Goal: Task Accomplishment & Management: Use online tool/utility

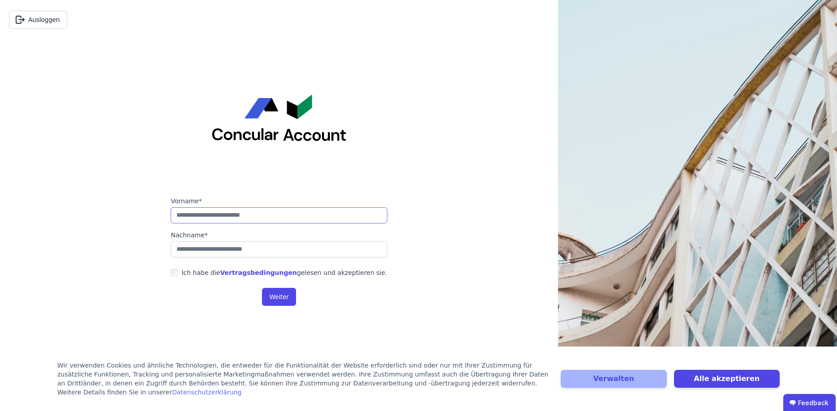
click at [230, 218] on input "string" at bounding box center [279, 215] width 216 height 16
click at [255, 272] on link "Vertragsbedingungen" at bounding box center [258, 272] width 77 height 7
click at [241, 217] on input "string" at bounding box center [279, 215] width 216 height 16
type input "******"
type input "*******"
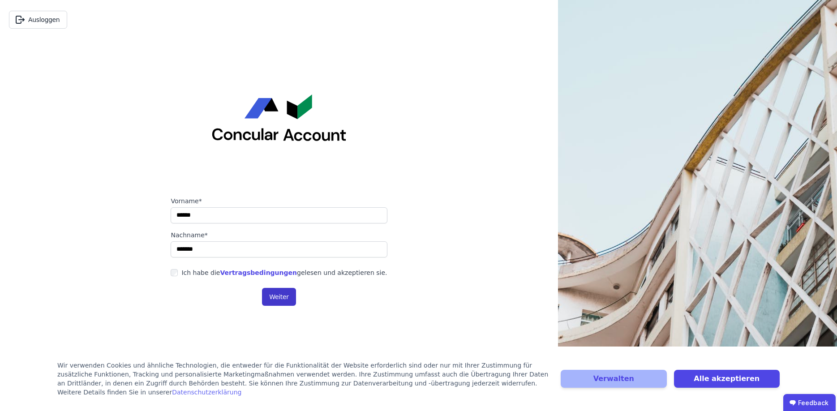
click at [276, 297] on button "Weiter" at bounding box center [279, 297] width 34 height 18
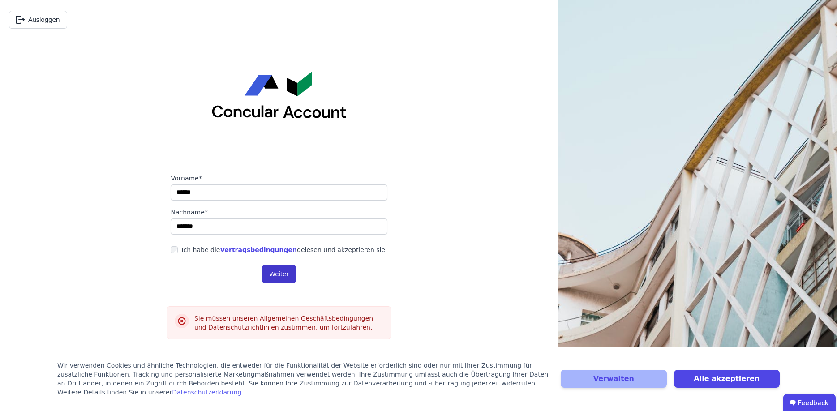
click at [274, 269] on button "Weiter" at bounding box center [279, 274] width 34 height 18
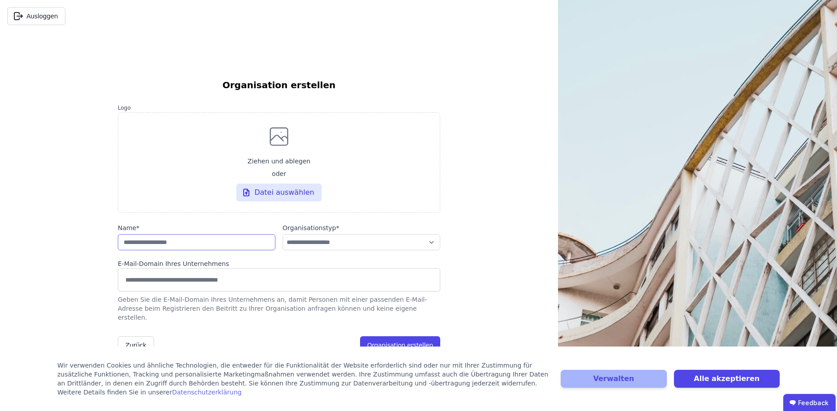
click at [180, 250] on input "string" at bounding box center [197, 242] width 158 height 16
type input "**********"
click at [282, 234] on select "**********" at bounding box center [361, 242] width 158 height 16
select select "**********"
click option "**********" at bounding box center [0, 0] width 0 height 0
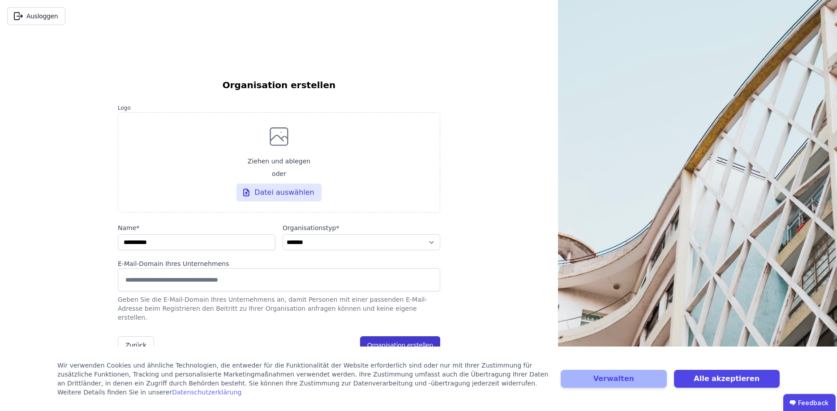
click at [429, 343] on button "Organisation erstellen" at bounding box center [400, 345] width 80 height 18
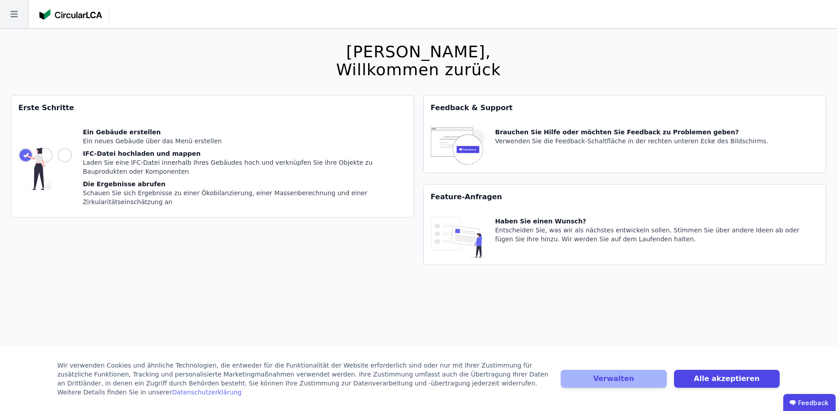
click at [10, 14] on icon at bounding box center [14, 14] width 28 height 28
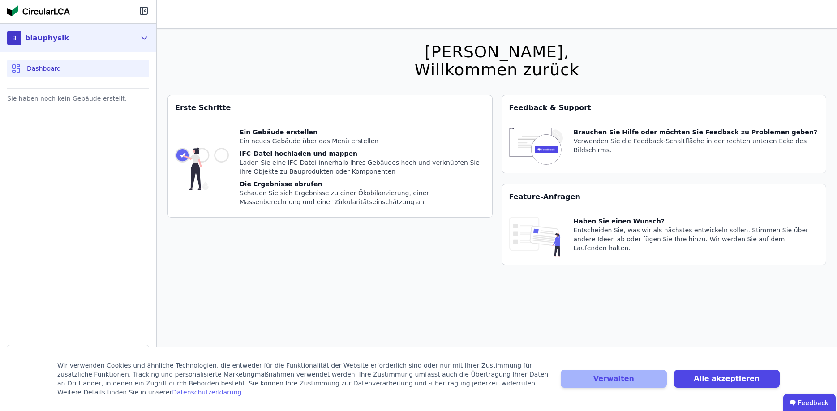
click at [69, 46] on div "B blauphysik" at bounding box center [71, 38] width 128 height 18
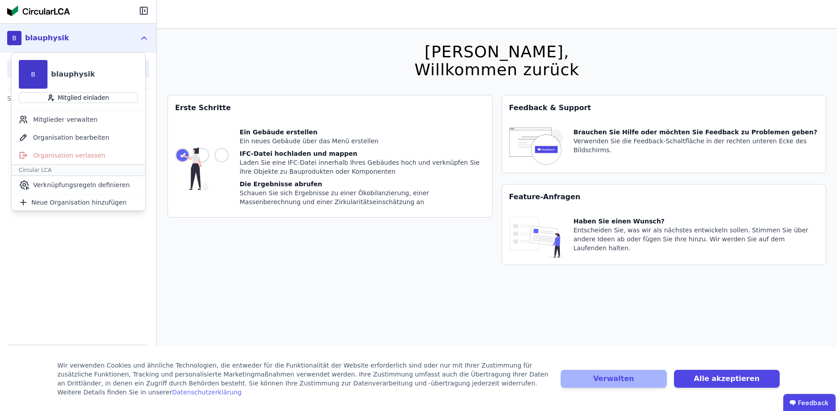
click at [68, 45] on div "B blauphysik" at bounding box center [71, 38] width 128 height 18
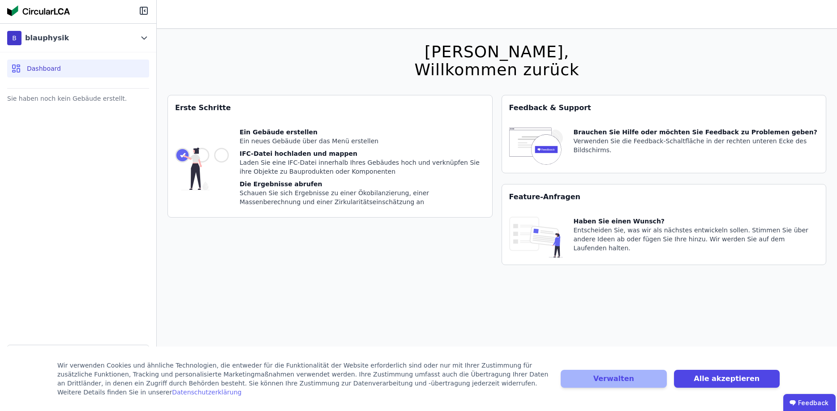
click at [309, 250] on div "Erste Schritte Ein Gebäude erstellen Ein neues Gebäude über das Menü erstellen …" at bounding box center [329, 185] width 325 height 181
click at [711, 384] on button "Alle akzeptieren" at bounding box center [727, 379] width 106 height 18
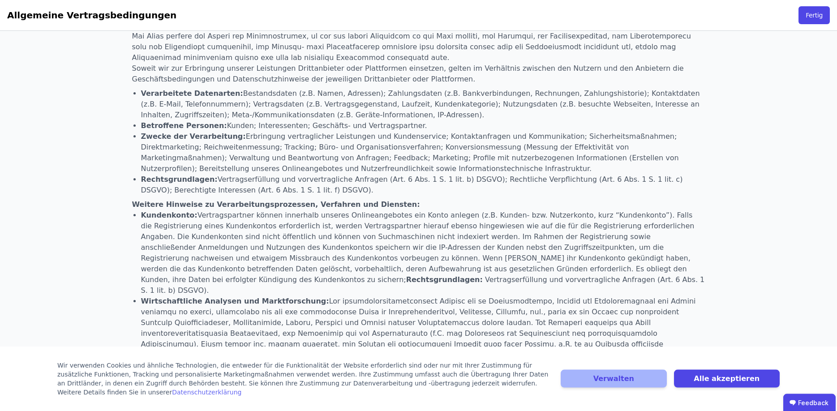
scroll to position [457, 0]
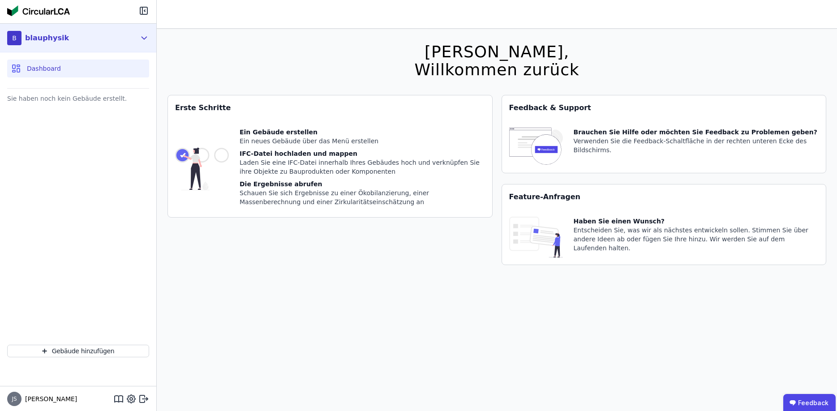
click at [130, 40] on div "B blauphysik" at bounding box center [71, 38] width 128 height 18
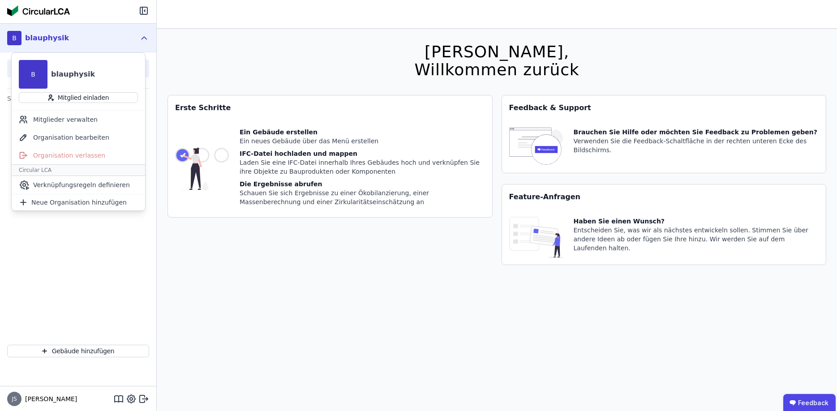
click at [163, 249] on div "Hallo Judith, Willkommen zurück Sie verwenden derzeit eine Beta-Version. Es kön…" at bounding box center [497, 234] width 680 height 411
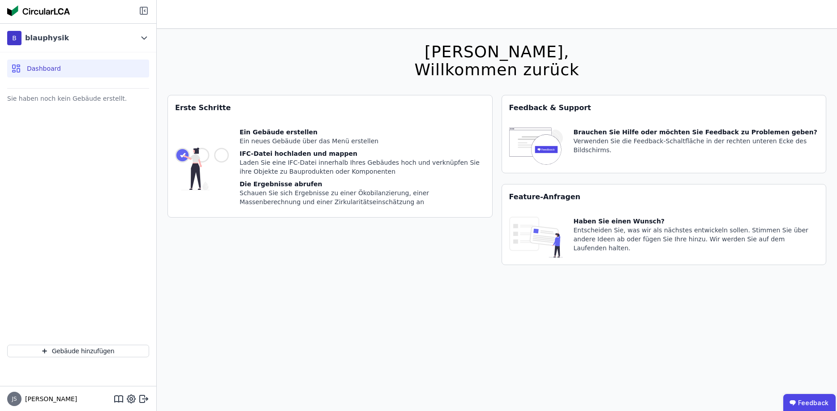
click at [142, 13] on icon at bounding box center [142, 10] width 0 height 7
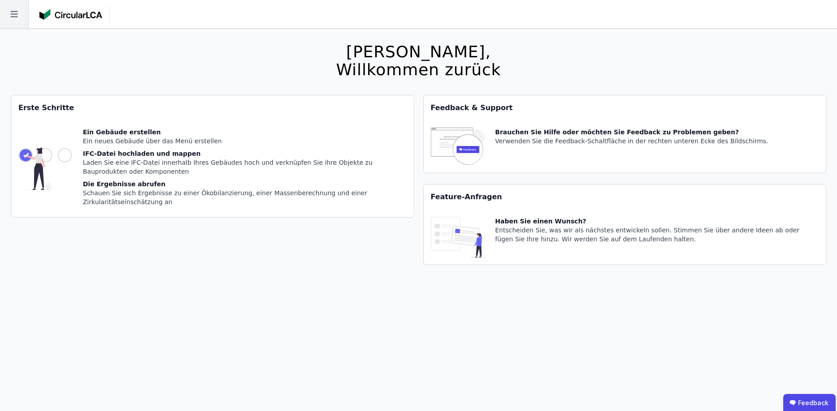
click at [16, 13] on icon at bounding box center [14, 14] width 28 height 28
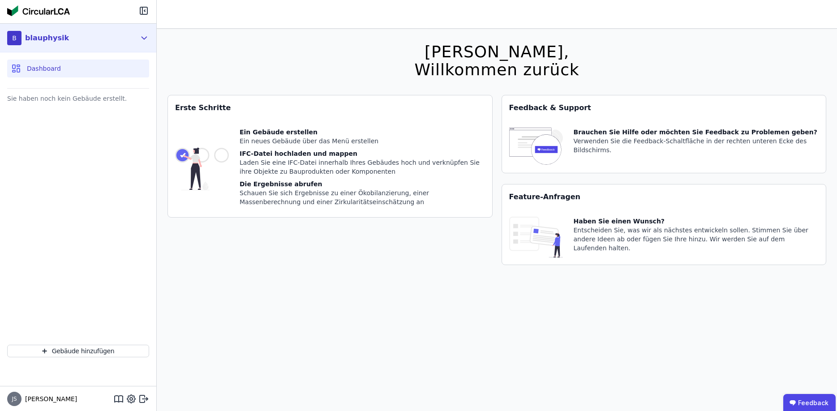
click at [99, 38] on div "B blauphysik" at bounding box center [71, 38] width 128 height 18
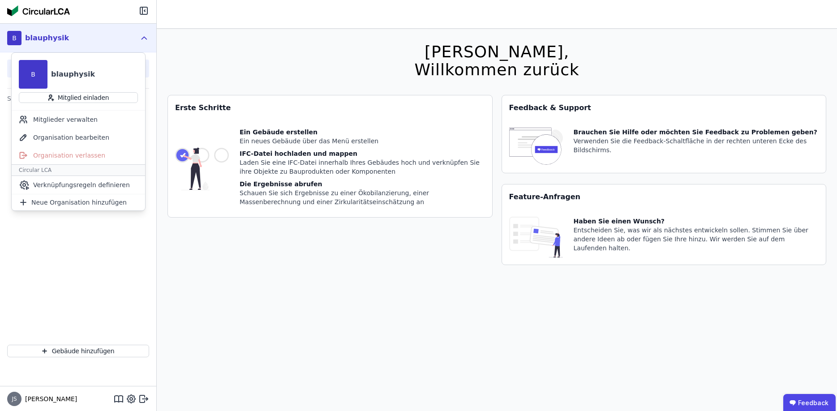
click at [130, 268] on div "Sie haben noch kein Gebäude erstellt." at bounding box center [78, 214] width 156 height 245
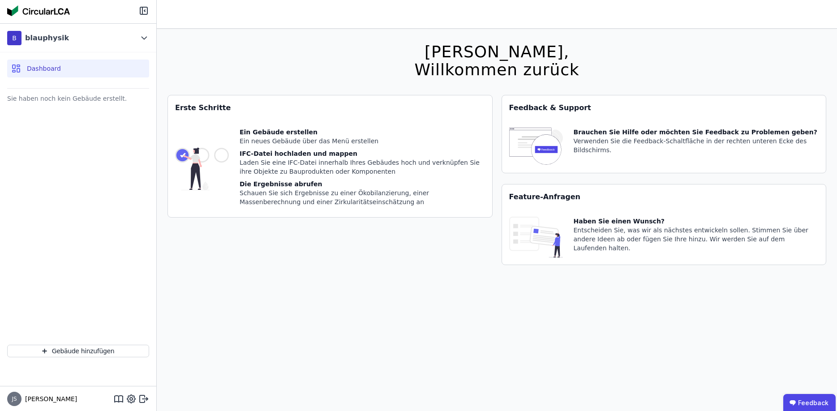
click at [224, 156] on img at bounding box center [202, 169] width 54 height 82
click at [51, 103] on div "Sie haben noch kein Gebäude erstellt." at bounding box center [78, 98] width 142 height 13
click at [149, 10] on icon at bounding box center [143, 10] width 11 height 11
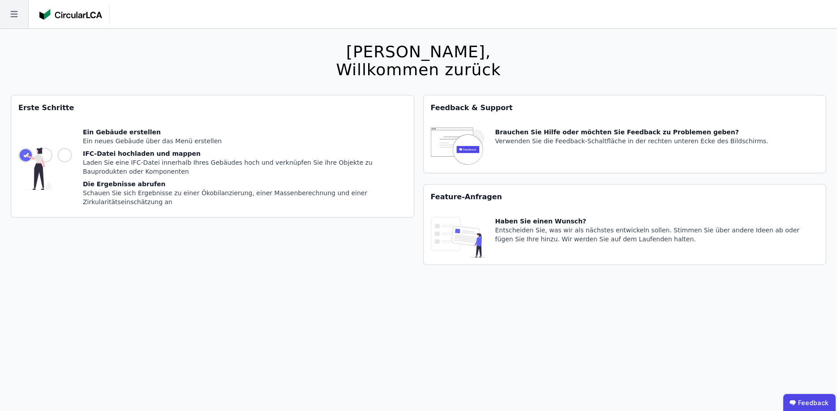
click at [15, 13] on icon at bounding box center [14, 14] width 28 height 28
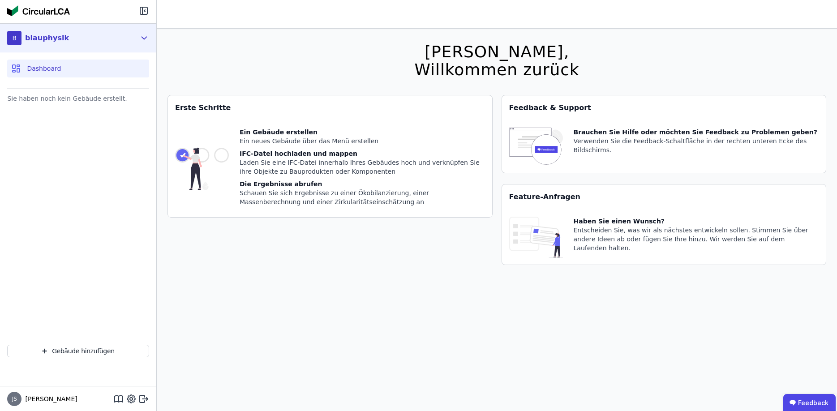
click at [73, 37] on div "B blauphysik" at bounding box center [71, 38] width 128 height 18
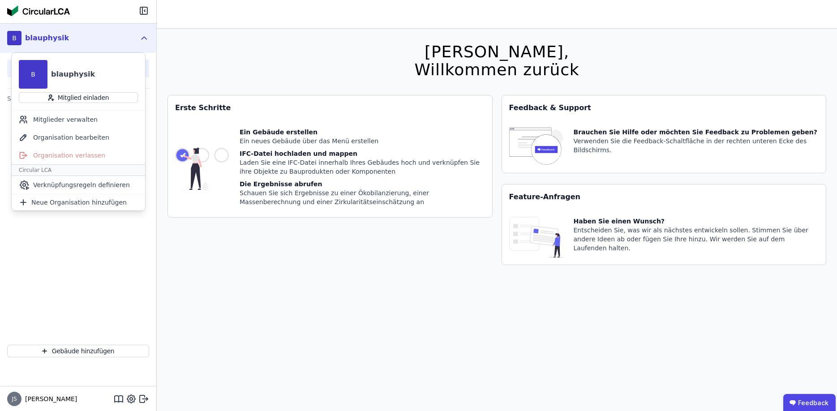
click at [100, 259] on div "Sie haben noch kein Gebäude erstellt." at bounding box center [78, 214] width 156 height 245
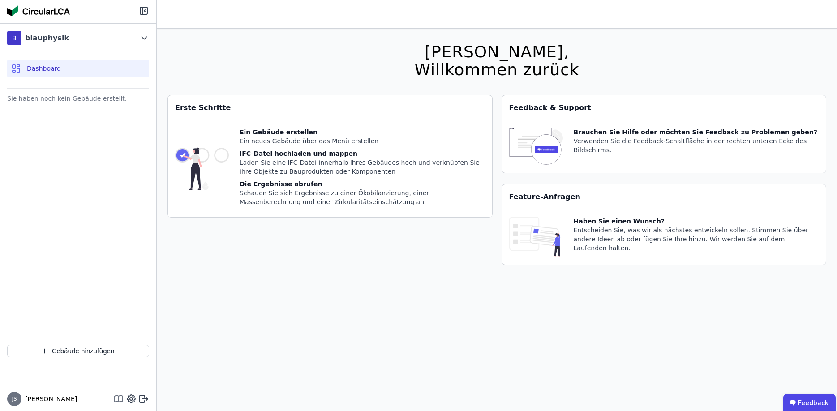
click at [117, 403] on icon at bounding box center [118, 398] width 11 height 11
click at [545, 113] on div "Feedback & Support" at bounding box center [664, 107] width 324 height 25
click at [69, 352] on button "Gebäude hinzufügen" at bounding box center [78, 351] width 142 height 13
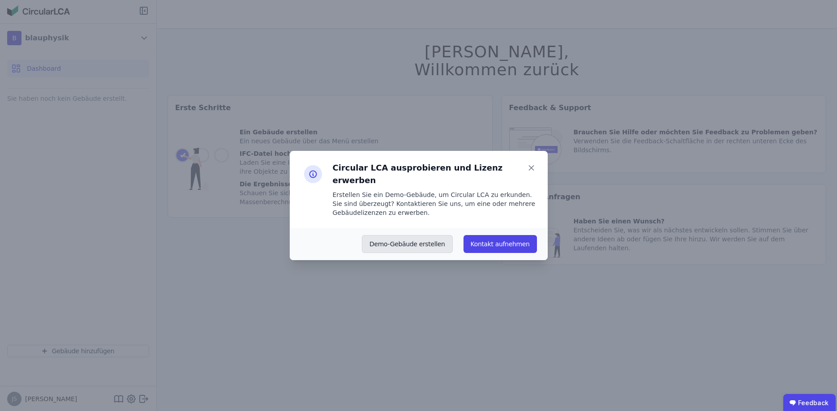
click at [415, 238] on button "Demo-Gebäude erstellen" at bounding box center [407, 244] width 91 height 18
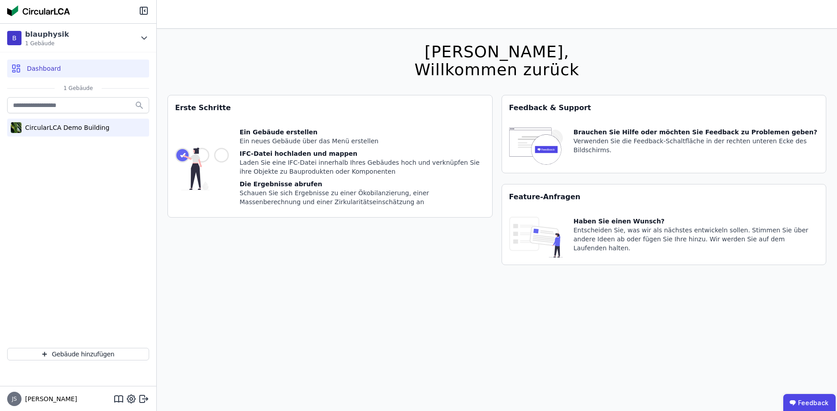
click at [56, 126] on div "CircularLCA Demo Building" at bounding box center [65, 127] width 88 height 9
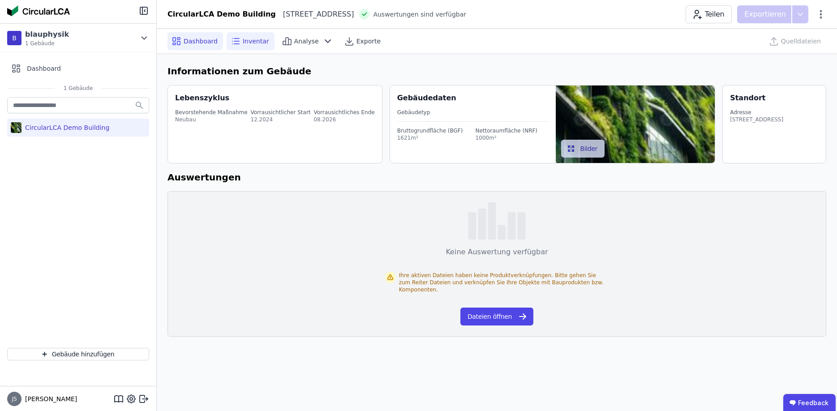
click at [245, 45] on span "Inventar" at bounding box center [256, 41] width 26 height 9
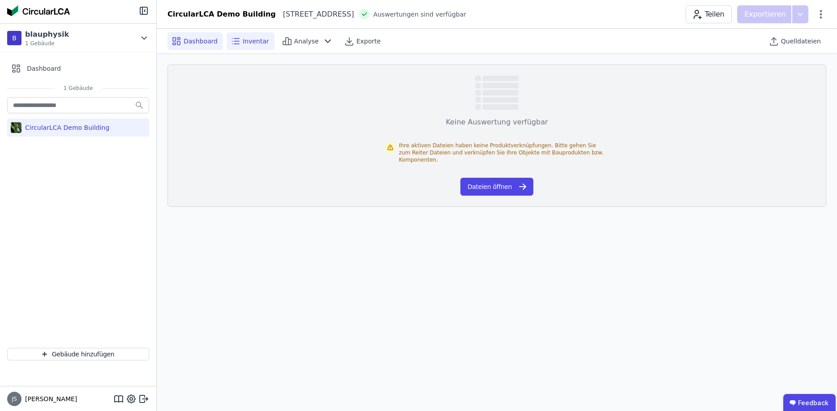
click at [203, 40] on span "Dashboard" at bounding box center [201, 41] width 34 height 9
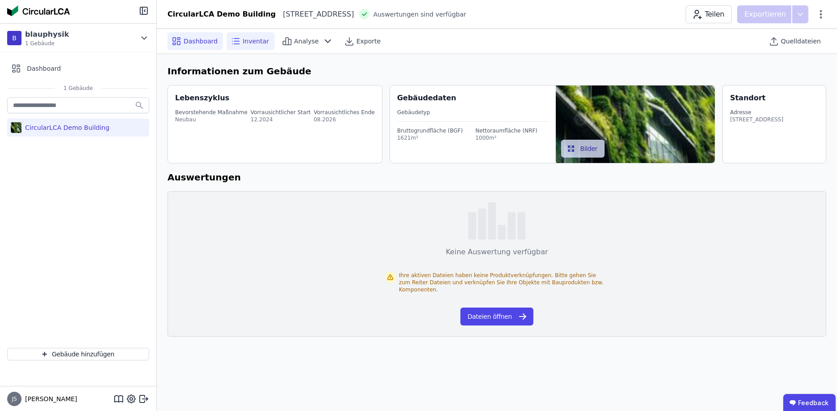
click at [250, 42] on span "Inventar" at bounding box center [256, 41] width 26 height 9
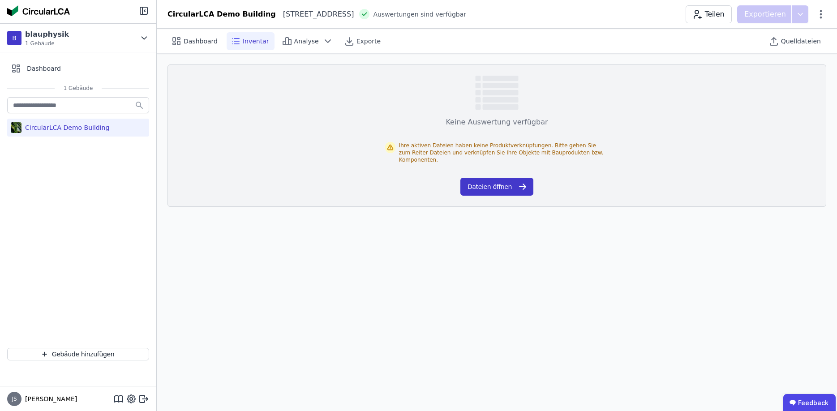
click at [497, 184] on button "Dateien öffnen" at bounding box center [496, 187] width 73 height 18
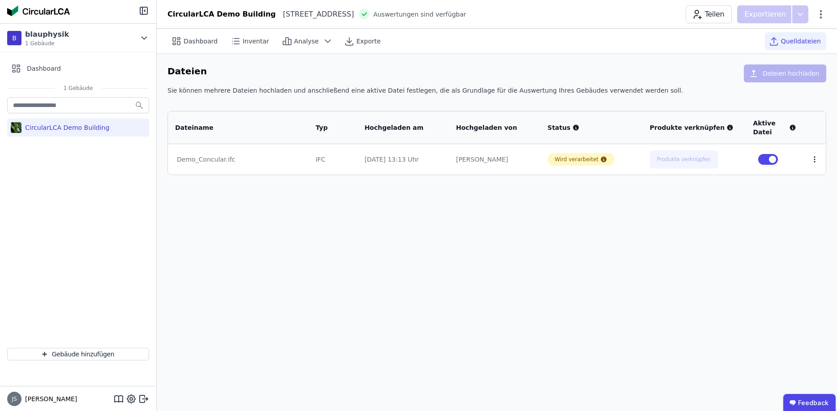
click at [814, 162] on icon at bounding box center [814, 159] width 1 height 5
click at [810, 192] on div "Dashboard Inventar Analyse Exporte Quelldateien Dateien Dateien hochladen Sie k…" at bounding box center [497, 220] width 680 height 382
click at [201, 158] on div "Demo_Concular.ifc" at bounding box center [238, 159] width 123 height 9
click at [346, 45] on icon at bounding box center [349, 44] width 7 height 2
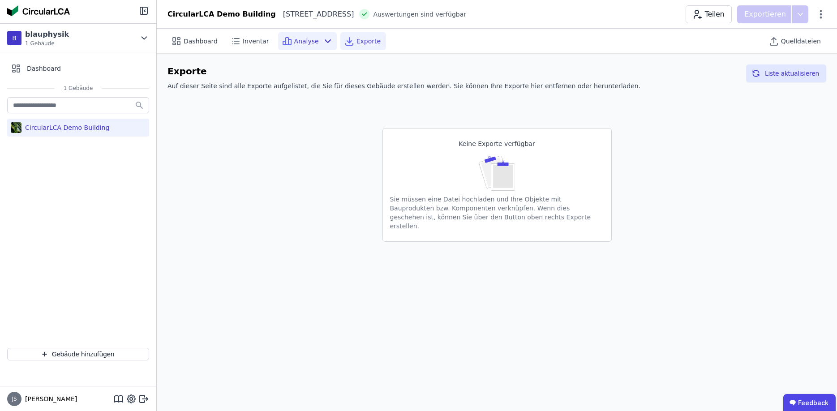
click at [301, 45] on span "Analyse" at bounding box center [306, 41] width 25 height 9
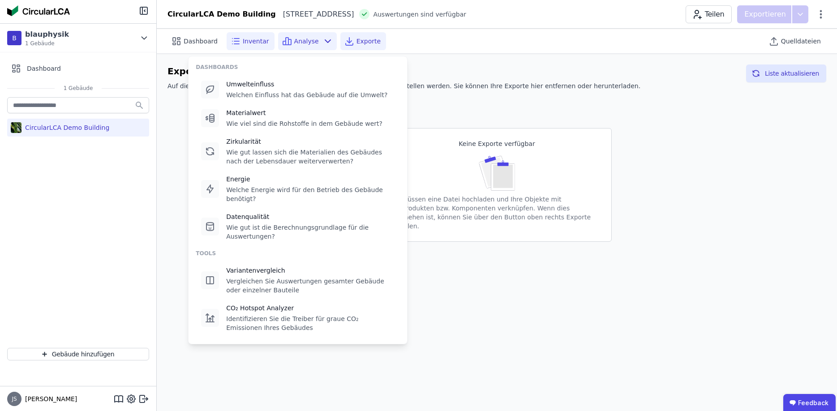
click at [248, 46] on div "Inventar" at bounding box center [251, 41] width 48 height 18
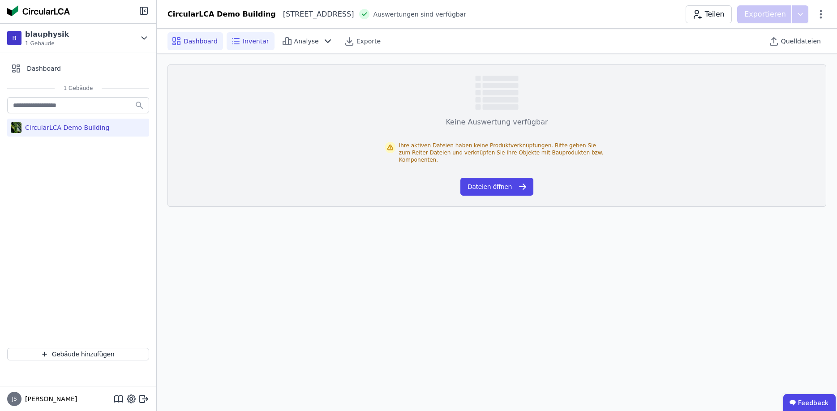
click at [201, 47] on div "Dashboard" at bounding box center [195, 41] width 56 height 18
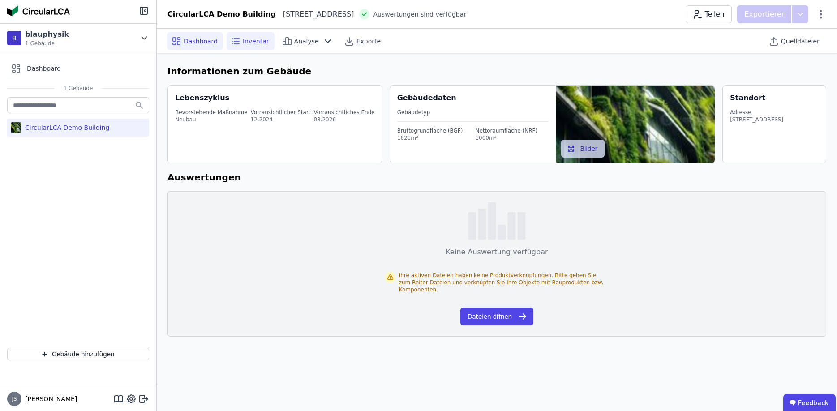
click at [238, 43] on div "Inventar" at bounding box center [251, 41] width 48 height 18
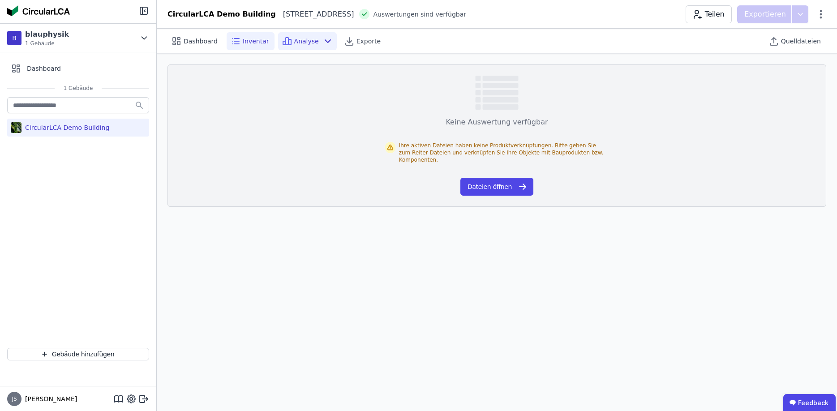
click at [288, 43] on icon at bounding box center [289, 41] width 3 height 5
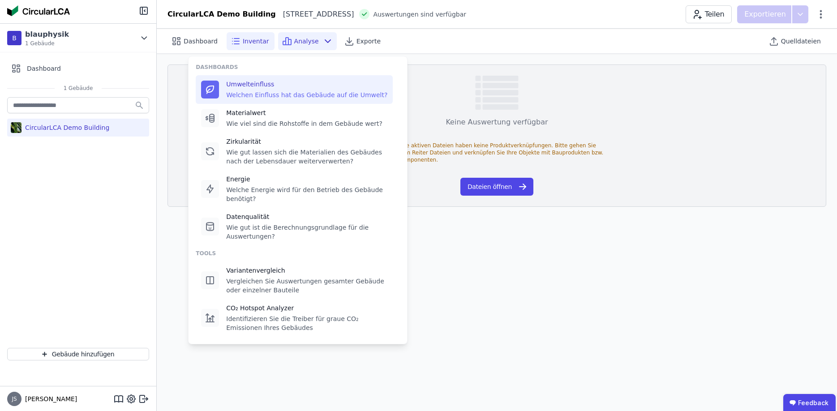
click at [263, 85] on div "Umwelteinfluss" at bounding box center [306, 84] width 161 height 9
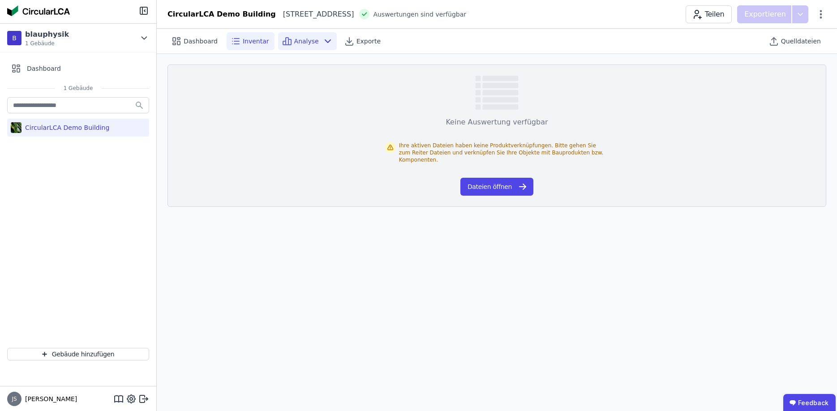
click at [245, 39] on span "Inventar" at bounding box center [256, 41] width 26 height 9
click at [243, 44] on span "Inventar" at bounding box center [256, 41] width 26 height 9
click at [294, 42] on span "Analyse" at bounding box center [306, 41] width 25 height 9
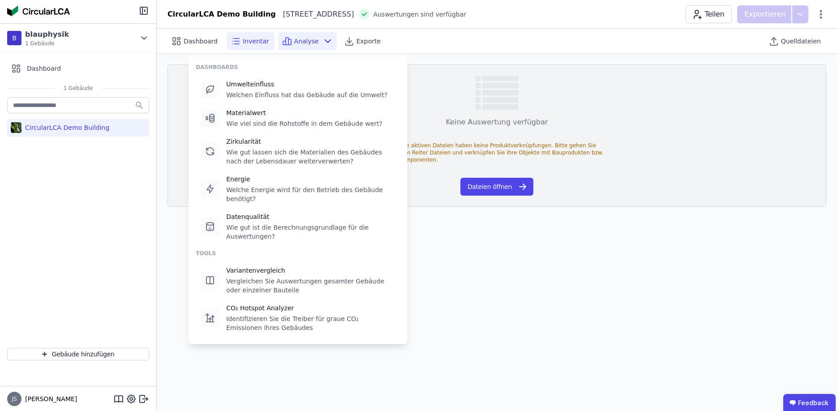
click at [243, 42] on span "Inventar" at bounding box center [256, 41] width 26 height 9
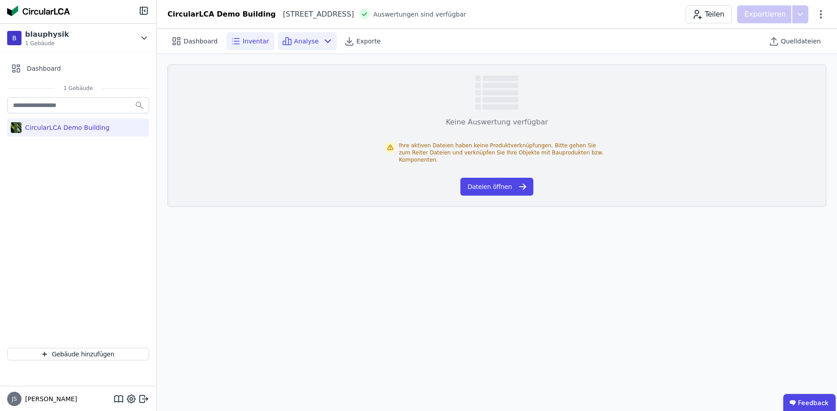
click at [294, 42] on span "Analyse" at bounding box center [306, 41] width 25 height 9
click at [374, 51] on div "Dashboard Inventar Analyse Exporte Quelldateien" at bounding box center [496, 41] width 659 height 25
click at [193, 39] on span "Dashboard" at bounding box center [201, 41] width 34 height 9
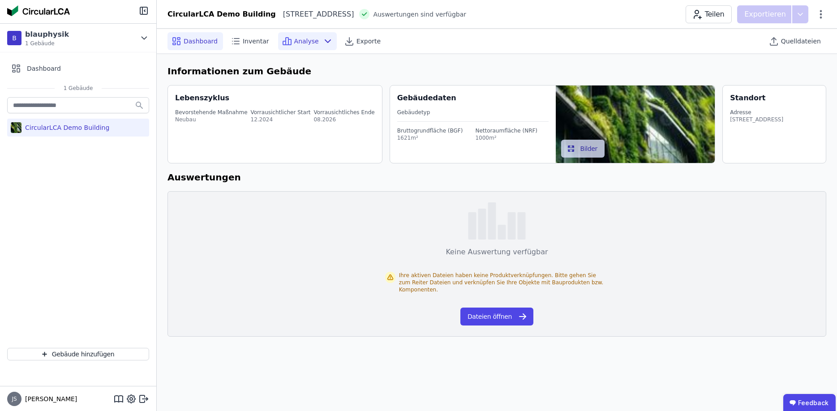
click at [309, 44] on div "Analyse" at bounding box center [307, 41] width 59 height 18
click at [203, 44] on span "Dashboard" at bounding box center [201, 41] width 34 height 9
click at [244, 43] on span "Inventar" at bounding box center [256, 41] width 26 height 9
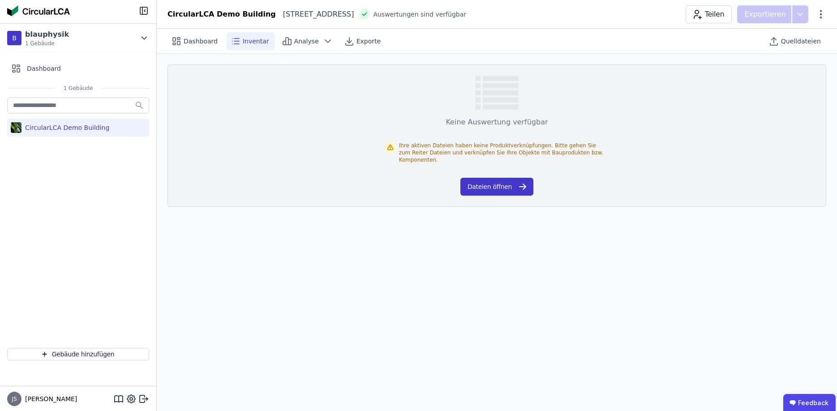
click at [524, 181] on icon "button" at bounding box center [522, 186] width 11 height 11
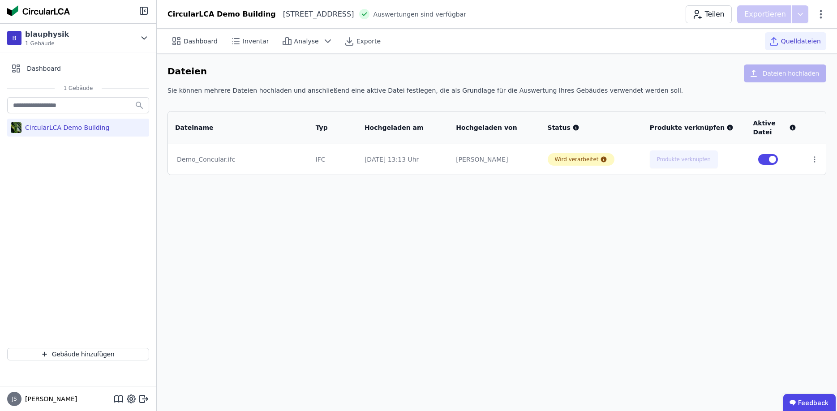
click at [213, 162] on div "Demo_Concular.ifc" at bounding box center [238, 159] width 123 height 9
click at [812, 161] on icon at bounding box center [814, 159] width 8 height 8
click at [814, 162] on icon at bounding box center [814, 159] width 1 height 5
click at [565, 158] on div "Wird verarbeitet" at bounding box center [577, 159] width 44 height 7
click at [377, 156] on div "[DATE] 13:13 Uhr" at bounding box center [402, 159] width 77 height 9
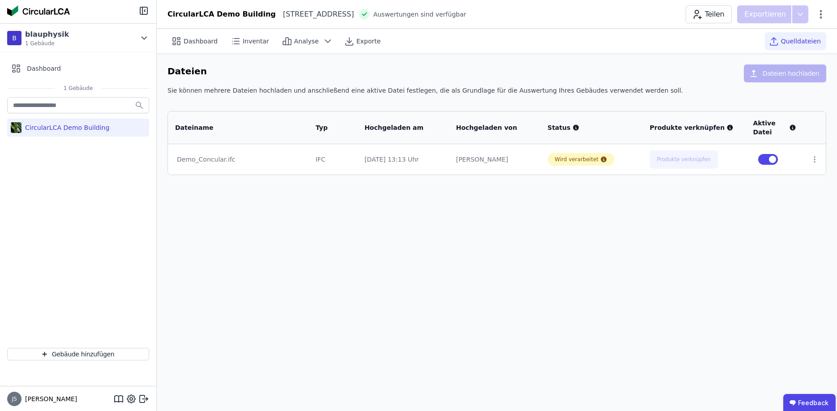
click at [211, 160] on div "Demo_Concular.ifc" at bounding box center [238, 159] width 123 height 9
click at [199, 161] on div "Demo_Concular.ifc" at bounding box center [238, 159] width 123 height 9
click at [785, 44] on div "Quelldateien" at bounding box center [795, 41] width 61 height 18
click at [322, 40] on icon at bounding box center [327, 41] width 11 height 11
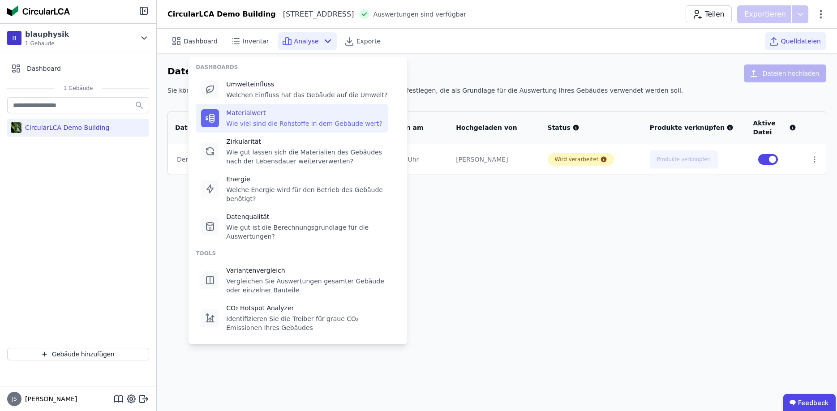
click at [269, 130] on div "Materialwert Wie viel sind die Rohstoffe in dem Gebäude wert?" at bounding box center [292, 118] width 192 height 29
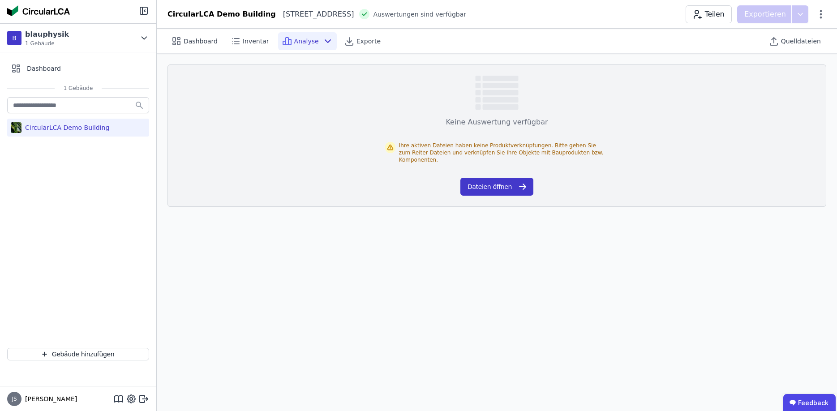
click at [508, 180] on button "Dateien öffnen" at bounding box center [496, 187] width 73 height 18
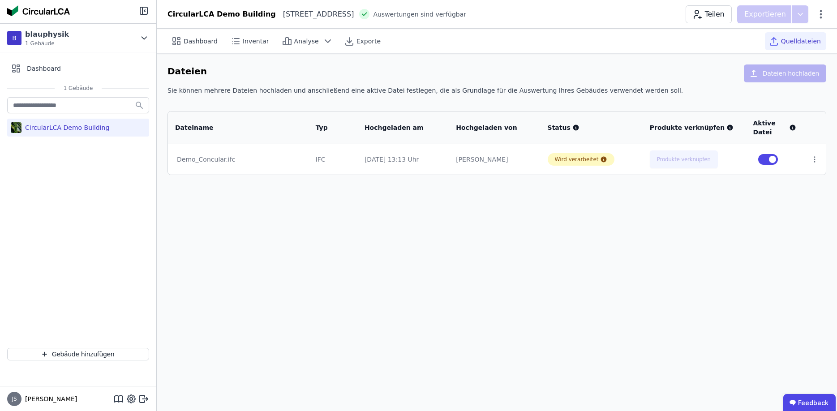
click at [213, 161] on div "Demo_Concular.ifc" at bounding box center [238, 159] width 123 height 9
click at [81, 130] on div "CircularLCA Demo Building" at bounding box center [65, 127] width 88 height 9
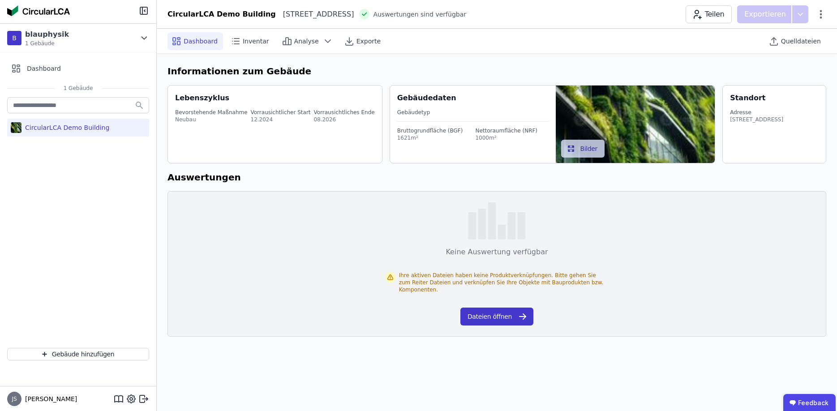
click at [468, 310] on button "Dateien öffnen" at bounding box center [496, 317] width 73 height 18
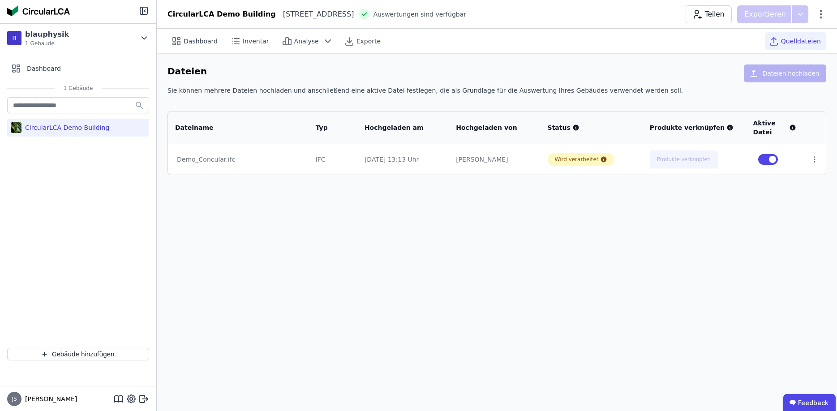
click at [727, 128] on icon at bounding box center [730, 128] width 6 height 6
click at [284, 44] on icon at bounding box center [287, 41] width 11 height 11
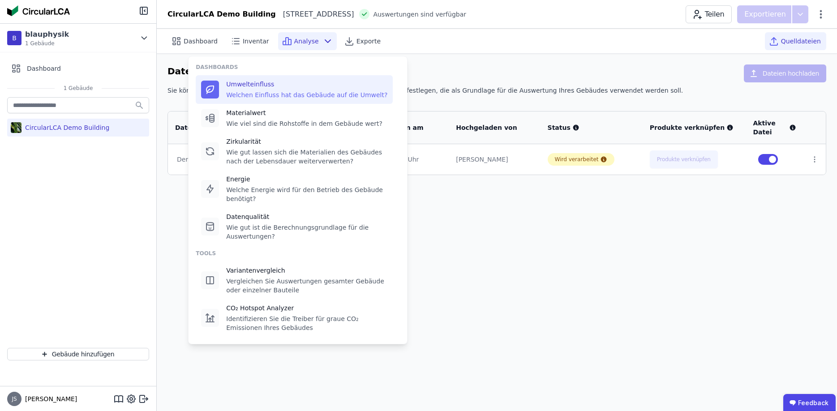
click at [241, 85] on div "Umwelteinfluss" at bounding box center [306, 84] width 161 height 9
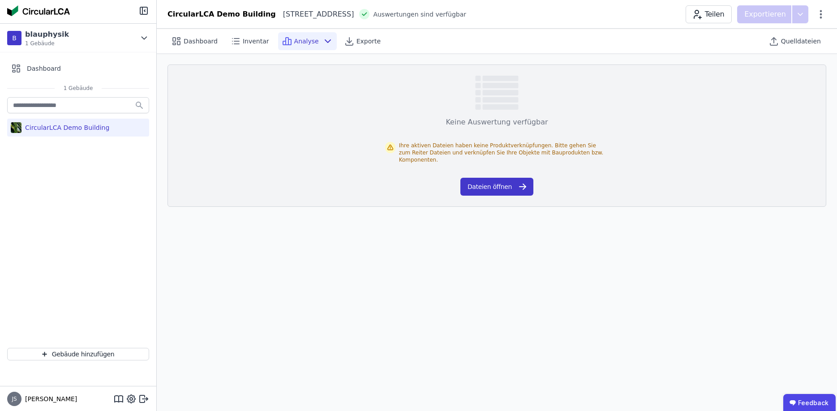
click at [485, 180] on button "Dateien öffnen" at bounding box center [496, 187] width 73 height 18
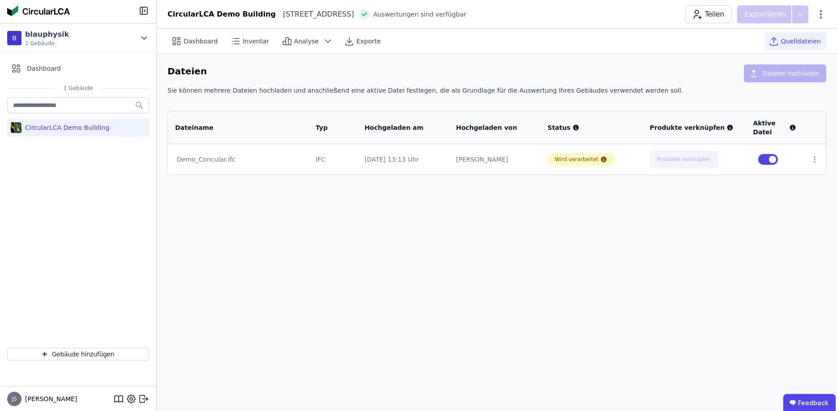
click at [463, 291] on div "Dashboard Inventar Analyse Exporte Quelldateien Dateien Dateien hochladen Sie k…" at bounding box center [497, 220] width 680 height 382
click at [787, 40] on span "Quelldateien" at bounding box center [801, 41] width 40 height 9
click at [779, 43] on icon at bounding box center [773, 41] width 11 height 11
click at [194, 46] on div "Dashboard" at bounding box center [195, 41] width 56 height 18
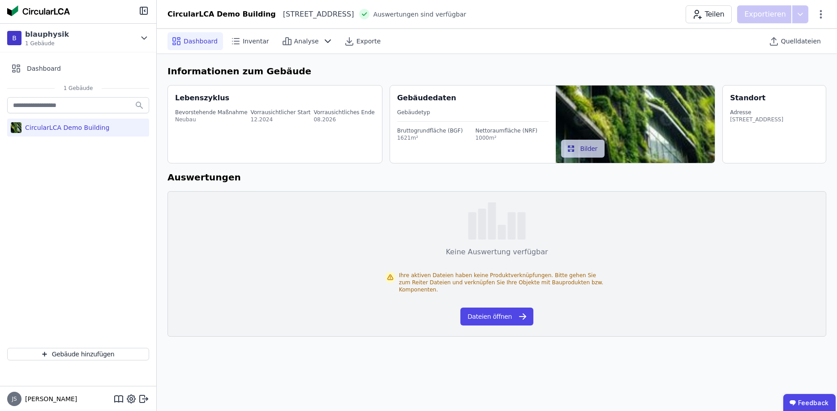
click at [218, 46] on div "Dashboard" at bounding box center [195, 41] width 56 height 18
click at [493, 311] on button "Dateien öffnen" at bounding box center [496, 317] width 73 height 18
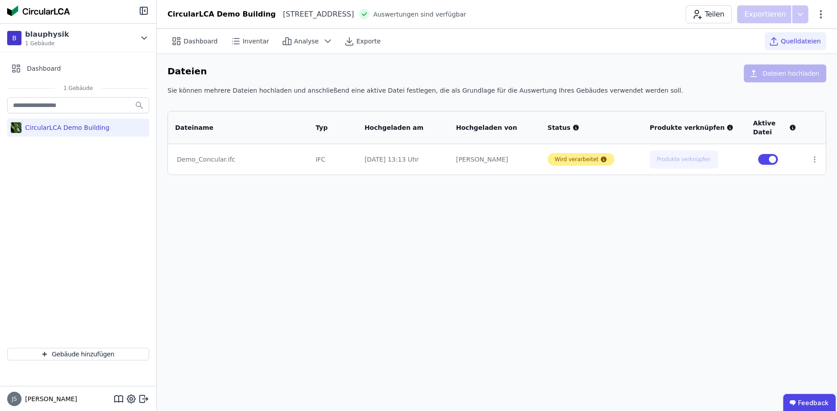
click at [585, 158] on div "Wird verarbeitet" at bounding box center [577, 159] width 44 height 7
click at [663, 160] on button "Produkte verknüpfen" at bounding box center [681, 159] width 68 height 18
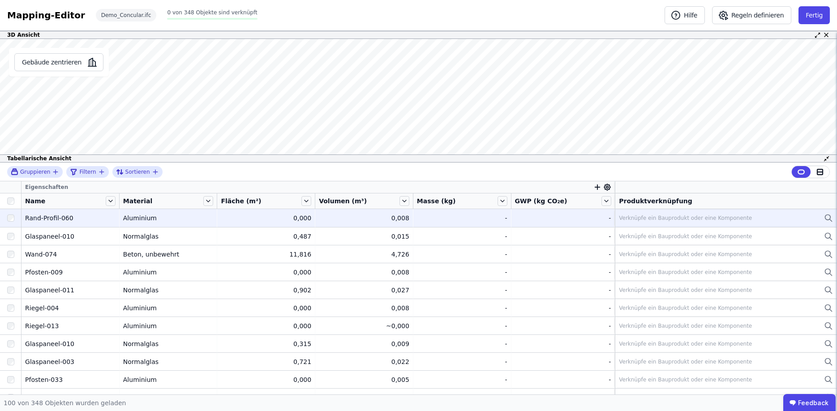
click at [38, 219] on div "Rand-Profil-060" at bounding box center [70, 218] width 90 height 9
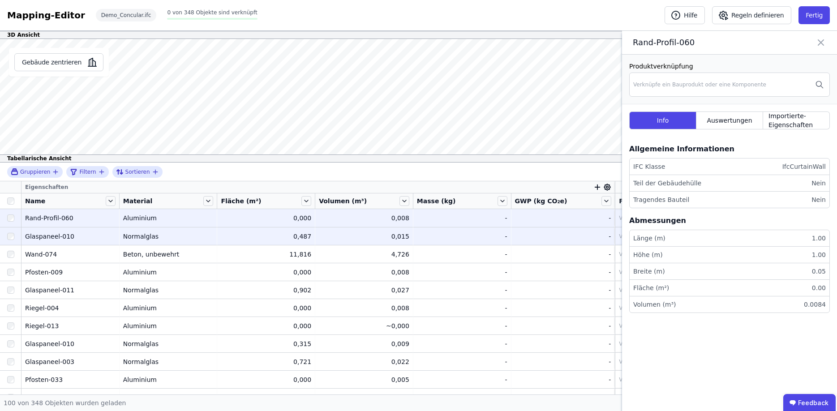
click at [55, 240] on div "Glaspaneel-010" at bounding box center [70, 236] width 90 height 9
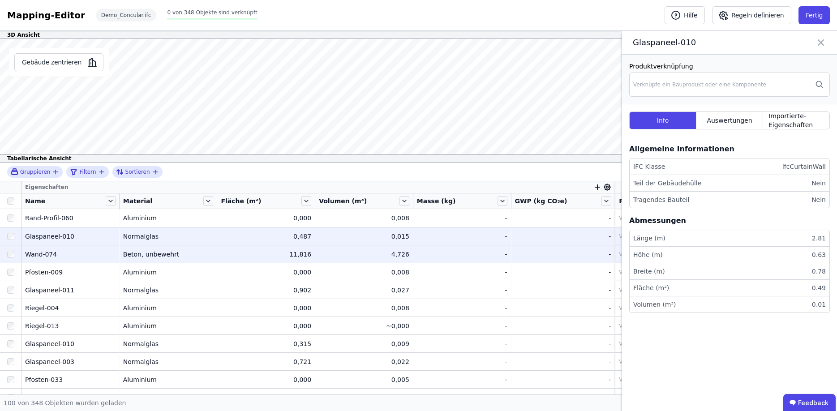
click at [60, 253] on div "Wand-074" at bounding box center [70, 254] width 90 height 9
click at [54, 235] on div "Glaspaneel-010" at bounding box center [70, 236] width 90 height 9
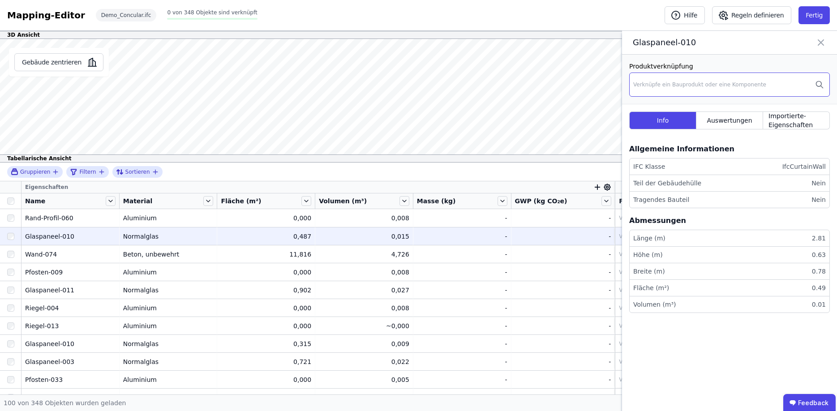
click at [702, 81] on div "Verknüpfe ein Bauprodukt oder eine Komponente" at bounding box center [699, 84] width 133 height 7
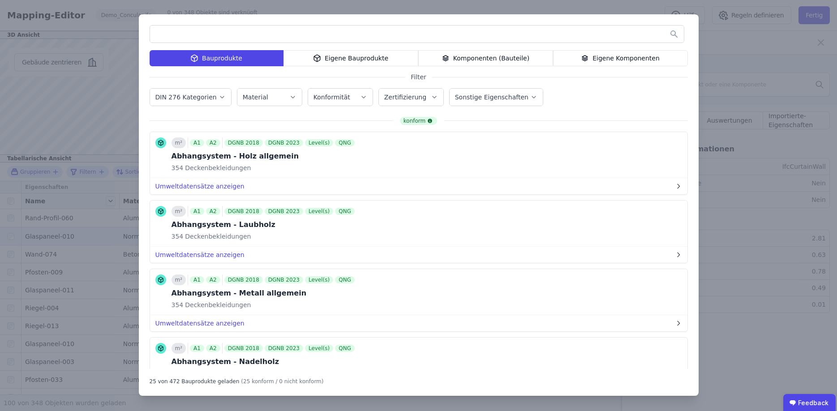
click at [268, 94] on div "Material" at bounding box center [270, 97] width 54 height 9
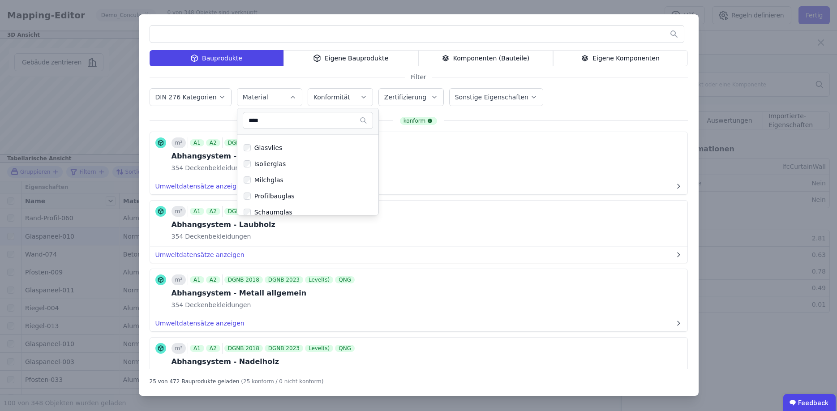
scroll to position [123, 0]
type input "****"
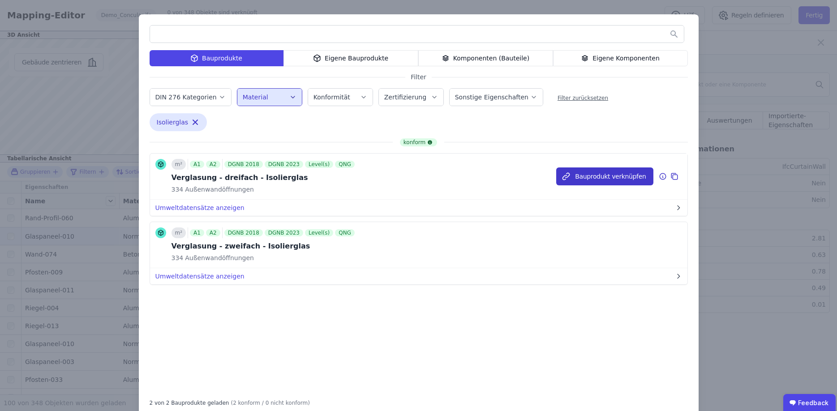
click at [599, 179] on button "Bauprodukt verknüpfen" at bounding box center [604, 176] width 97 height 18
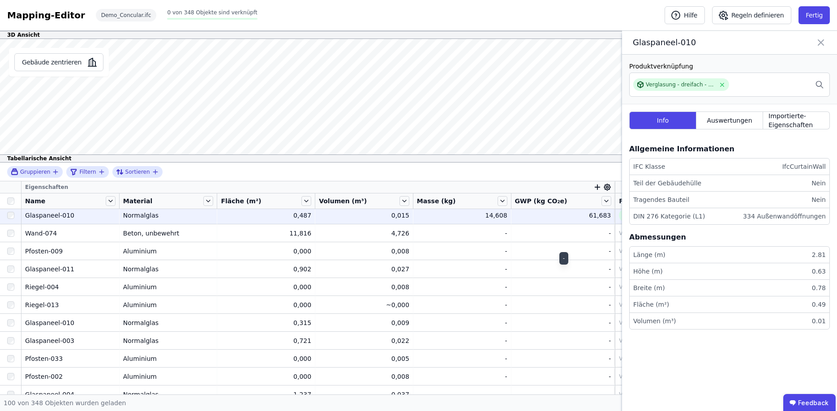
scroll to position [0, 0]
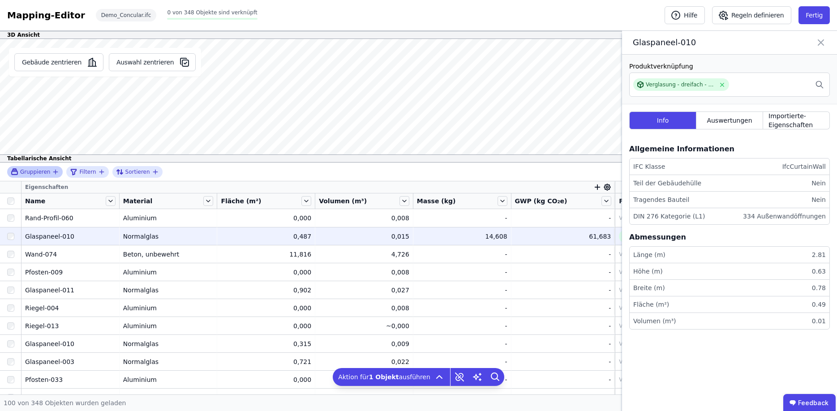
click at [52, 171] on icon "button" at bounding box center [55, 171] width 7 height 7
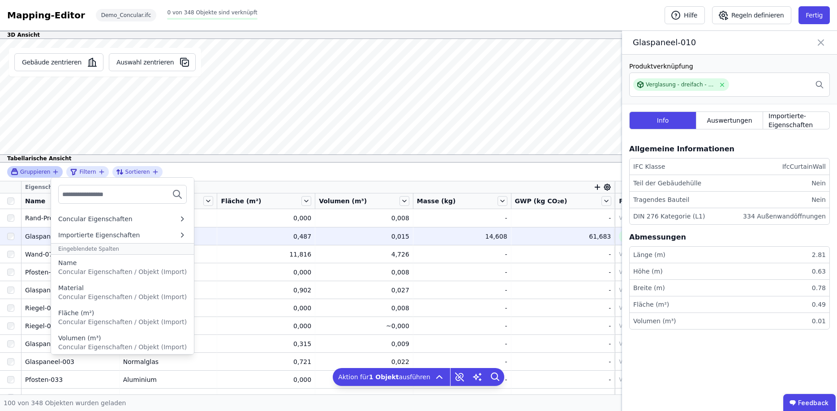
click at [52, 171] on icon "button" at bounding box center [55, 171] width 7 height 7
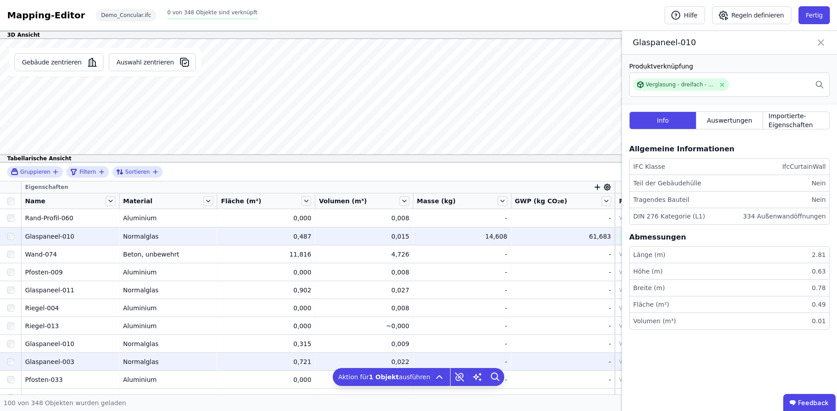
click at [14, 345] on div at bounding box center [10, 344] width 21 height 16
click at [8, 367] on div at bounding box center [10, 362] width 21 height 16
click at [8, 366] on div at bounding box center [10, 362] width 21 height 16
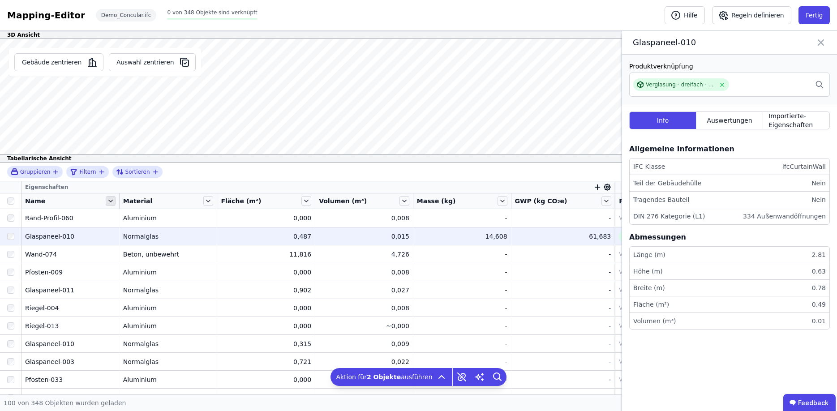
click at [115, 197] on icon at bounding box center [111, 201] width 10 height 10
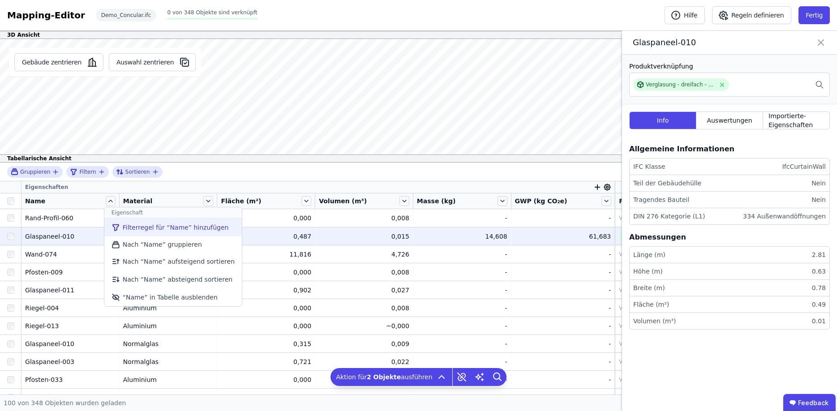
click at [130, 226] on li "Filterregel für “Name” hinzufügen" at bounding box center [172, 227] width 137 height 18
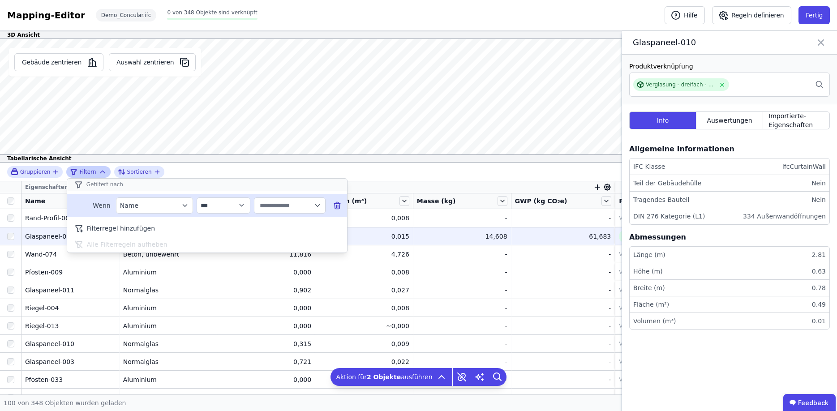
click at [141, 205] on div "Name" at bounding box center [150, 205] width 60 height 9
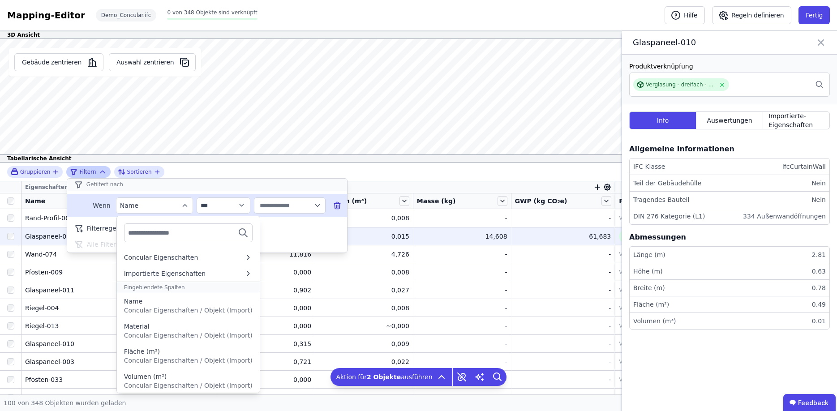
click at [166, 206] on div "Name" at bounding box center [150, 205] width 60 height 9
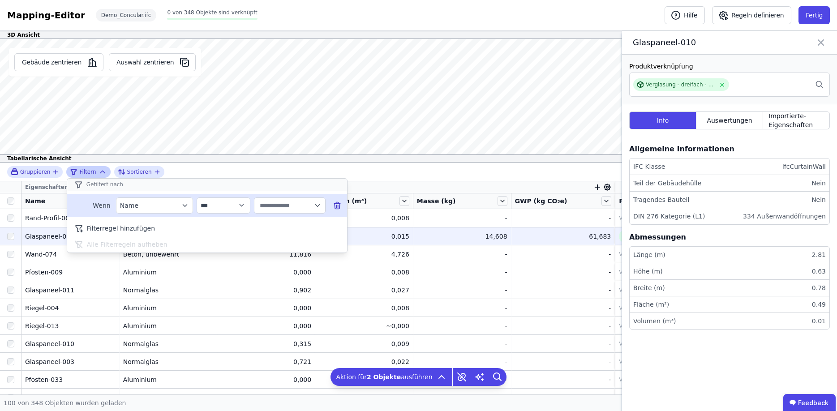
click at [184, 205] on icon "filter_by" at bounding box center [185, 205] width 8 height 8
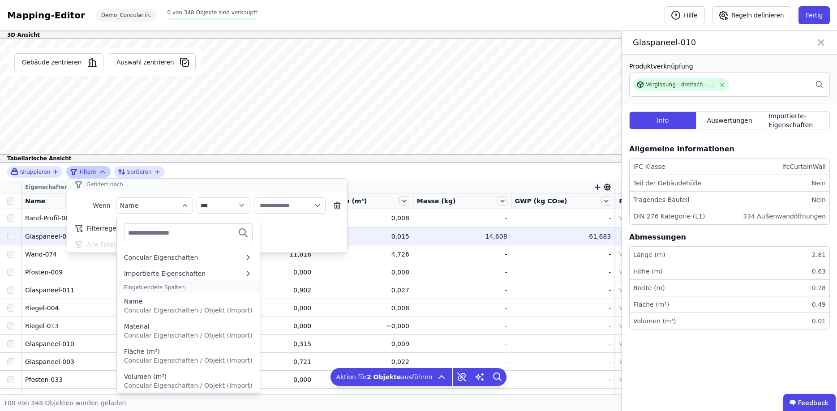
click at [175, 236] on input "text" at bounding box center [161, 233] width 66 height 16
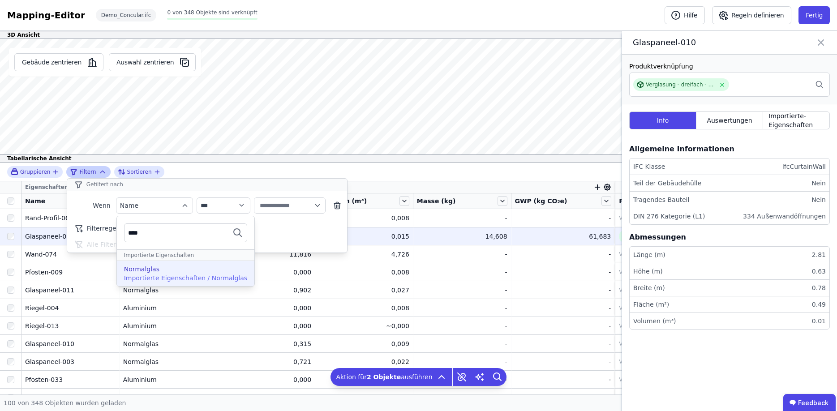
type input "****"
click at [163, 270] on div "Normalglas" at bounding box center [185, 269] width 123 height 9
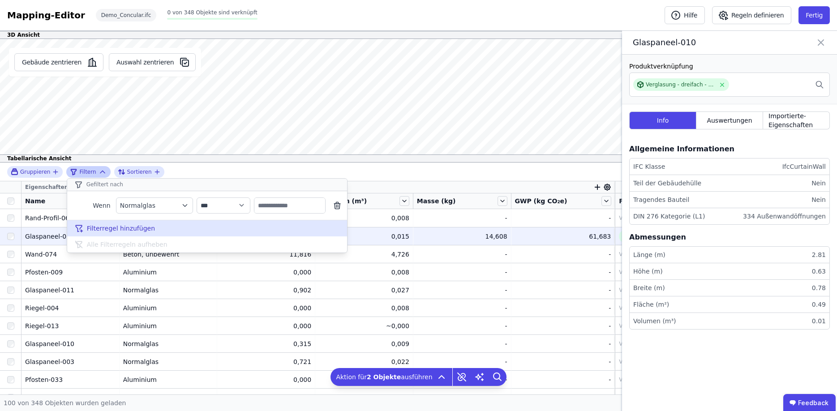
click at [212, 230] on div "Filterregel hinzufügen" at bounding box center [207, 228] width 280 height 16
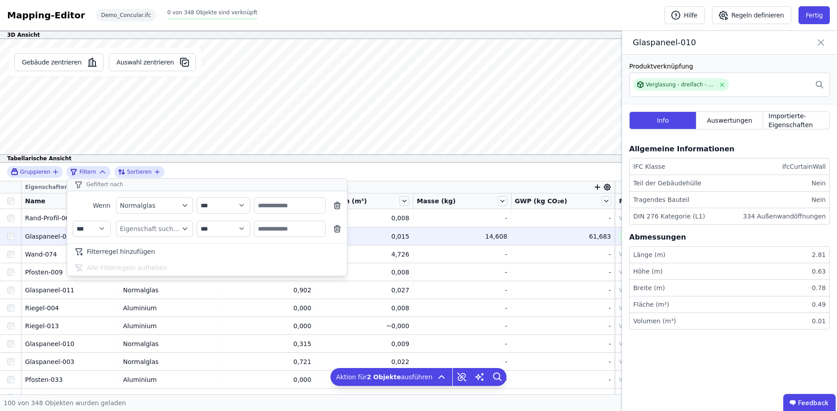
click at [191, 168] on div "**********" at bounding box center [418, 172] width 837 height 19
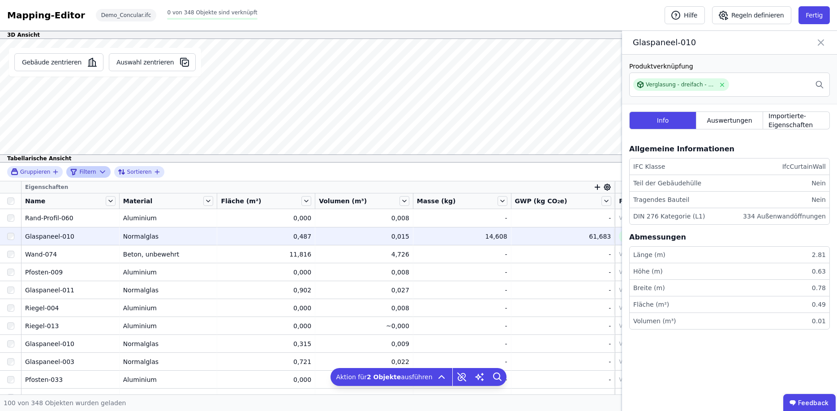
click at [98, 171] on icon at bounding box center [102, 171] width 9 height 9
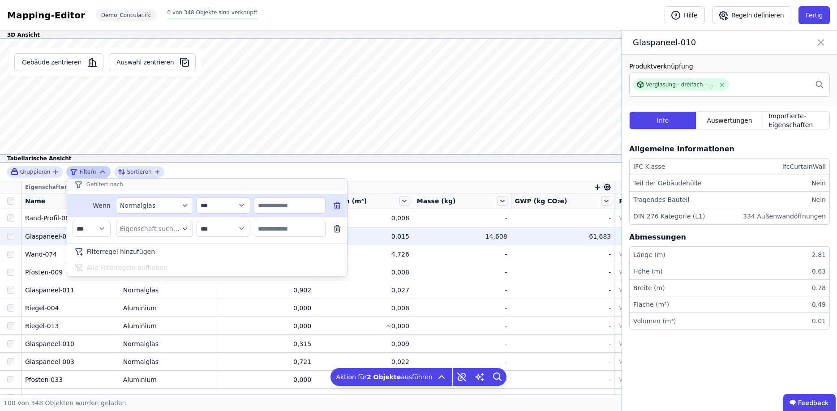
click at [337, 208] on icon at bounding box center [337, 205] width 9 height 9
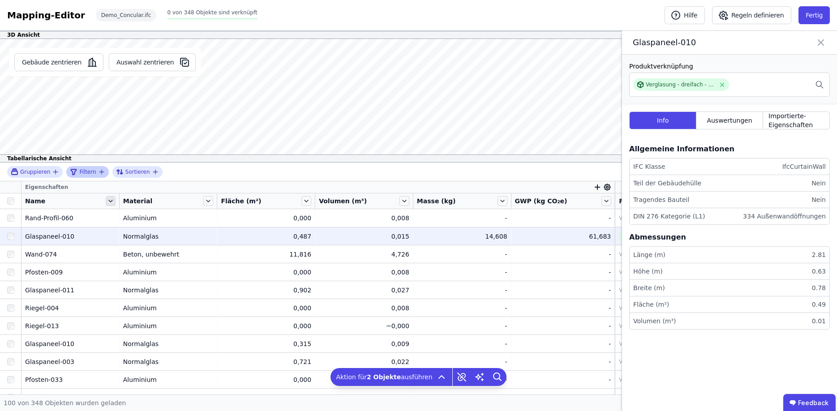
click at [108, 200] on icon at bounding box center [111, 201] width 10 height 10
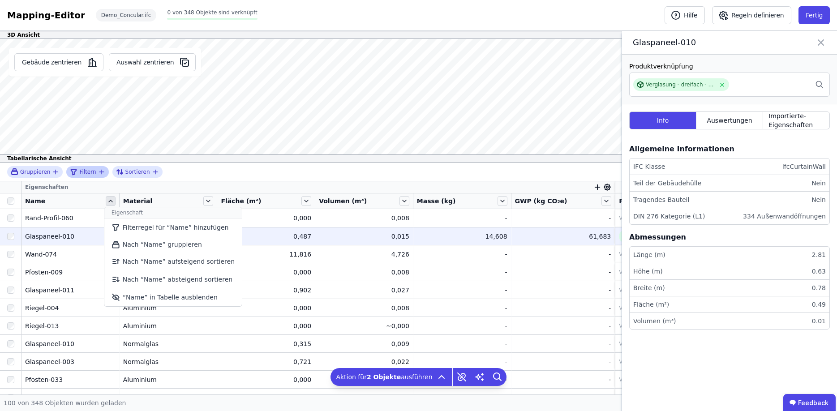
click at [111, 200] on icon at bounding box center [111, 201] width 10 height 10
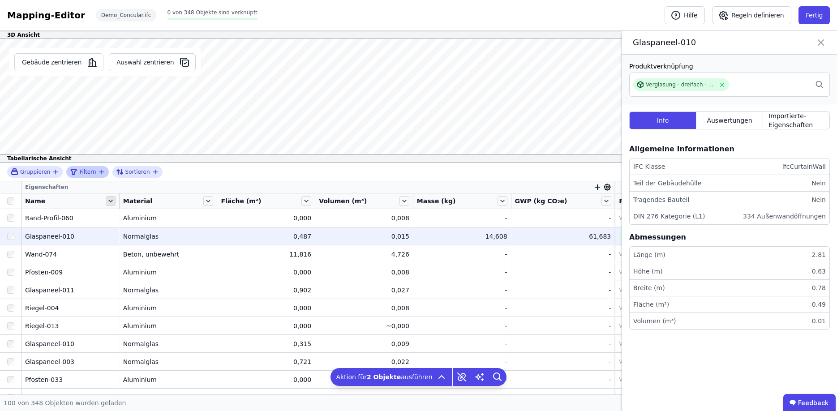
click at [112, 200] on icon at bounding box center [111, 201] width 10 height 10
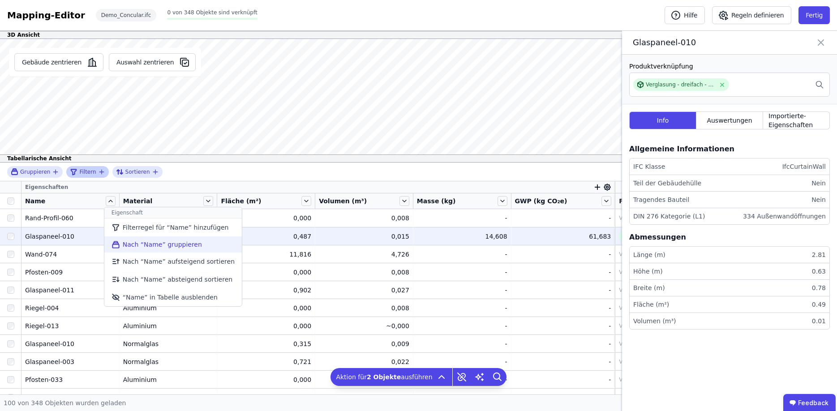
click at [138, 243] on li "Nach “Name” gruppieren" at bounding box center [172, 244] width 137 height 16
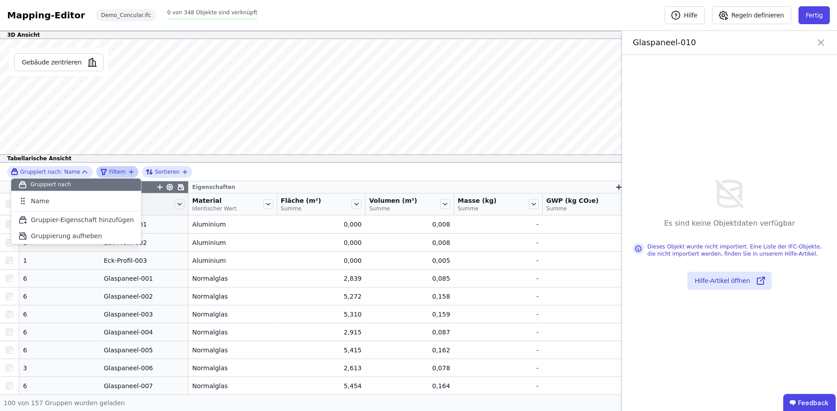
click at [244, 164] on div "Gruppiert nach: Name Gruppiert nach Name To pick up a draggable item, press the…" at bounding box center [418, 172] width 837 height 19
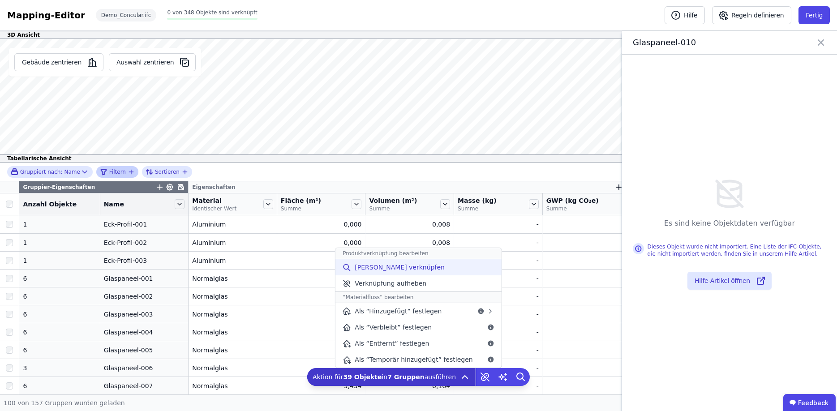
click at [410, 269] on span "[PERSON_NAME] verknüpfen" at bounding box center [400, 267] width 90 height 9
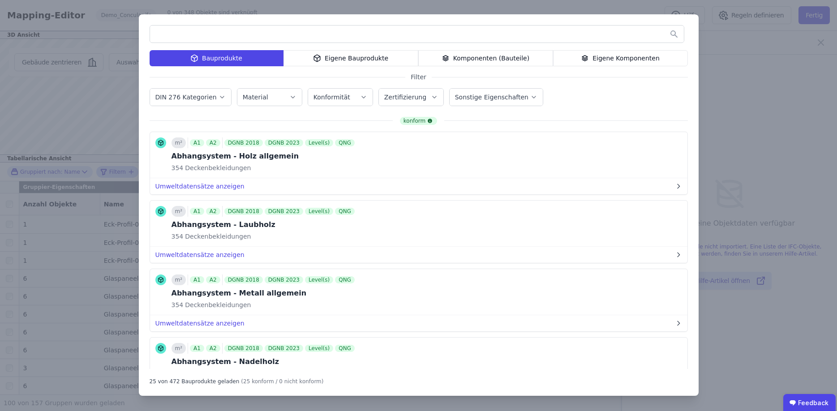
click at [289, 96] on icon "button" at bounding box center [292, 97] width 7 height 9
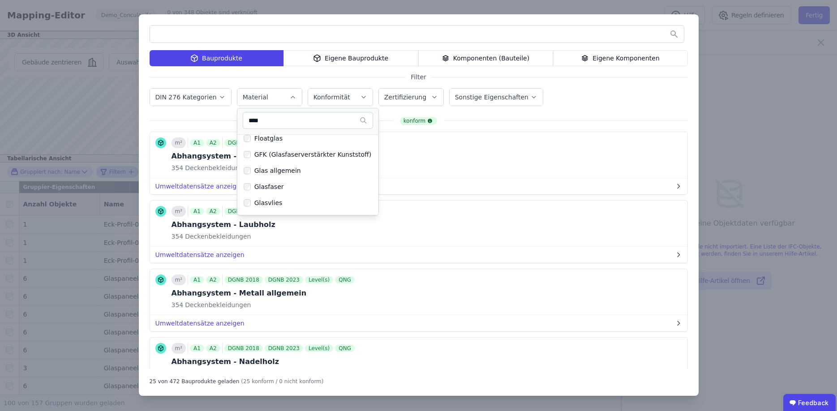
scroll to position [96, 0]
type input "****"
click at [276, 189] on div "Isolierglas" at bounding box center [304, 192] width 133 height 14
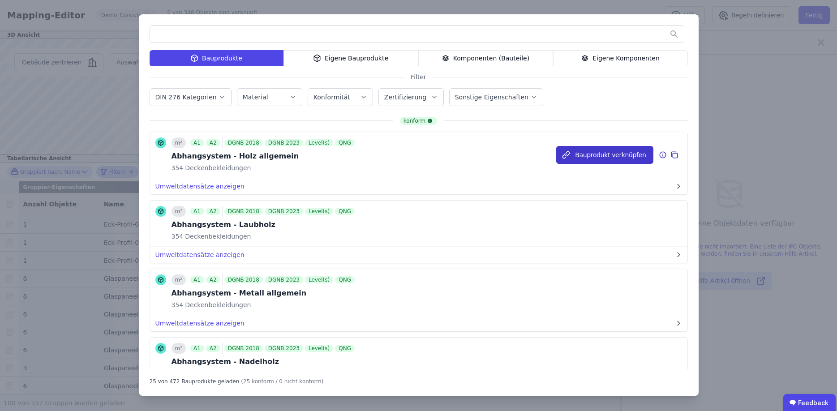
click at [602, 158] on button "Bauprodukt verknüpfen" at bounding box center [604, 155] width 97 height 18
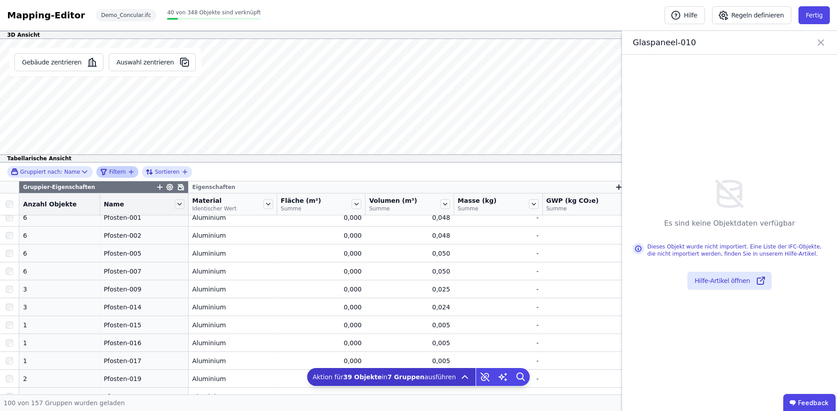
scroll to position [0, 0]
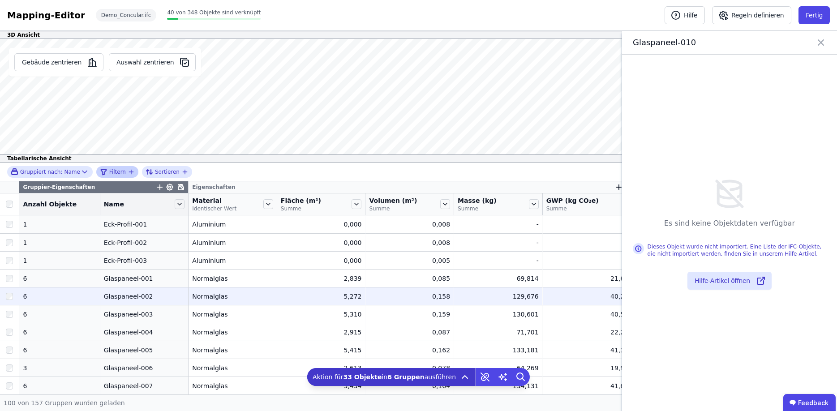
click at [11, 292] on div at bounding box center [9, 296] width 19 height 16
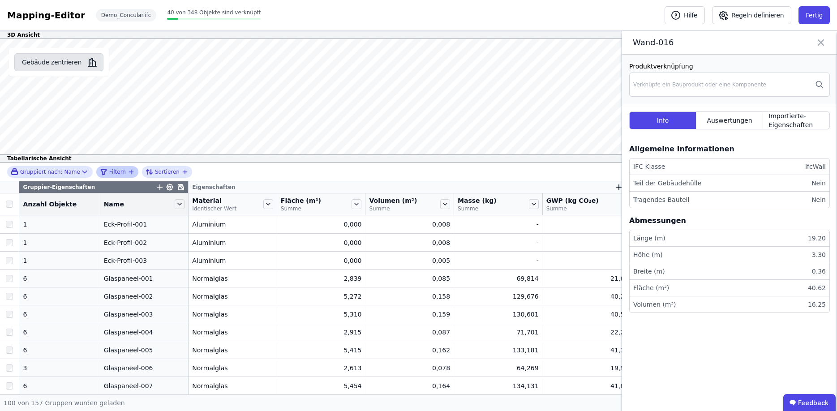
click at [34, 65] on button "Gebäude zentrieren" at bounding box center [58, 62] width 89 height 18
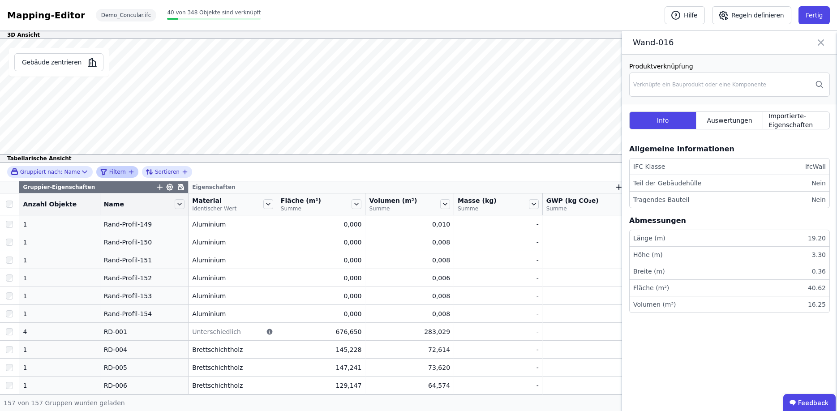
scroll to position [484, 0]
click at [815, 15] on button "Fertig" at bounding box center [813, 15] width 31 height 18
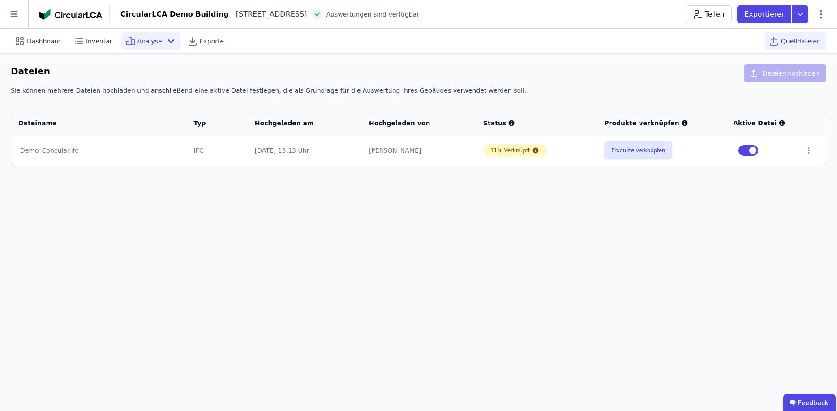
click at [137, 43] on span "Analyse" at bounding box center [149, 41] width 25 height 9
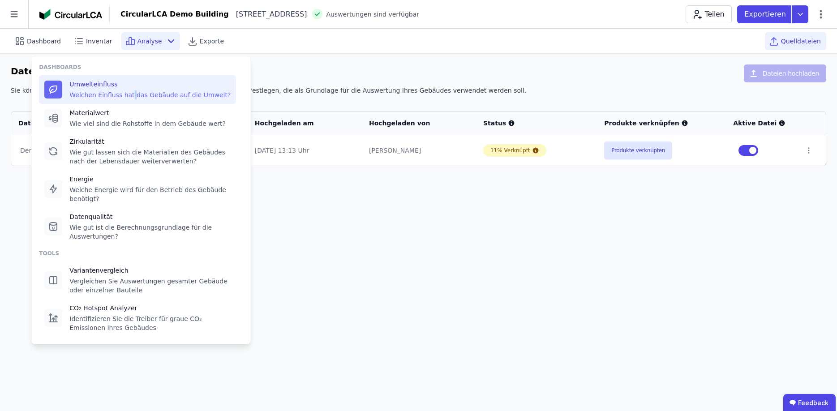
click at [127, 94] on div "Welchen Einfluss hat das Gebäude auf die Umwelt?" at bounding box center [149, 94] width 161 height 9
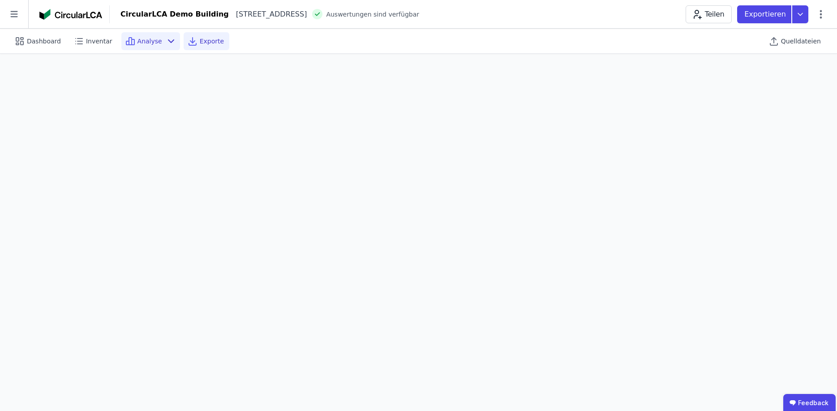
click at [200, 42] on span "Exporte" at bounding box center [212, 41] width 24 height 9
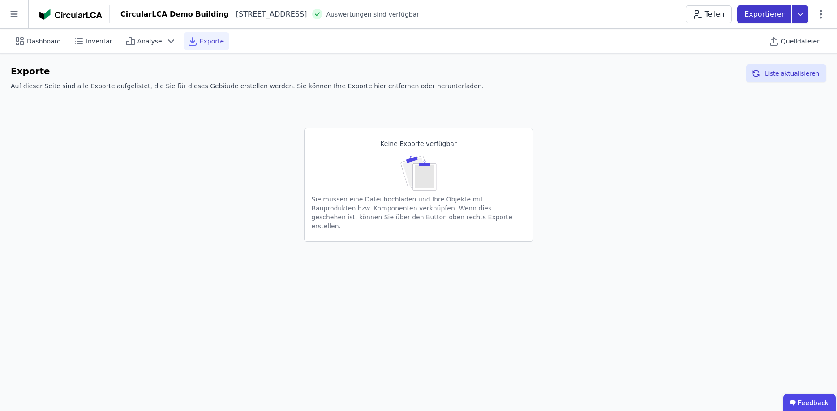
click at [773, 13] on p "Exportieren" at bounding box center [765, 14] width 43 height 11
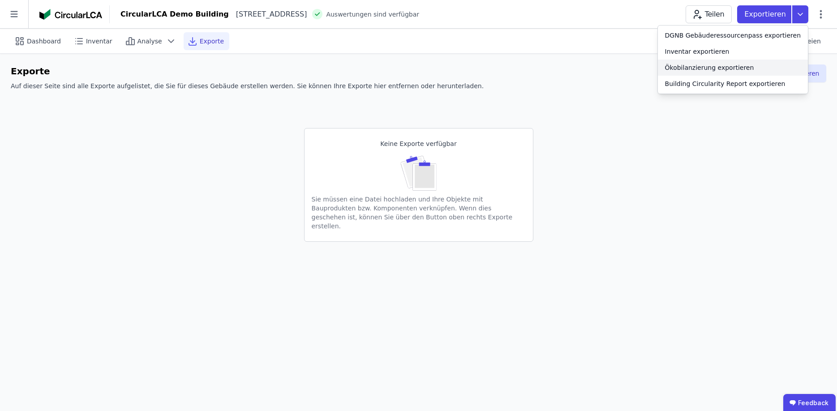
click at [724, 69] on div "Ökobilanzierung exportieren" at bounding box center [709, 67] width 89 height 9
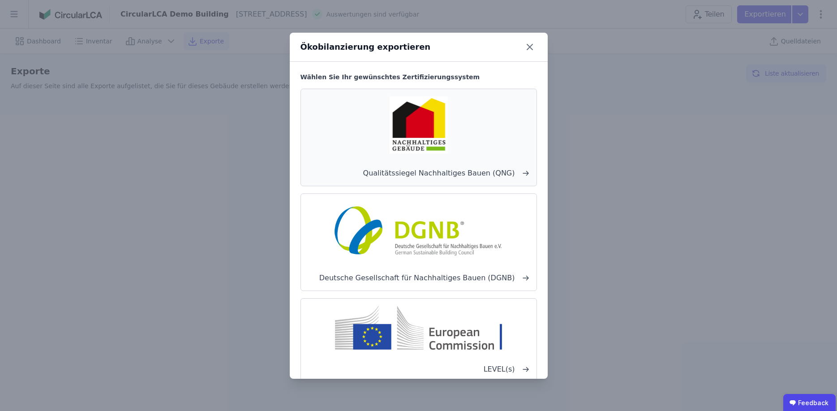
click at [419, 133] on img at bounding box center [418, 124] width 59 height 57
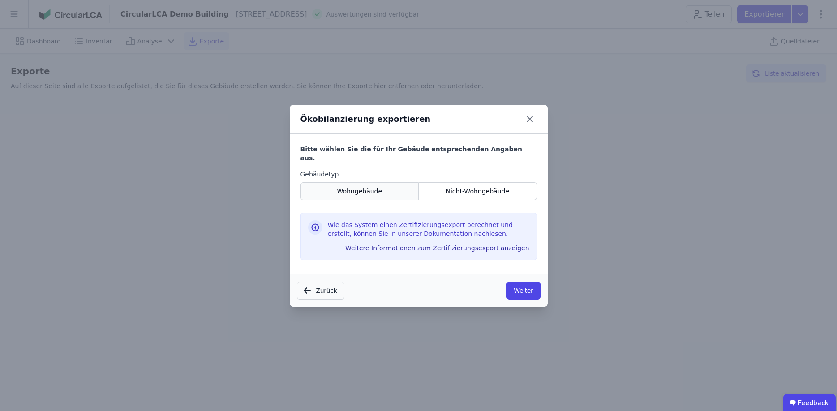
click at [380, 188] on span "Wohngebäude" at bounding box center [359, 191] width 45 height 9
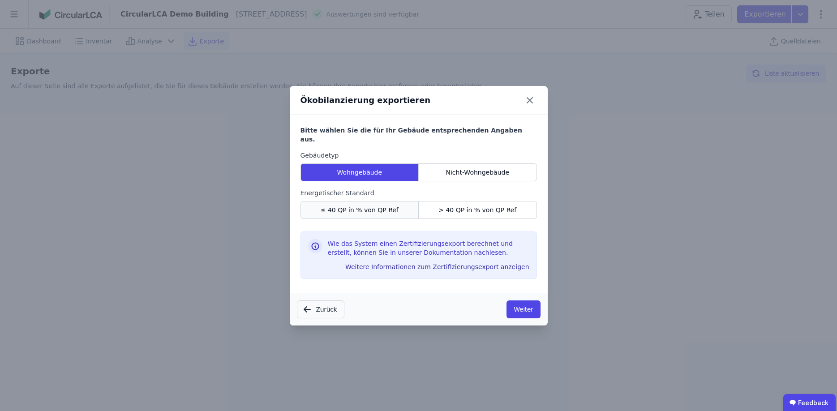
click at [405, 207] on div "≤ 40 QP in % von QP Ref" at bounding box center [359, 210] width 119 height 18
click at [529, 308] on button "Weiter" at bounding box center [523, 309] width 34 height 18
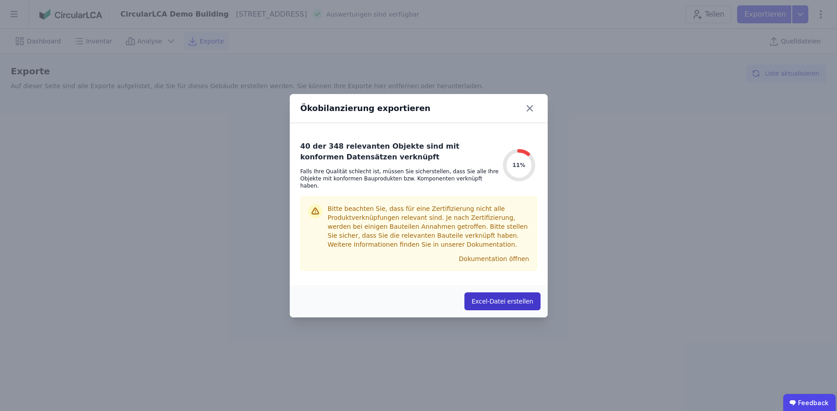
click at [501, 298] on button "Excel-Datei erstellen" at bounding box center [502, 301] width 76 height 18
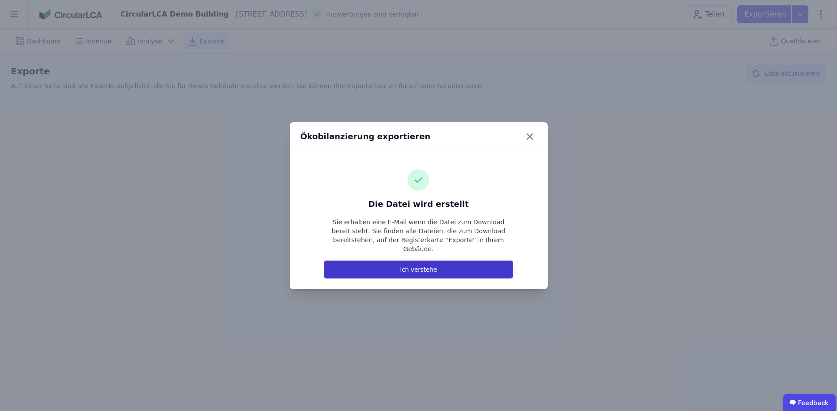
click at [445, 267] on button "Ich verstehe" at bounding box center [418, 270] width 189 height 18
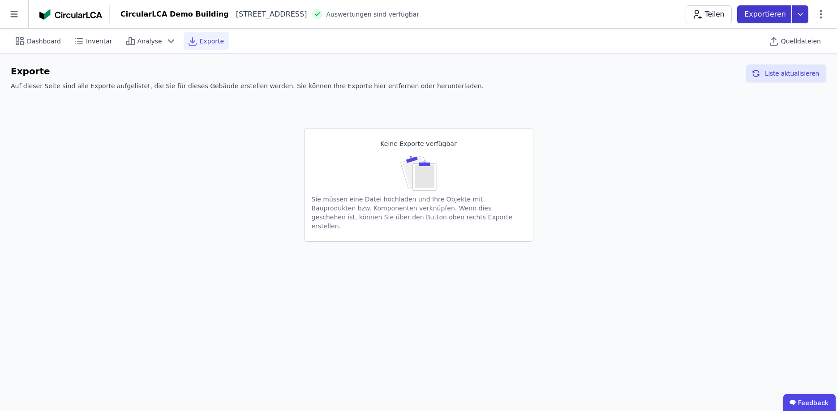
click at [803, 13] on icon at bounding box center [800, 14] width 16 height 18
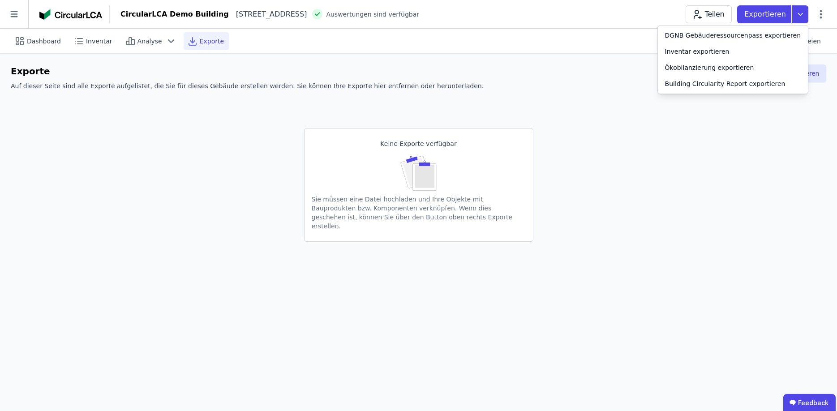
click at [788, 205] on div "Keine Exporte verfügbar Sie müssen eine Datei hochladen und Ihre Objekte mit Ba…" at bounding box center [418, 170] width 815 height 142
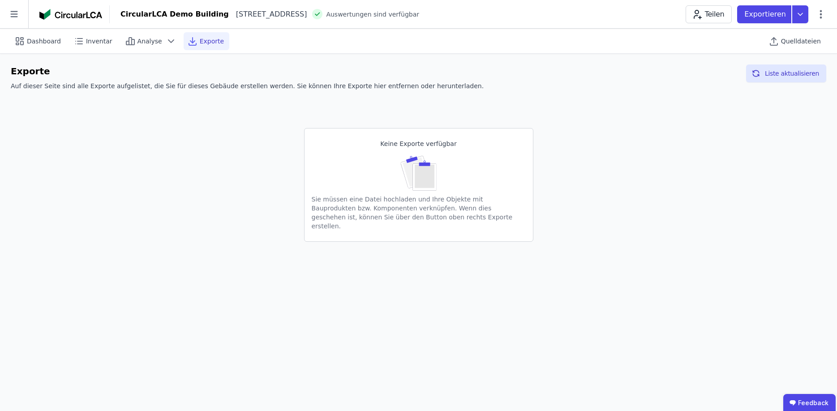
click at [681, 170] on div "Keine Exporte verfügbar Sie müssen eine Datei hochladen und Ihre Objekte mit Ba…" at bounding box center [418, 170] width 815 height 142
click at [773, 16] on p "Exportieren" at bounding box center [765, 14] width 43 height 11
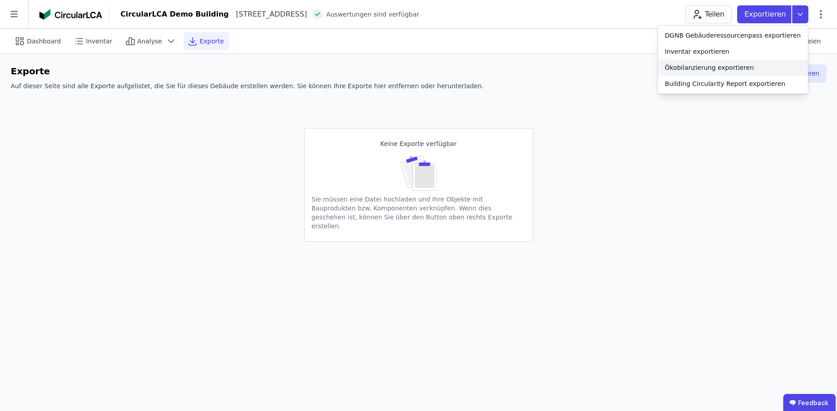
click at [711, 68] on div "Ökobilanzierung exportieren" at bounding box center [709, 67] width 89 height 9
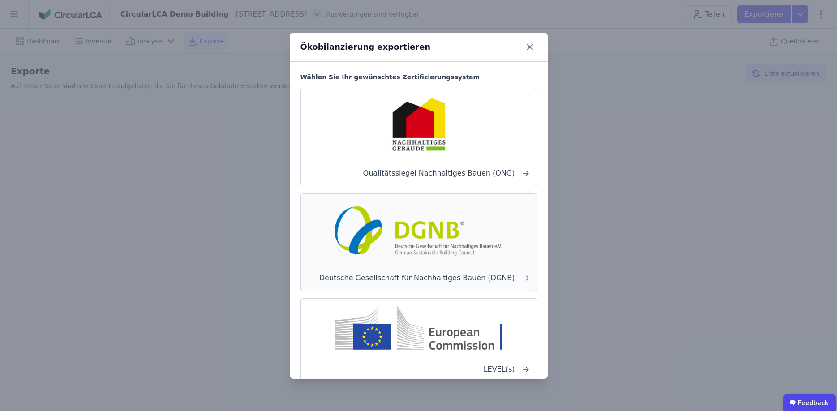
click at [475, 231] on img at bounding box center [418, 229] width 176 height 57
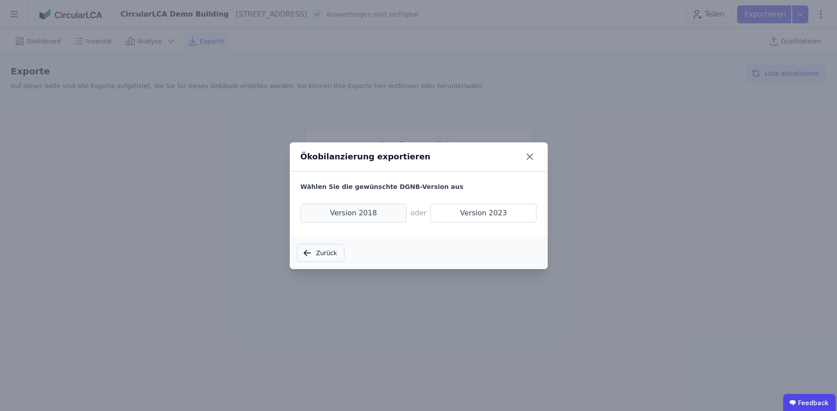
click at [359, 218] on span "Version 2018" at bounding box center [353, 213] width 107 height 19
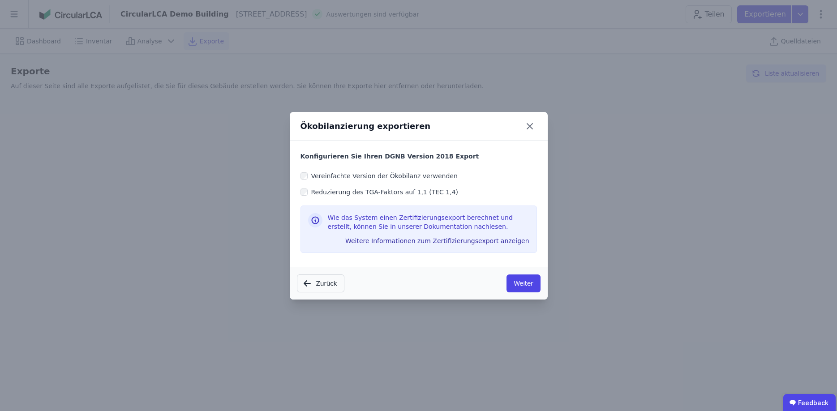
click at [308, 178] on label "Vereinfachte Version der Ökobilanz verwenden" at bounding box center [383, 175] width 150 height 9
click at [525, 276] on button "Weiter" at bounding box center [523, 283] width 34 height 18
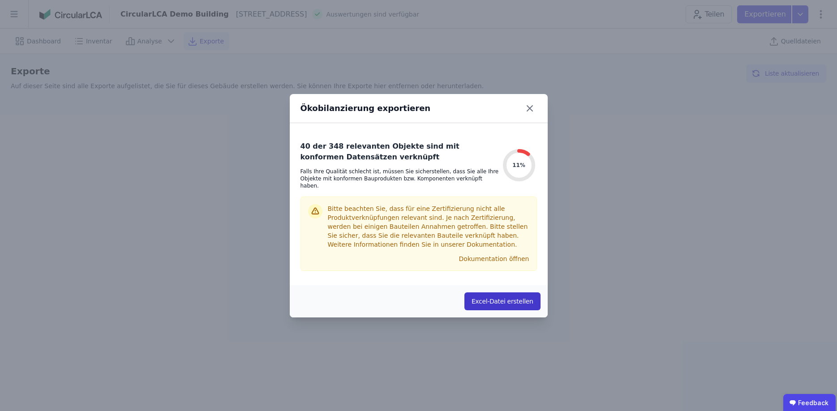
click at [505, 302] on button "Excel-Datei erstellen" at bounding box center [502, 301] width 76 height 18
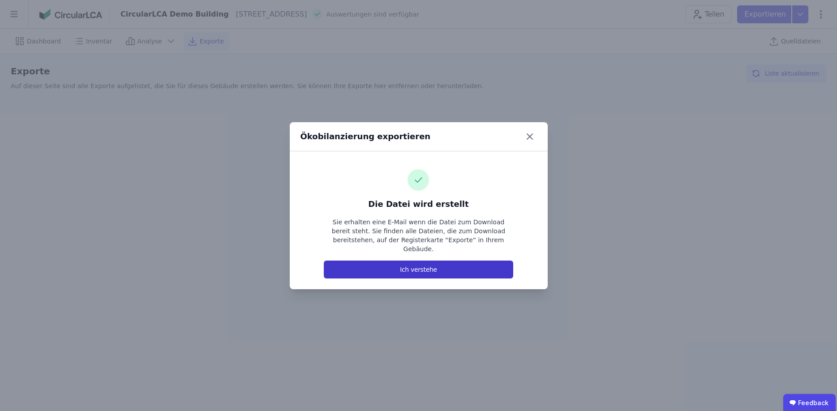
click at [470, 265] on button "Ich verstehe" at bounding box center [418, 270] width 189 height 18
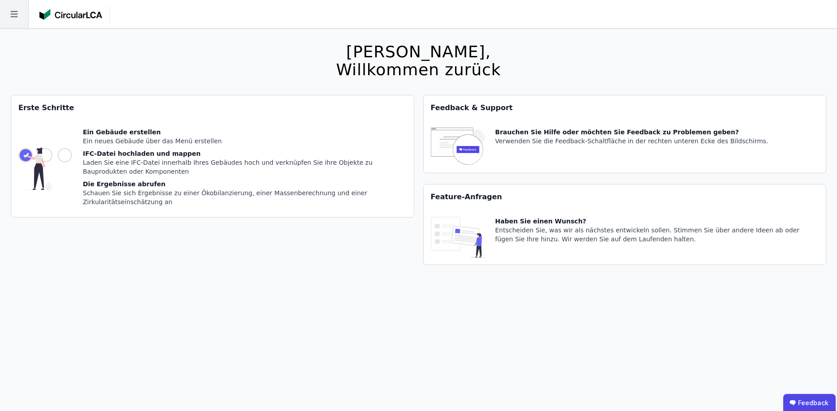
click at [14, 12] on icon at bounding box center [14, 14] width 28 height 28
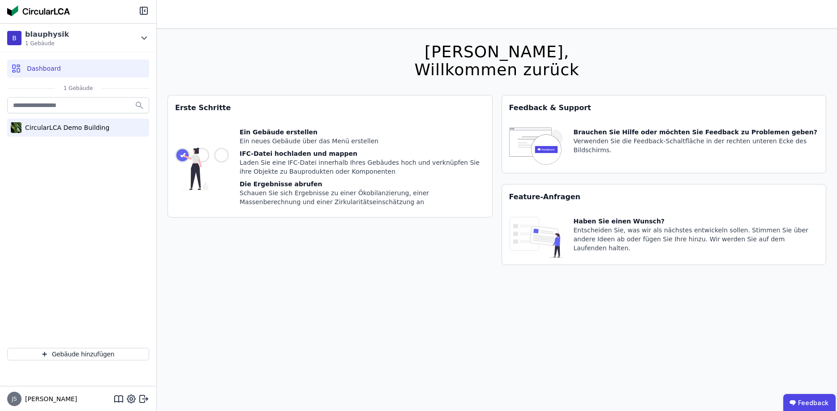
click at [56, 136] on div "CircularLCA Demo Building" at bounding box center [78, 128] width 142 height 18
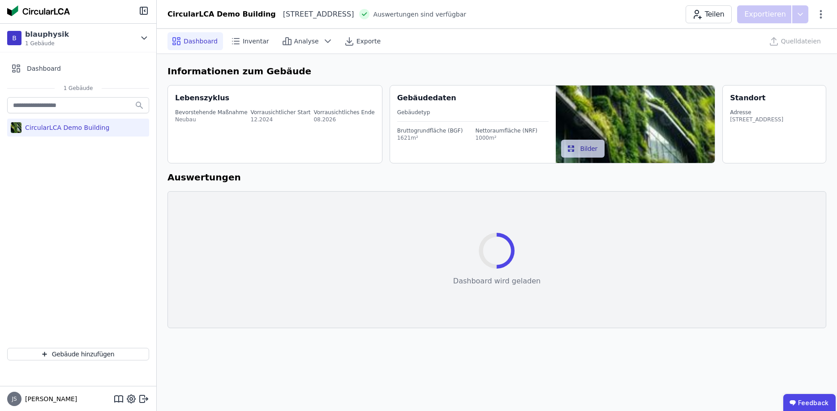
select select "*"
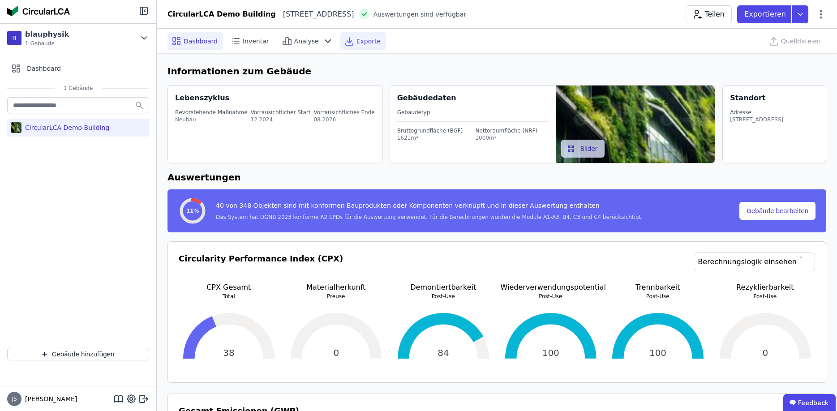
click at [356, 43] on span "Exporte" at bounding box center [368, 41] width 24 height 9
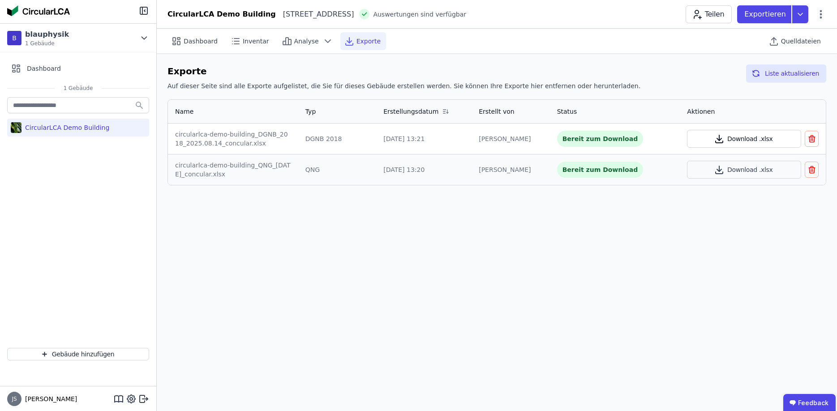
click at [752, 139] on button "Download .xlsx" at bounding box center [744, 139] width 114 height 18
click at [747, 174] on button "Download .xlsx" at bounding box center [744, 170] width 114 height 18
click at [717, 29] on div "Dashboard Inventar Analyse Exporte Quelldateien" at bounding box center [496, 41] width 659 height 25
click at [719, 137] on icon "button" at bounding box center [719, 137] width 0 height 5
click at [702, 1] on header "CircularLCA Demo Building Heimeranplatz 2 80339 München DE Auswertungen sind ve…" at bounding box center [497, 14] width 680 height 29
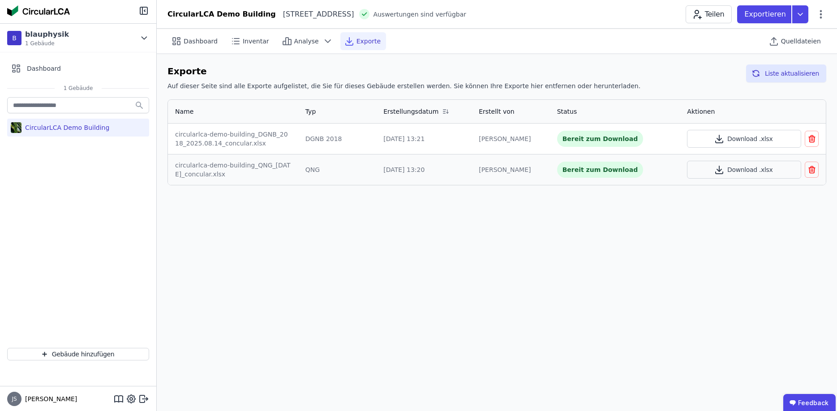
drag, startPoint x: 340, startPoint y: 214, endPoint x: 347, endPoint y: 210, distance: 8.4
click at [339, 215] on div "Dashboard Inventar Analyse Exporte Quelldateien Exporte Auf dieser Seite sind a…" at bounding box center [497, 220] width 680 height 382
click at [255, 43] on span "Inventar" at bounding box center [256, 41] width 26 height 9
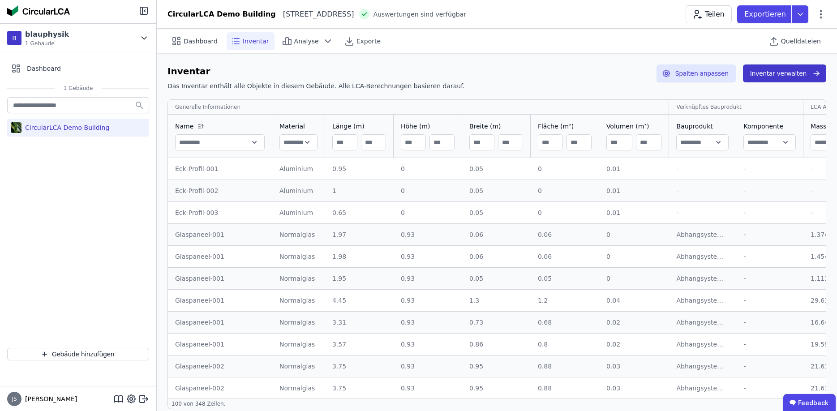
click at [775, 74] on button "Inventar verwalten" at bounding box center [784, 73] width 83 height 18
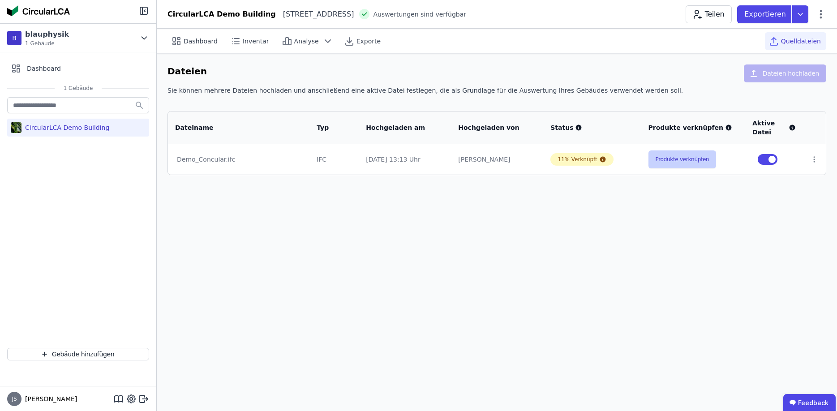
click at [679, 157] on button "Produkte verknüpfen" at bounding box center [682, 159] width 68 height 18
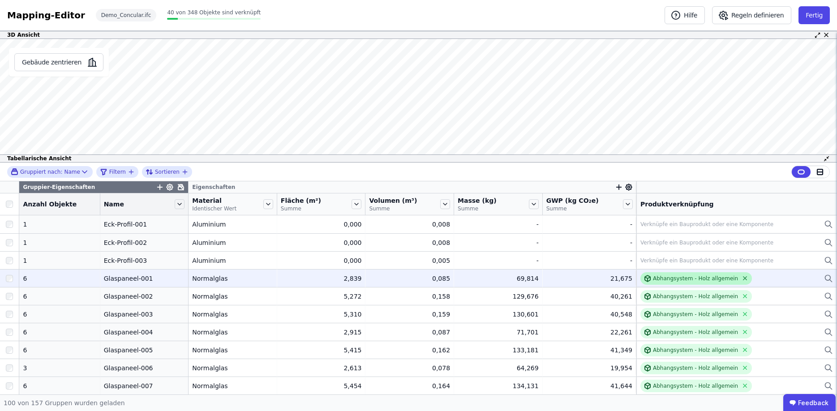
click at [741, 280] on icon at bounding box center [744, 278] width 7 height 7
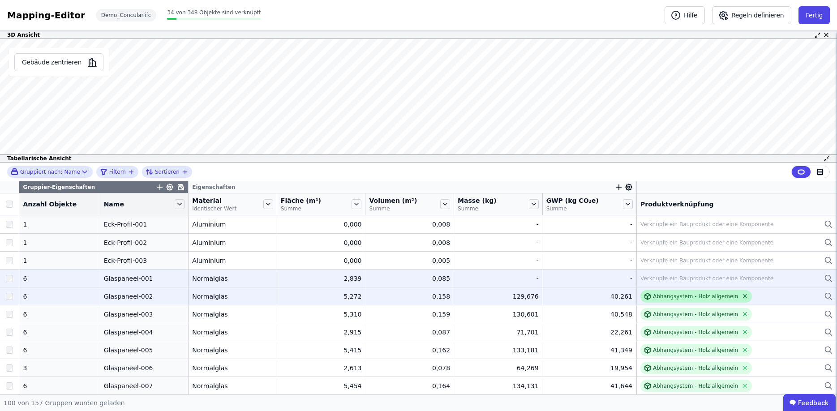
click at [741, 297] on icon at bounding box center [744, 296] width 7 height 7
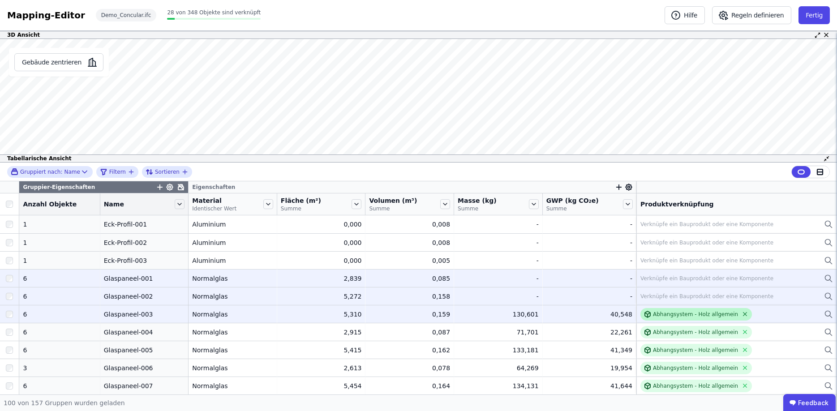
click at [741, 314] on icon at bounding box center [744, 314] width 7 height 7
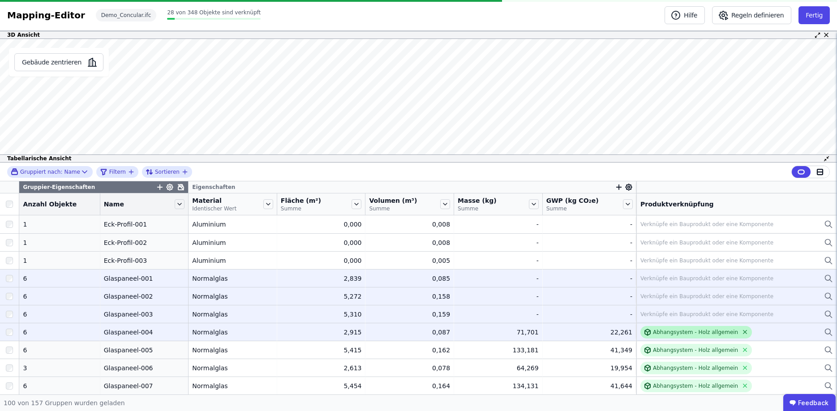
click at [741, 335] on icon at bounding box center [744, 332] width 7 height 7
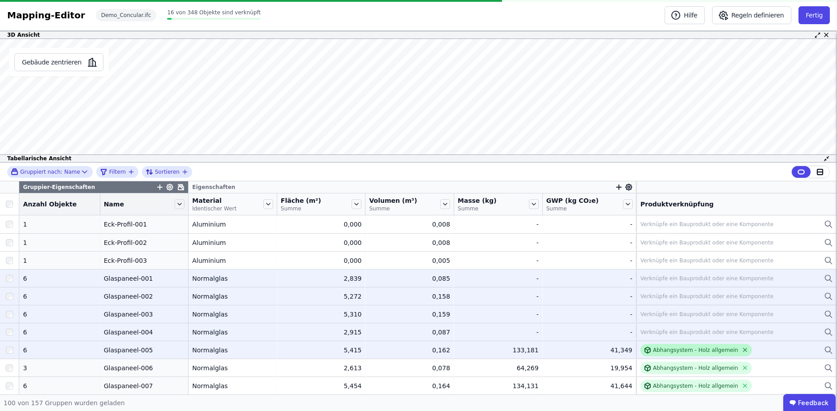
click at [741, 351] on icon at bounding box center [744, 349] width 7 height 7
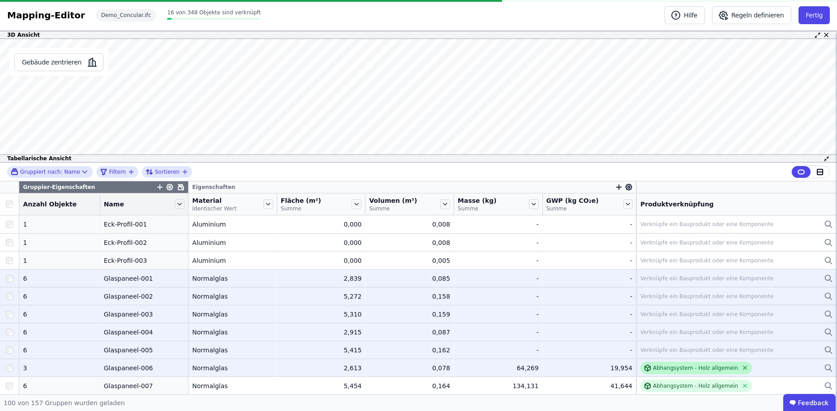
click at [741, 366] on icon at bounding box center [744, 367] width 7 height 7
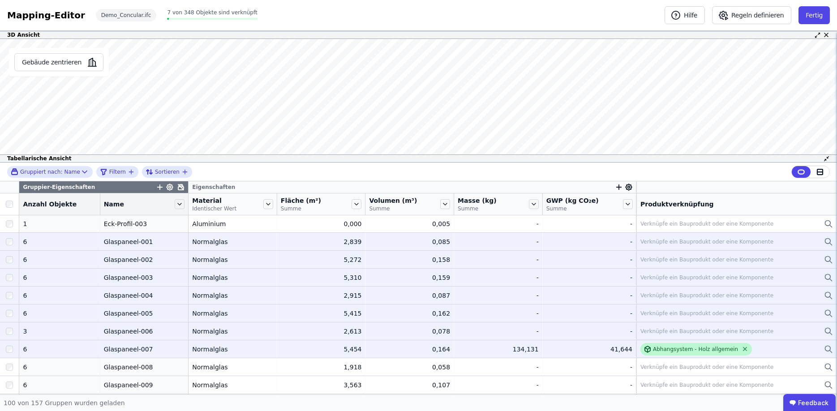
scroll to position [27, 0]
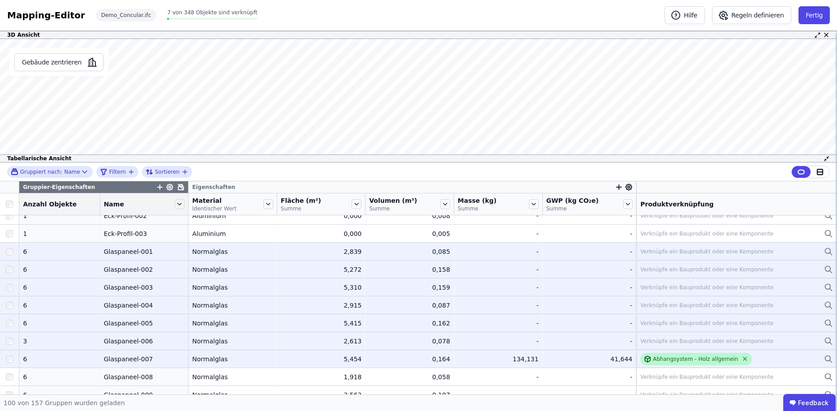
click at [741, 361] on icon at bounding box center [744, 358] width 7 height 7
click at [9, 255] on div at bounding box center [9, 252] width 19 height 16
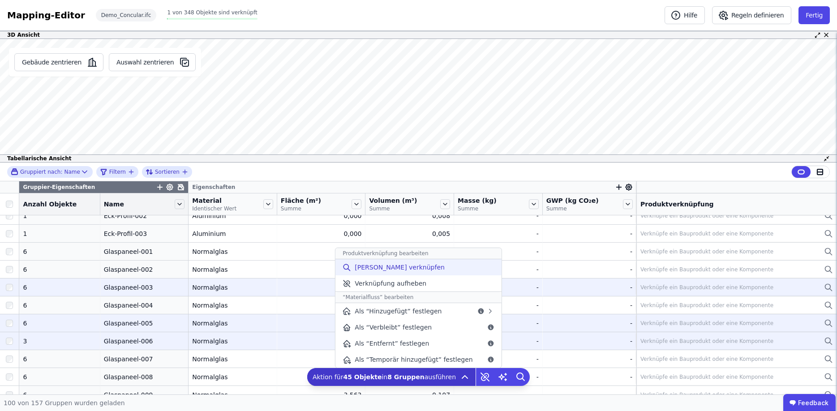
click at [404, 271] on span "[PERSON_NAME] verknüpfen" at bounding box center [400, 267] width 90 height 9
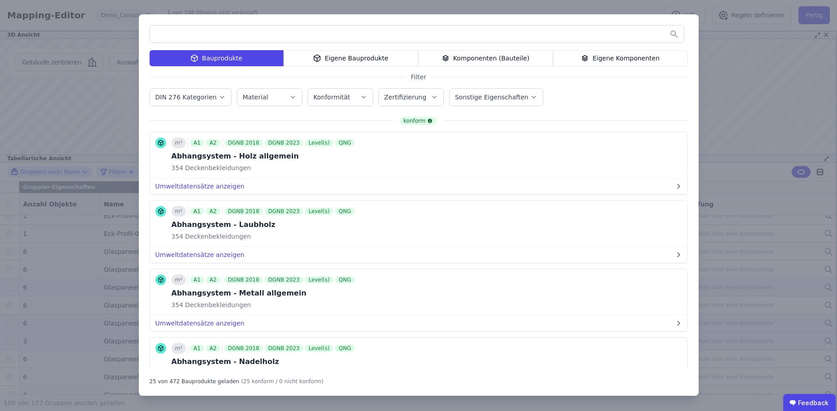
click at [253, 100] on label "Material" at bounding box center [256, 97] width 27 height 7
type input "*****"
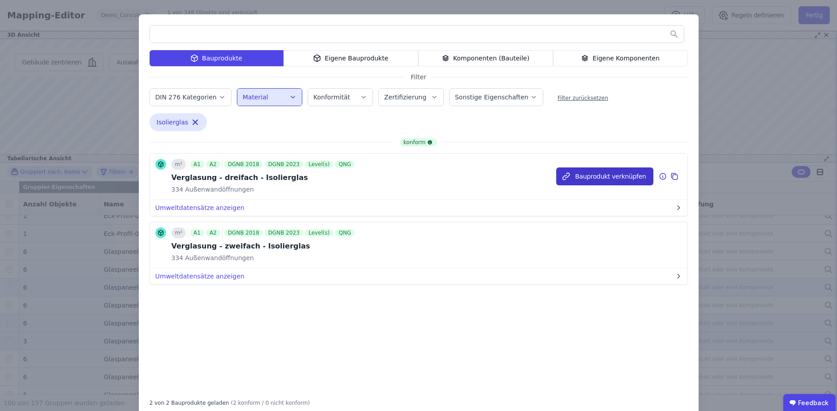
click at [594, 177] on button "Bauprodukt verknüpfen" at bounding box center [604, 176] width 97 height 18
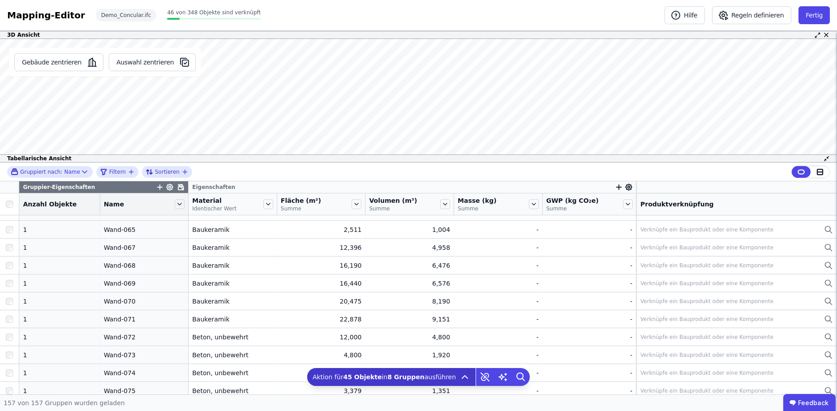
scroll to position [2633, 0]
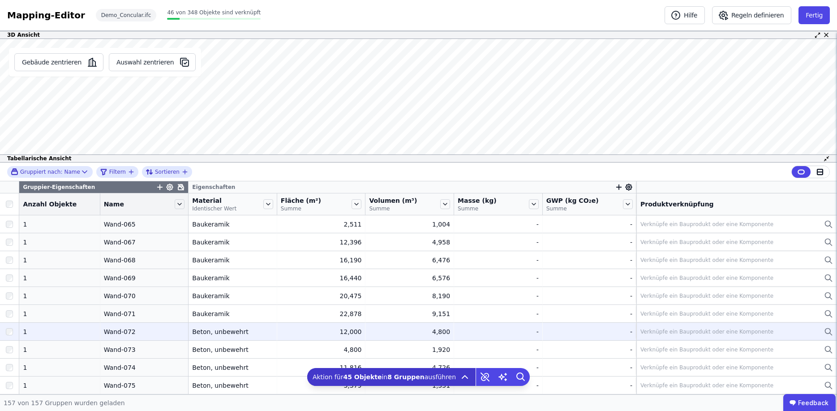
click at [121, 334] on div "Wand-072" at bounding box center [144, 331] width 81 height 9
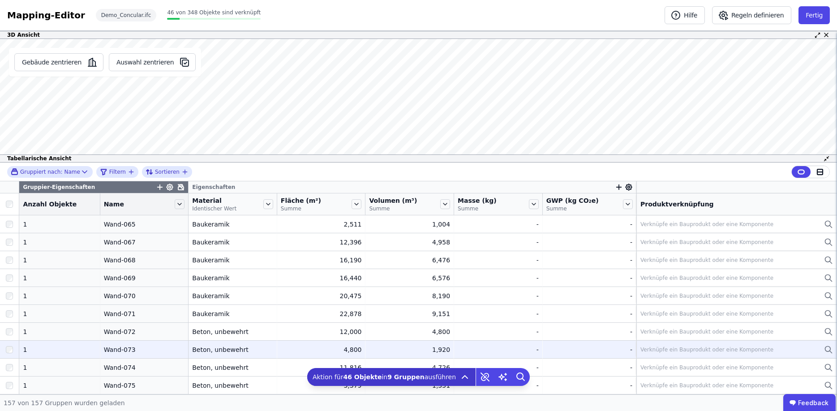
click at [12, 346] on div at bounding box center [9, 350] width 19 height 16
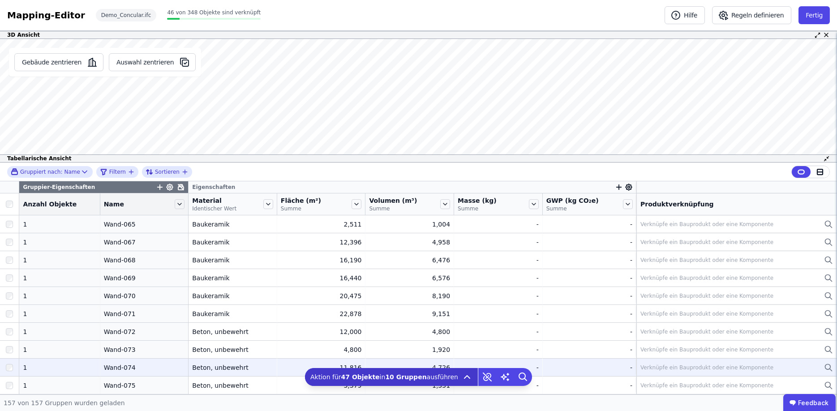
click at [13, 368] on div at bounding box center [9, 367] width 19 height 16
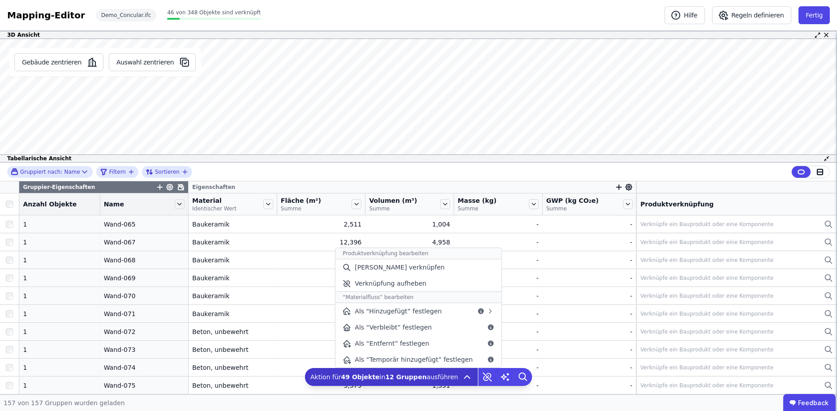
click at [462, 377] on icon at bounding box center [467, 377] width 11 height 11
click at [373, 271] on span "[PERSON_NAME] verknüpfen" at bounding box center [400, 267] width 90 height 9
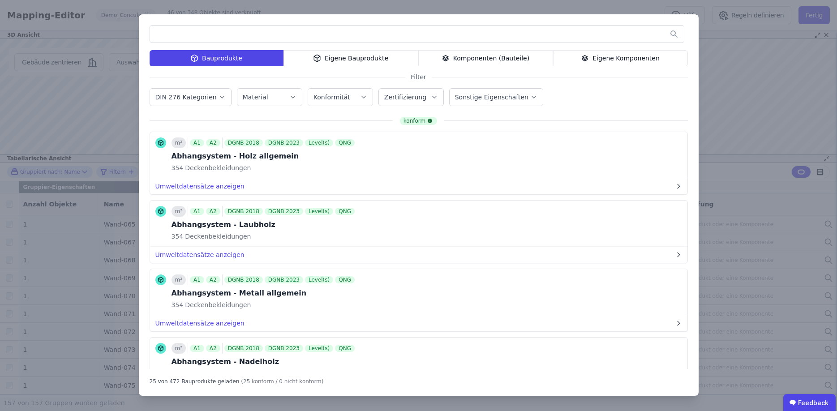
click at [273, 100] on div "Material" at bounding box center [270, 97] width 54 height 9
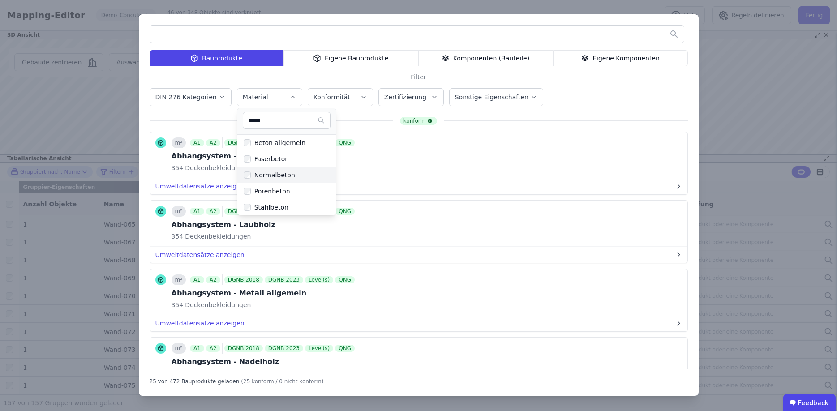
type input "*****"
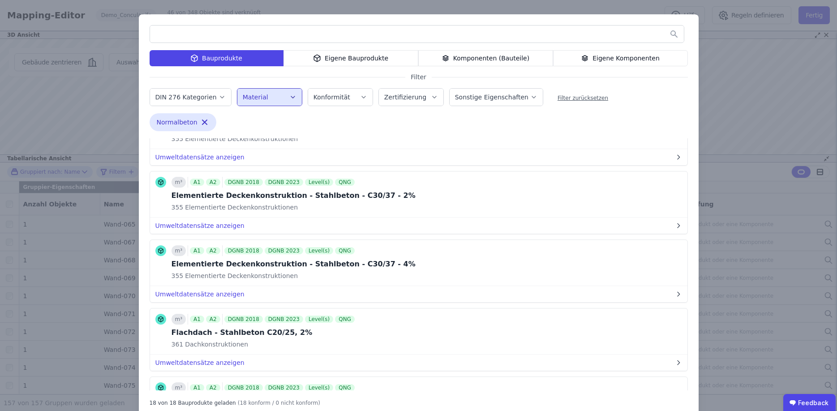
scroll to position [0, 0]
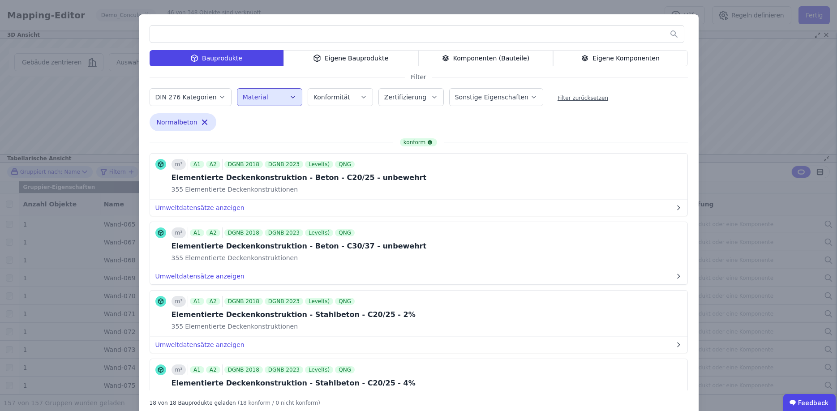
click at [289, 97] on icon "button" at bounding box center [292, 97] width 7 height 9
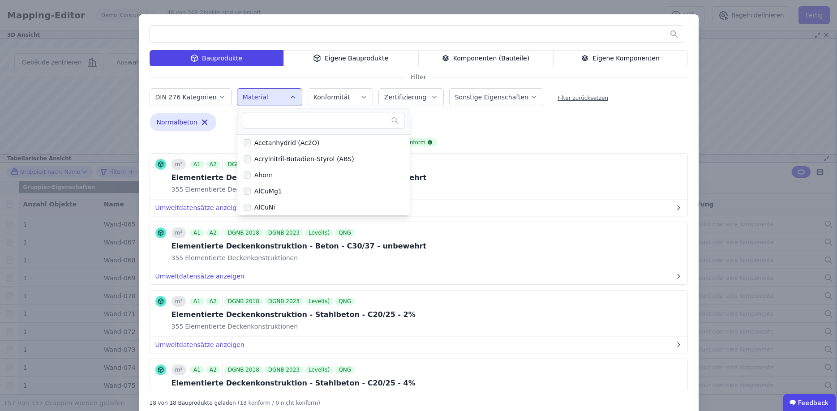
click at [200, 122] on icon "button" at bounding box center [204, 122] width 9 height 9
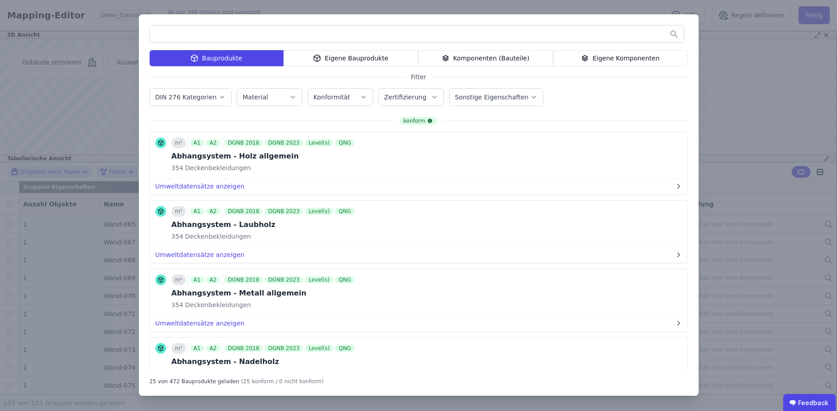
click at [216, 38] on input "text" at bounding box center [417, 34] width 534 height 16
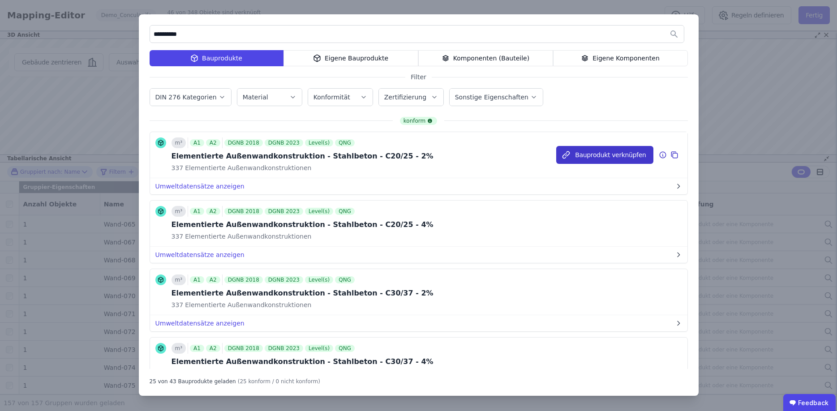
type input "**********"
click at [593, 157] on button "Bauprodukt verknüpfen" at bounding box center [604, 155] width 97 height 18
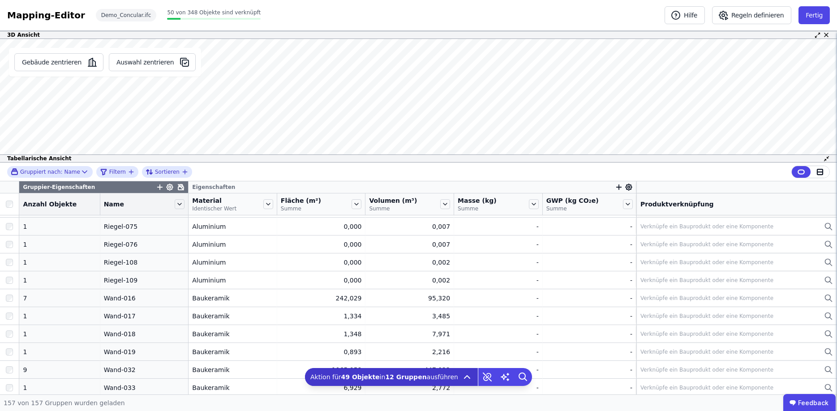
scroll to position [2633, 0]
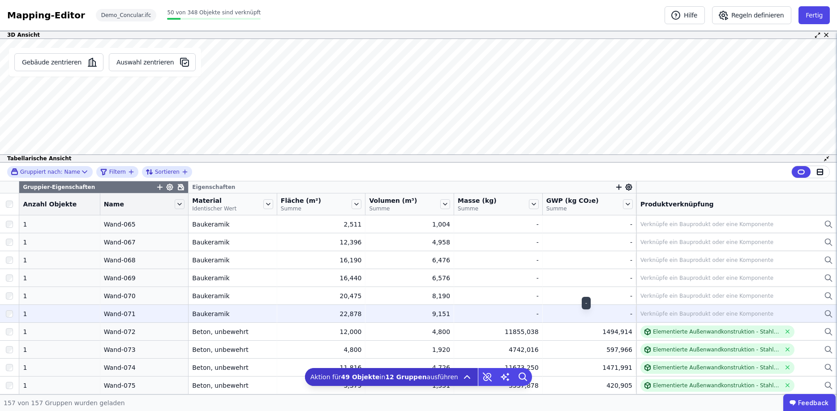
click at [665, 308] on td "Verknüpfe ein Bauprodukt oder eine Komponente Verknüpfe ein Bauprodukt oder ein…" at bounding box center [736, 313] width 201 height 18
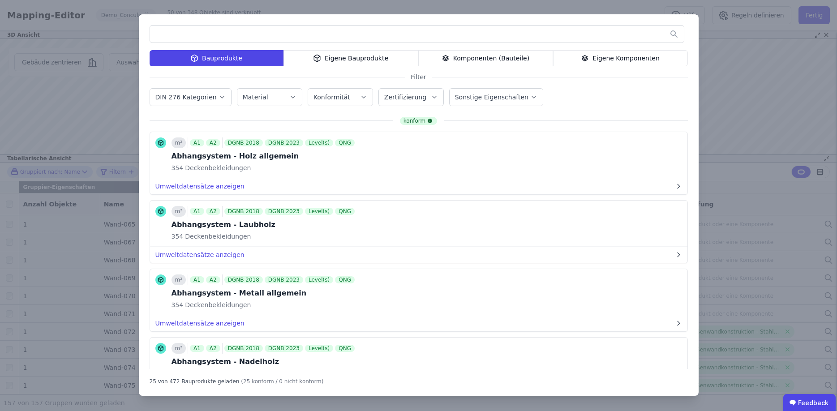
click at [361, 103] on button "Konformität" at bounding box center [340, 97] width 64 height 17
click at [360, 98] on icon "button" at bounding box center [363, 97] width 7 height 9
click at [417, 95] on div "Zertifizierung" at bounding box center [411, 97] width 54 height 9
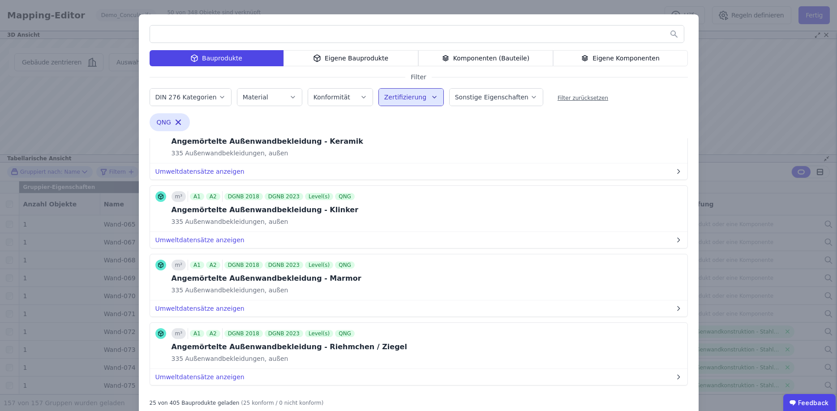
scroll to position [376, 0]
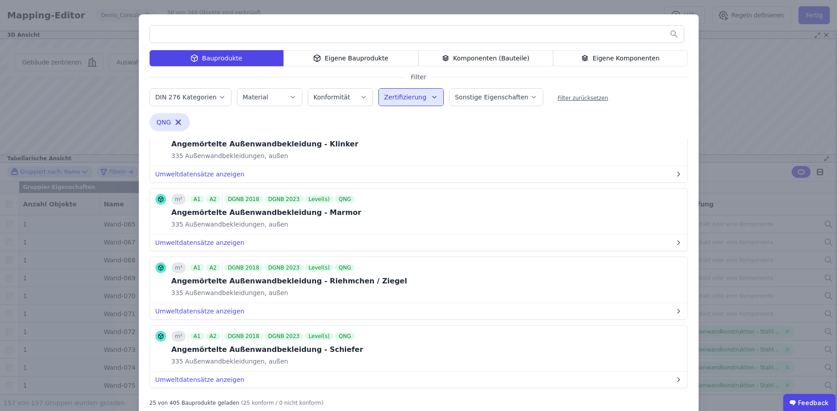
click at [689, 34] on div "Bauprodukte Eigene Bauprodukte Komponenten (Bauteile) Eigene Komponenten Filter…" at bounding box center [419, 215] width 560 height 403
click at [352, 55] on div "Eigene Bauprodukte" at bounding box center [350, 58] width 135 height 16
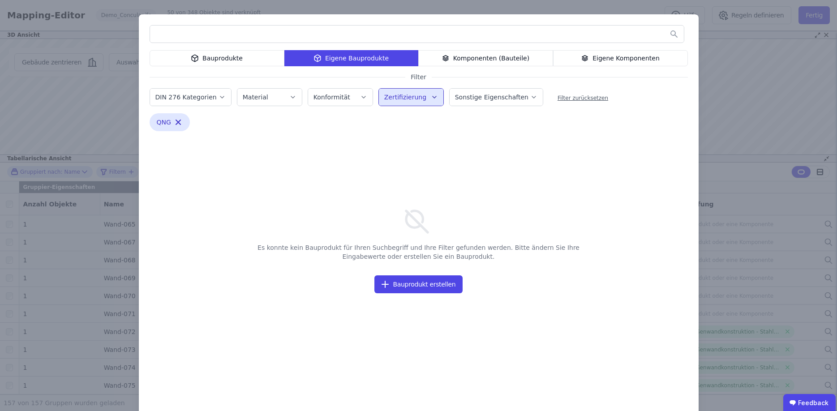
click at [474, 59] on div "Komponenten (Bauteile)" at bounding box center [485, 58] width 135 height 16
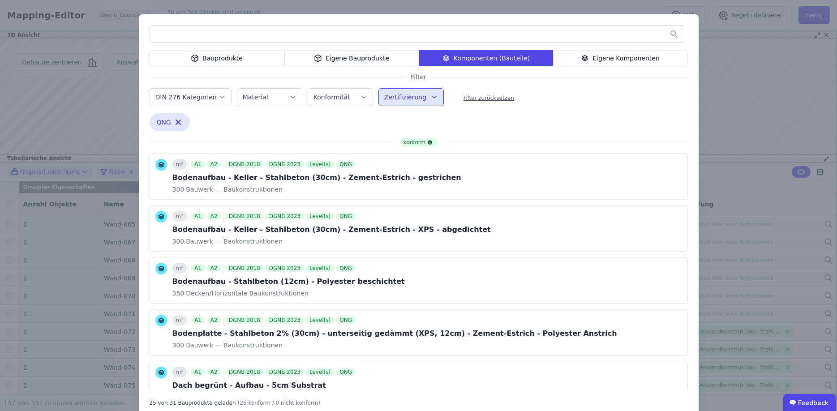
click at [615, 59] on div "Eigene Komponenten" at bounding box center [620, 58] width 135 height 16
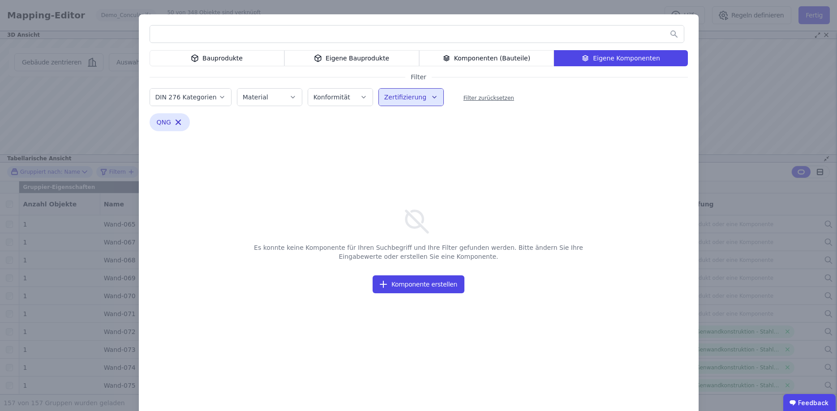
click at [730, 130] on div "Bauprodukte Eigene Bauprodukte Komponenten (Bauteile) Eigene Komponenten Filter…" at bounding box center [418, 215] width 837 height 431
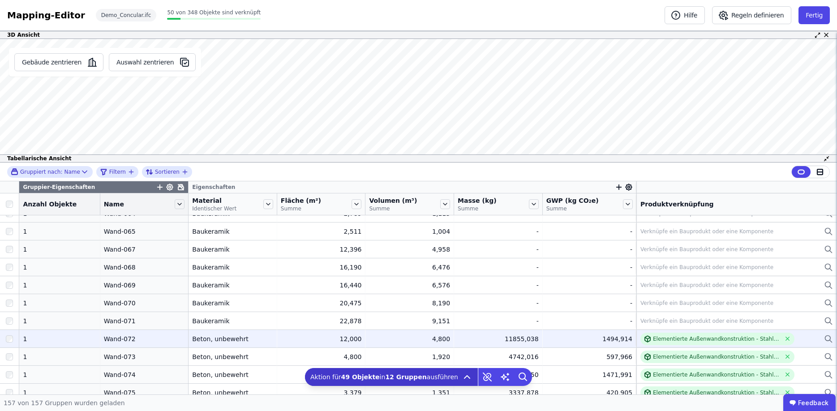
scroll to position [2633, 0]
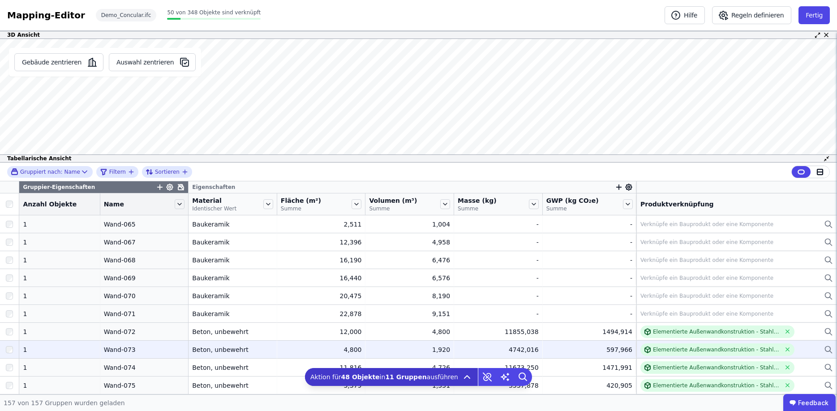
click at [8, 353] on div at bounding box center [9, 350] width 19 height 16
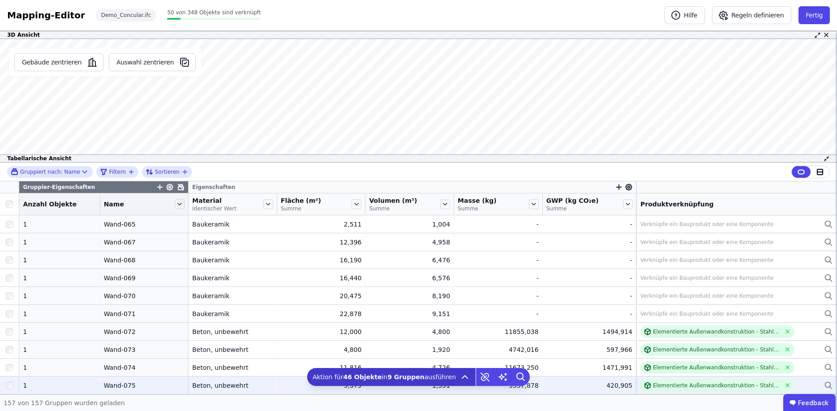
click at [12, 389] on div at bounding box center [9, 385] width 19 height 16
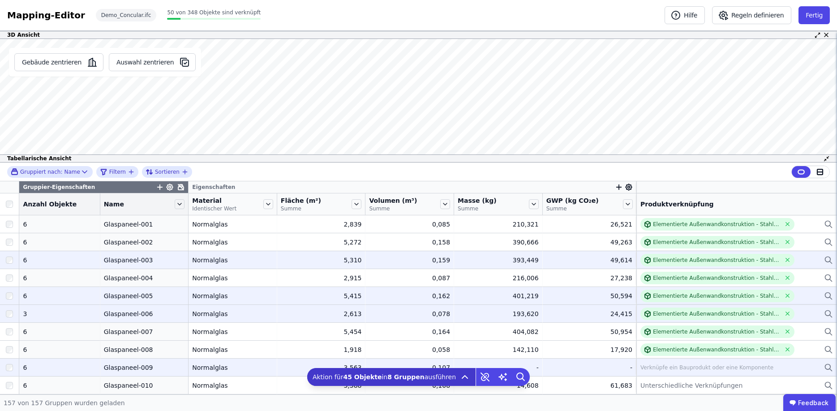
scroll to position [0, 0]
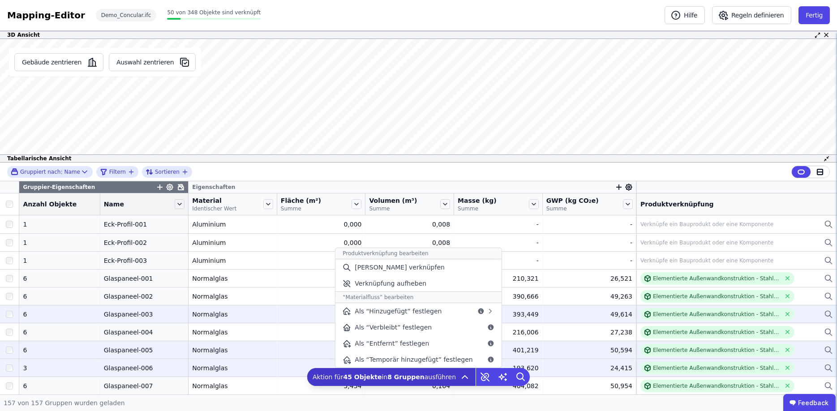
click at [459, 375] on icon at bounding box center [464, 377] width 11 height 11
click at [375, 265] on span "[PERSON_NAME] verknüpfen" at bounding box center [400, 267] width 90 height 9
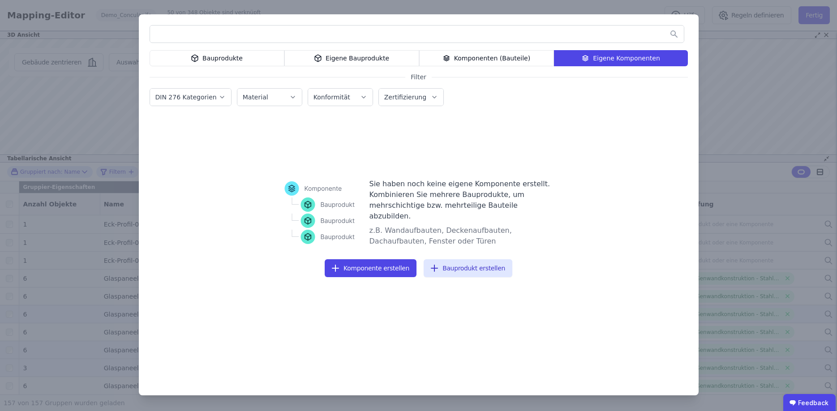
click at [215, 33] on input "text" at bounding box center [417, 34] width 534 height 16
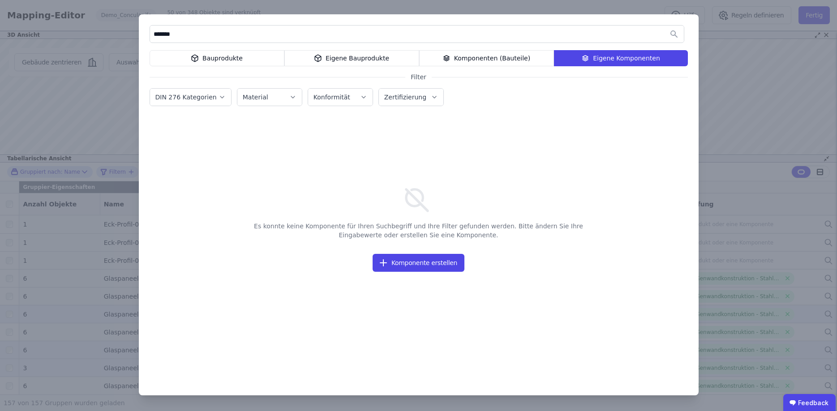
type input "*******"
click at [402, 96] on label "Zertifizierung" at bounding box center [406, 97] width 44 height 7
click at [421, 98] on div "Zertifizierung" at bounding box center [411, 97] width 54 height 9
click at [250, 95] on label "Material" at bounding box center [256, 97] width 27 height 7
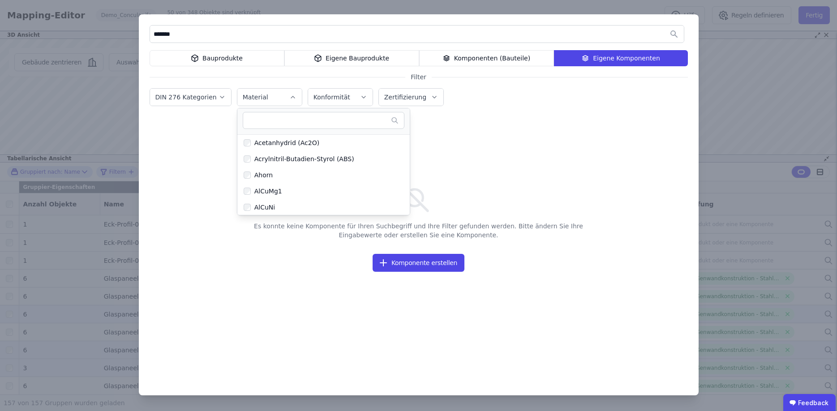
click at [268, 124] on input "text" at bounding box center [319, 120] width 144 height 16
type input "*******"
click at [254, 145] on div "Isolierglas" at bounding box center [268, 142] width 35 height 9
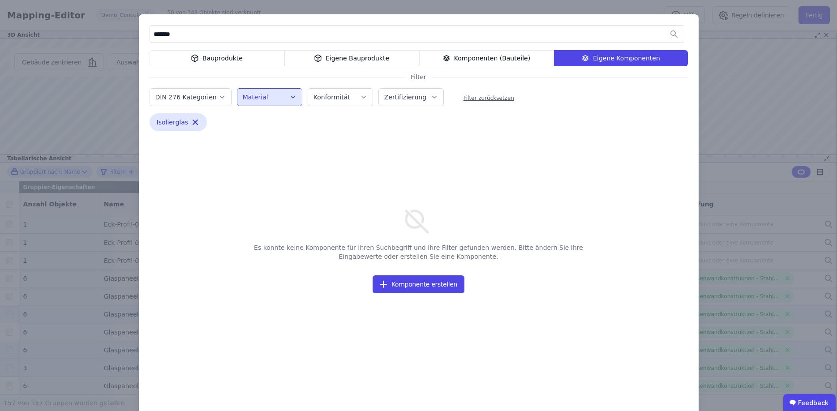
click at [241, 64] on div "Bauprodukte" at bounding box center [217, 58] width 135 height 16
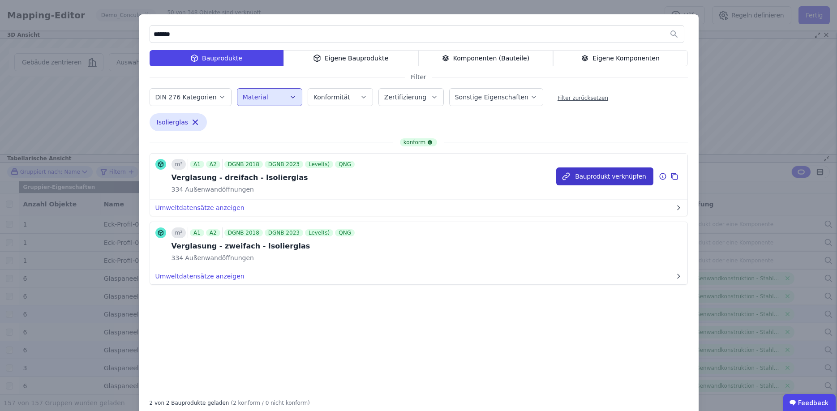
click at [586, 178] on button "Bauprodukt verknüpfen" at bounding box center [604, 176] width 97 height 18
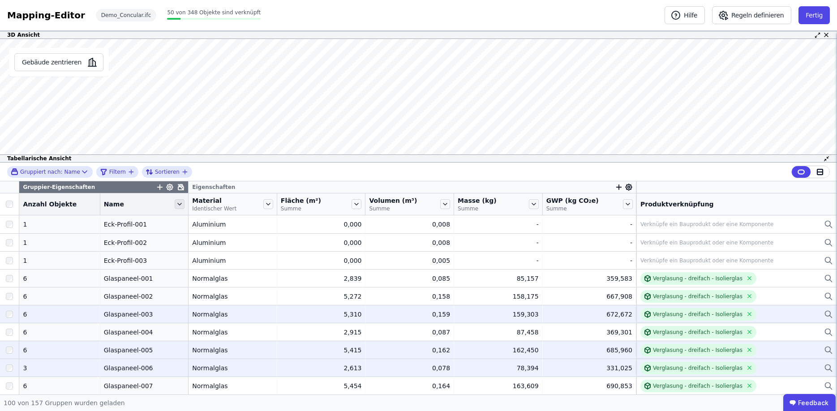
scroll to position [188, 0]
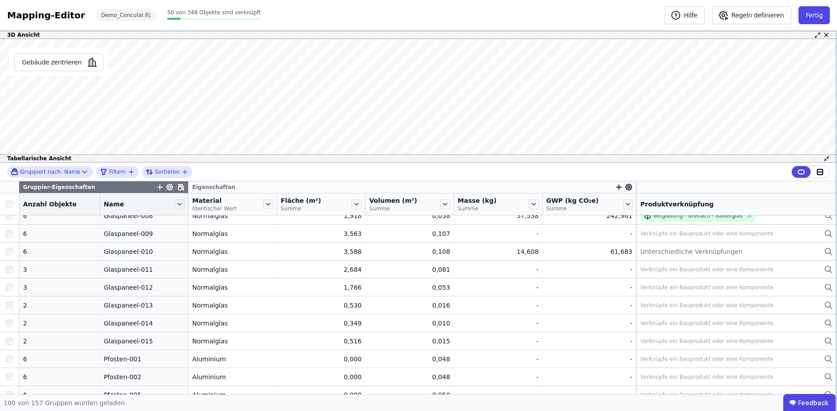
click at [156, 188] on icon "button" at bounding box center [160, 187] width 8 height 8
click at [208, 173] on div "Gruppiert nach: Name Filtern Sortieren" at bounding box center [418, 172] width 837 height 19
click at [616, 188] on icon "button" at bounding box center [619, 187] width 8 height 8
click at [625, 187] on div "Gruppiert nach: Name Filtern Sortieren Gruppier-Eigenschaften Eigenschaften Con…" at bounding box center [418, 279] width 837 height 232
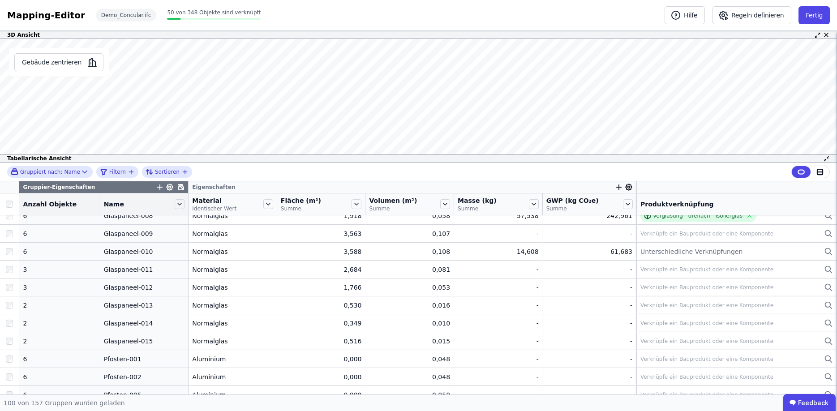
click at [624, 187] on icon at bounding box center [628, 187] width 8 height 8
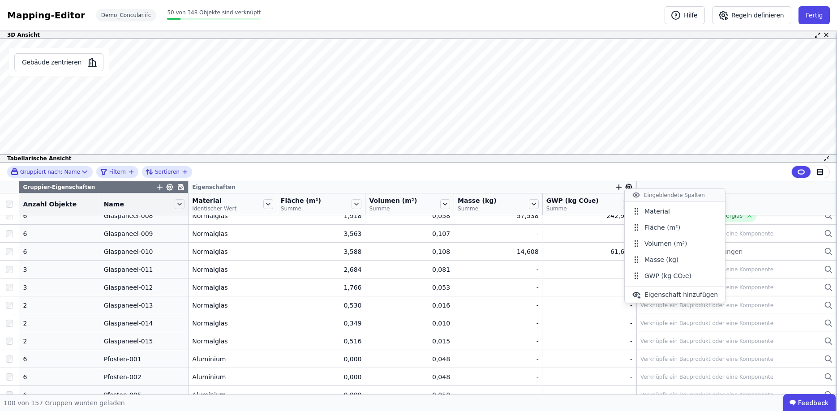
click at [571, 170] on div "Gruppiert nach: Name Filtern Sortieren" at bounding box center [418, 172] width 837 height 19
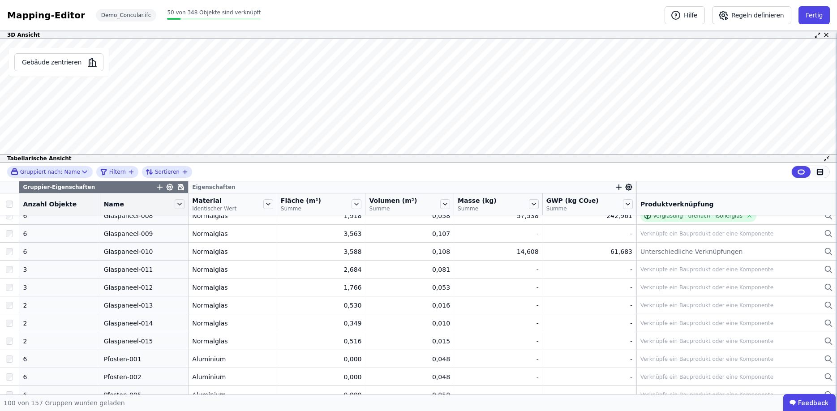
click at [814, 171] on div at bounding box center [819, 172] width 19 height 12
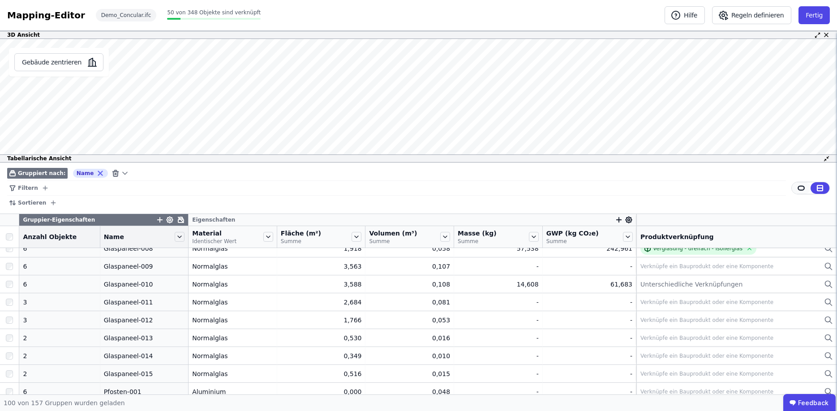
click at [800, 191] on icon at bounding box center [801, 188] width 8 height 8
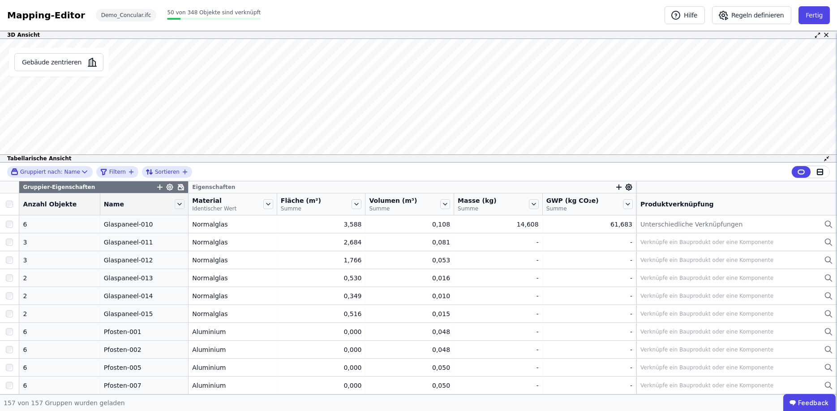
scroll to position [0, 0]
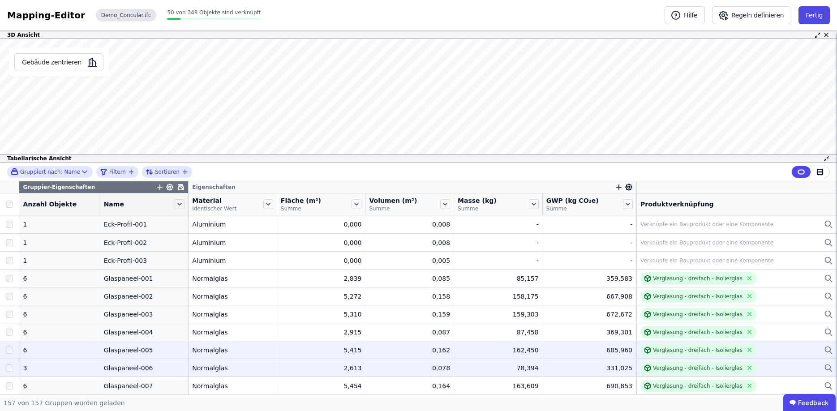
click at [115, 15] on div "Demo_Concular.ifc" at bounding box center [126, 15] width 61 height 13
click at [807, 18] on button "Fertig" at bounding box center [813, 15] width 31 height 18
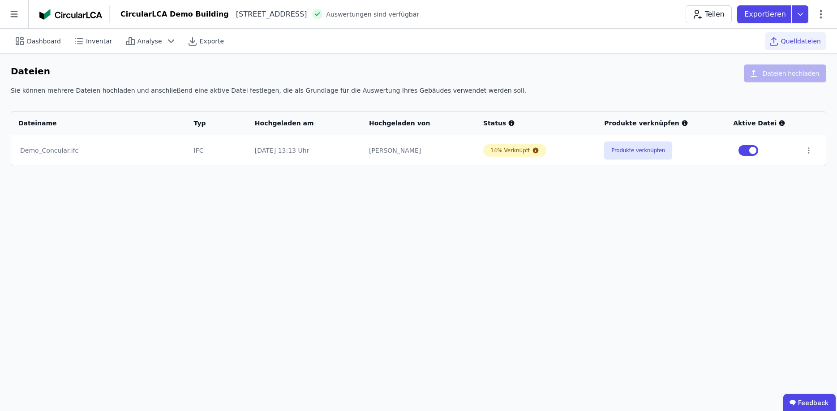
click at [294, 243] on div "Dashboard Inventar Analyse Exporte Quelldateien Dateien Dateien hochladen Sie k…" at bounding box center [418, 220] width 837 height 382
click at [56, 42] on span "Dashboard" at bounding box center [44, 41] width 34 height 9
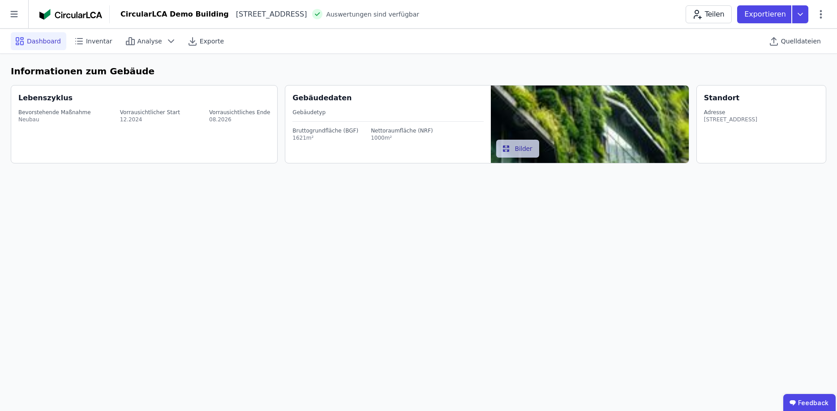
select select "*"
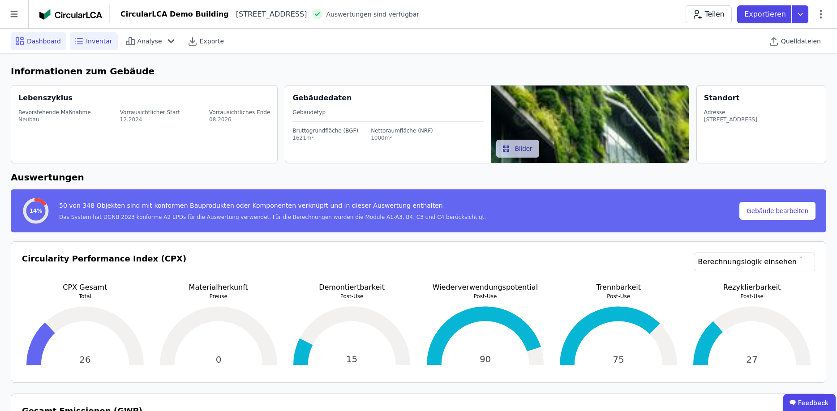
click at [87, 44] on span "Inventar" at bounding box center [99, 41] width 26 height 9
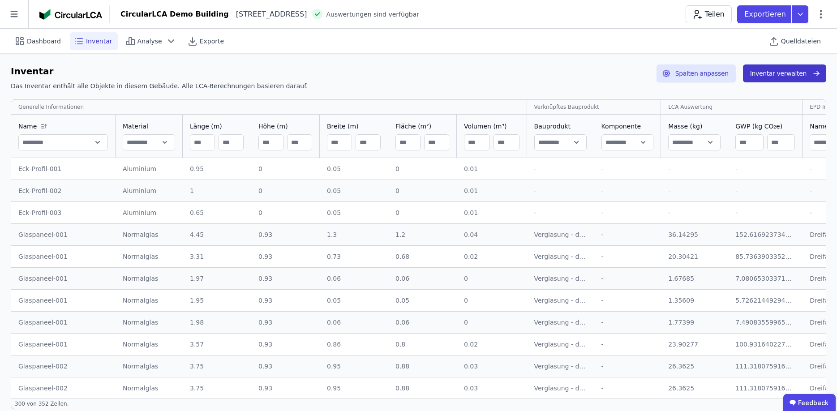
click at [783, 77] on button "Inventar verwalten" at bounding box center [784, 73] width 83 height 18
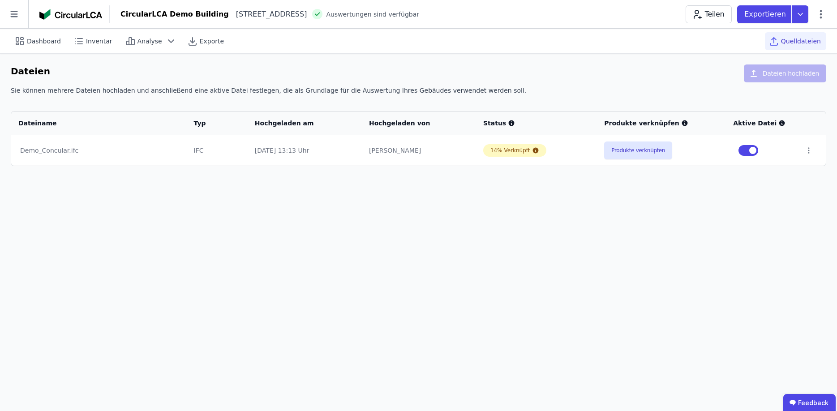
click at [552, 198] on div "Dashboard Inventar Analyse Exporte Quelldateien Dateien Dateien hochladen Sie k…" at bounding box center [418, 220] width 837 height 382
click at [805, 150] on icon at bounding box center [808, 150] width 8 height 8
click at [805, 159] on td "Im 3D-Viewer öffnen Herunterladen Löschen" at bounding box center [811, 150] width 28 height 30
click at [779, 45] on icon at bounding box center [773, 41] width 11 height 11
click at [629, 151] on button "Produkte verknüpfen" at bounding box center [638, 150] width 68 height 18
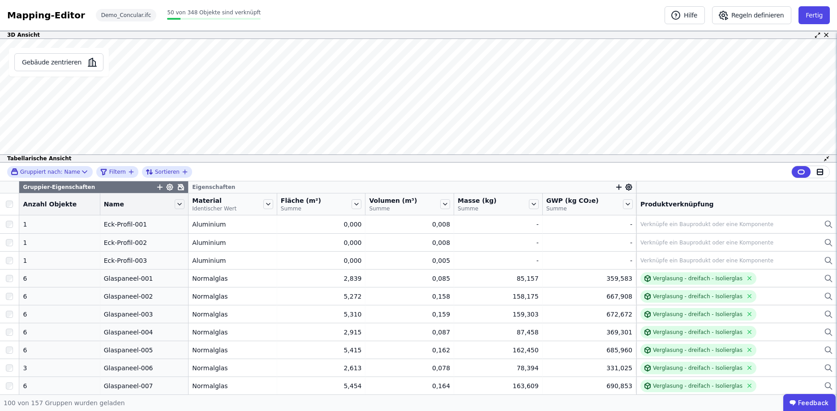
click at [156, 188] on icon "button" at bounding box center [160, 187] width 8 height 8
click at [159, 186] on div "Gruppiert nach: Name Filtern Sortieren Gruppier-Eigenschaften Concular Eigensch…" at bounding box center [418, 279] width 837 height 232
click at [166, 187] on icon at bounding box center [170, 187] width 8 height 8
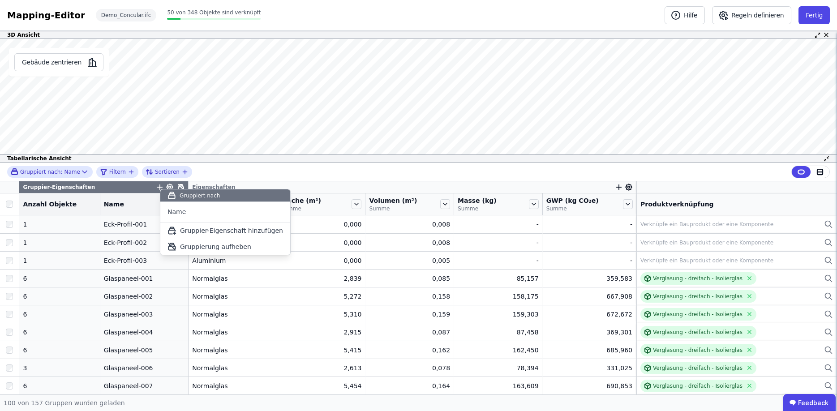
click at [206, 231] on div "Gruppier-Eigenschaft hinzufügen" at bounding box center [225, 230] width 130 height 16
click at [242, 281] on div "Concular Eigenschaften" at bounding box center [231, 282] width 87 height 9
click at [184, 279] on icon at bounding box center [189, 282] width 10 height 11
click at [274, 301] on icon at bounding box center [278, 298] width 8 height 9
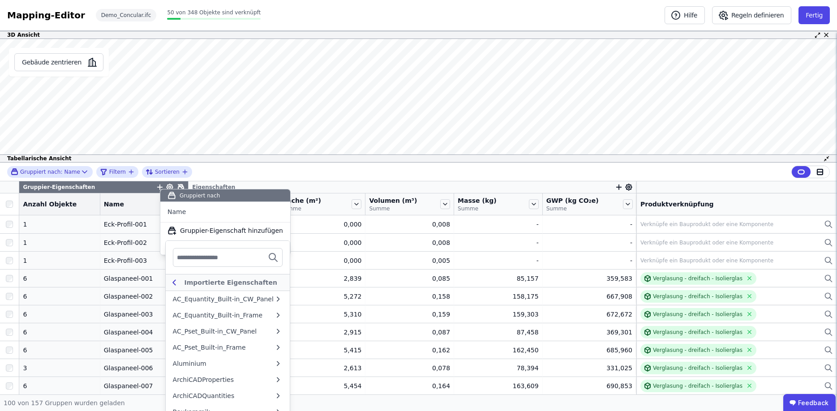
click at [175, 280] on icon at bounding box center [174, 282] width 2 height 5
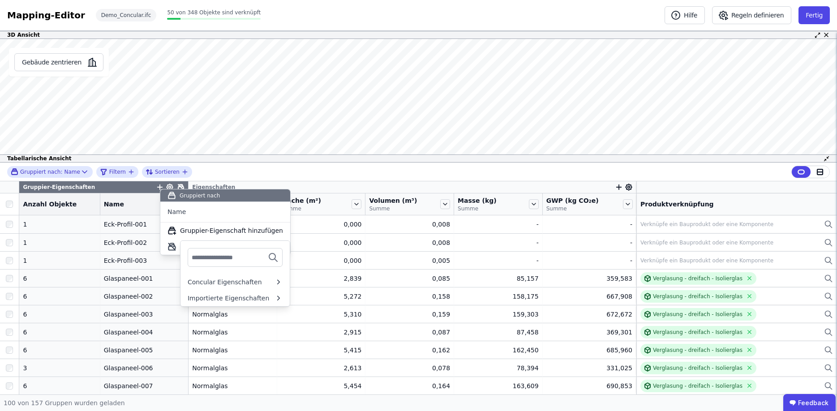
click at [223, 154] on div "3D Ansicht Gebäude zentrieren Es sind keine Objektdaten verfügbar Dieses Objekt…" at bounding box center [418, 213] width 837 height 364
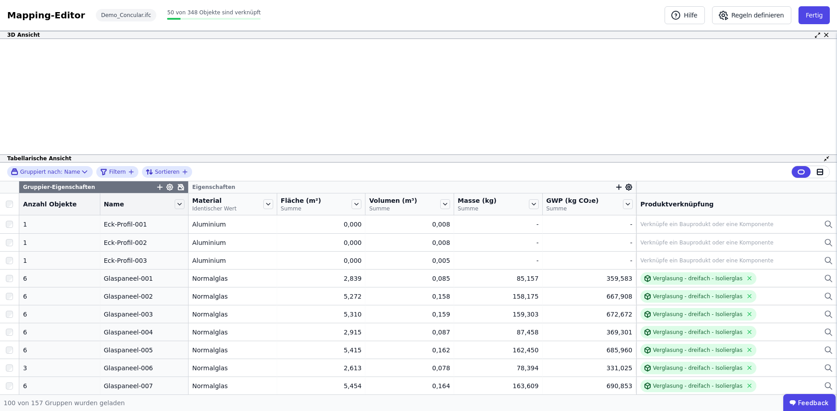
click at [232, 171] on div "Gruppiert nach: Name Filtern Sortieren" at bounding box center [418, 172] width 837 height 19
click at [701, 18] on button "Hilfe" at bounding box center [684, 15] width 40 height 18
click at [765, 15] on button "Regeln definieren" at bounding box center [751, 15] width 79 height 18
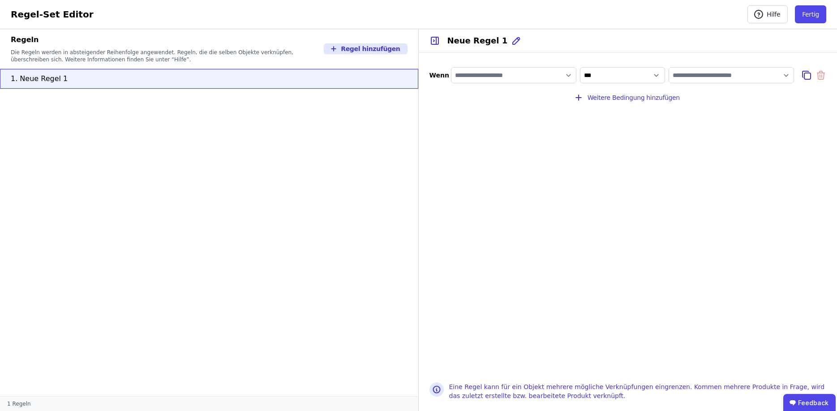
click at [568, 76] on input "filter_by" at bounding box center [513, 75] width 124 height 16
click at [802, 18] on button "Fertig" at bounding box center [810, 14] width 31 height 18
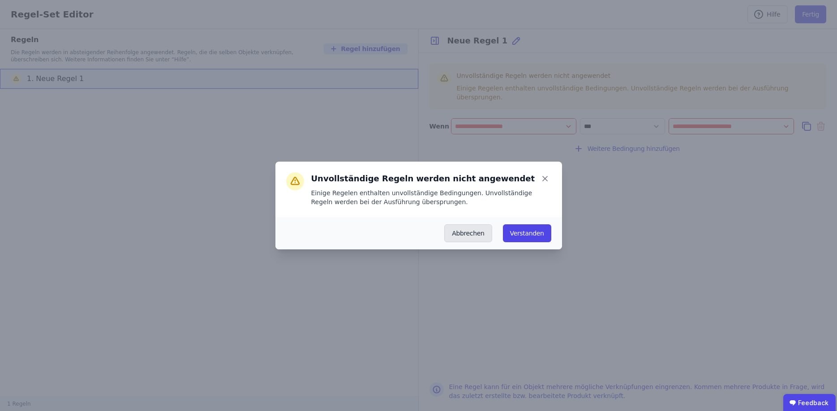
click at [488, 231] on button "Abbrechen" at bounding box center [467, 233] width 47 height 18
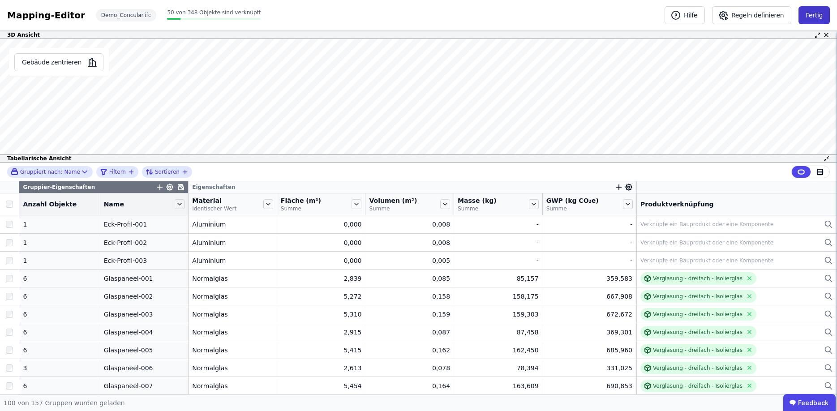
click at [810, 17] on button "Fertig" at bounding box center [813, 15] width 31 height 18
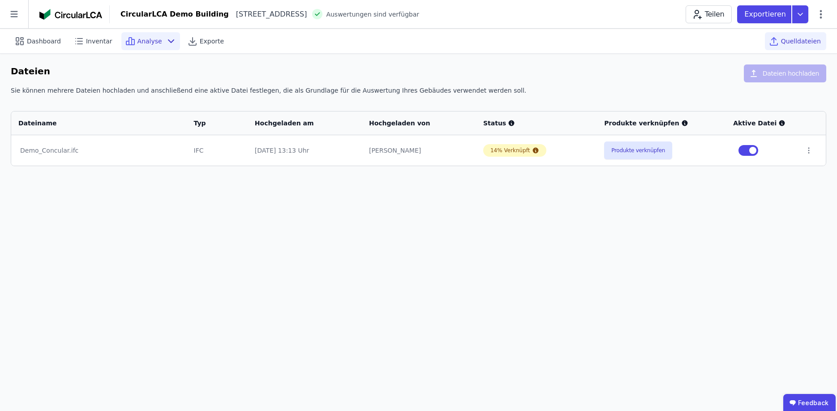
click at [147, 45] on span "Analyse" at bounding box center [149, 41] width 25 height 9
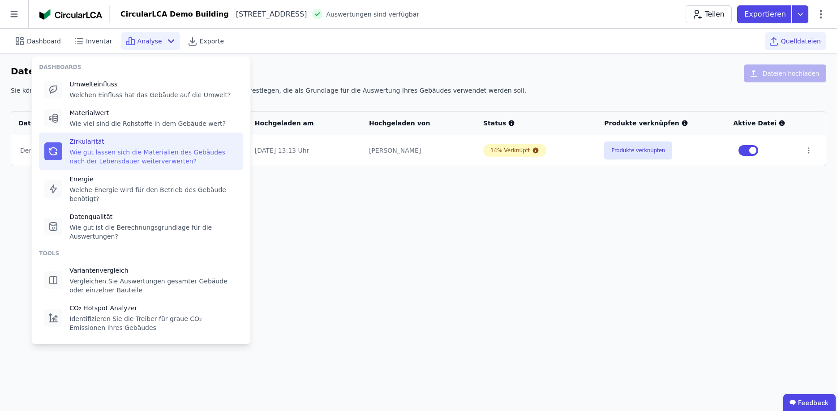
click at [113, 148] on div "Wie gut lassen sich die Materialien des Gebäudes nach der Lebensdauer weiterver…" at bounding box center [153, 157] width 168 height 18
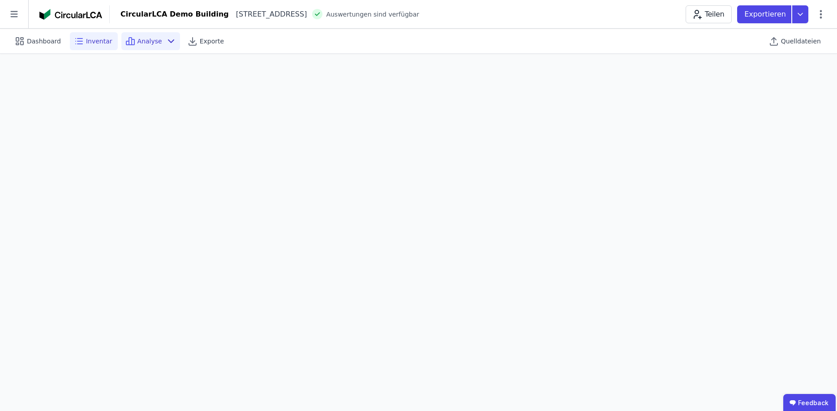
click at [86, 40] on span "Inventar" at bounding box center [99, 41] width 26 height 9
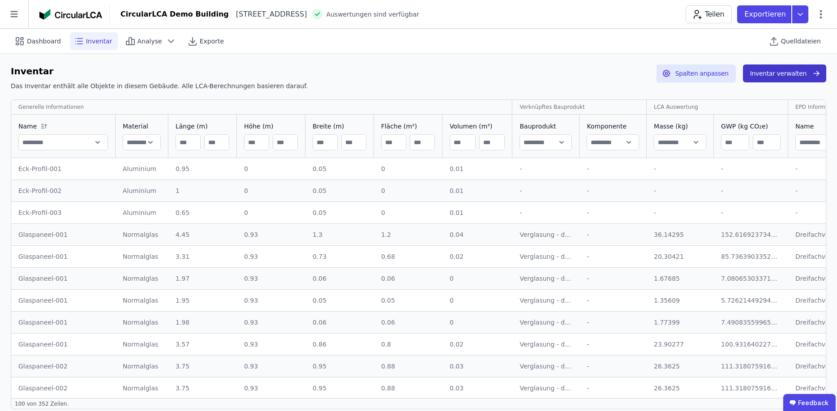
click at [774, 78] on button "Inventar verwalten" at bounding box center [784, 73] width 83 height 18
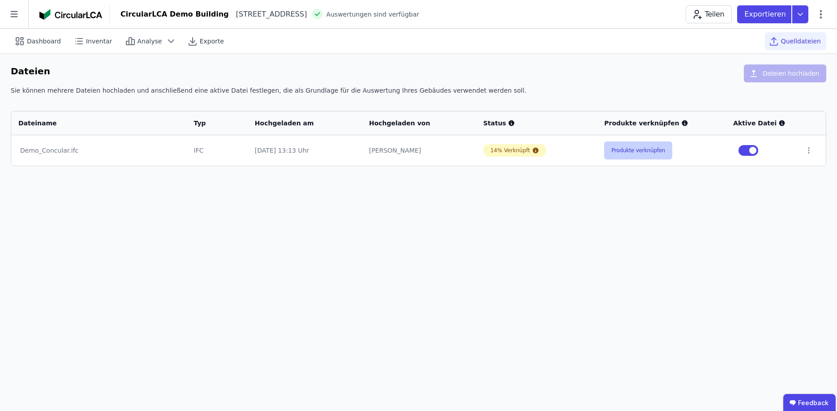
click at [626, 150] on button "Produkte verknüpfen" at bounding box center [638, 150] width 68 height 18
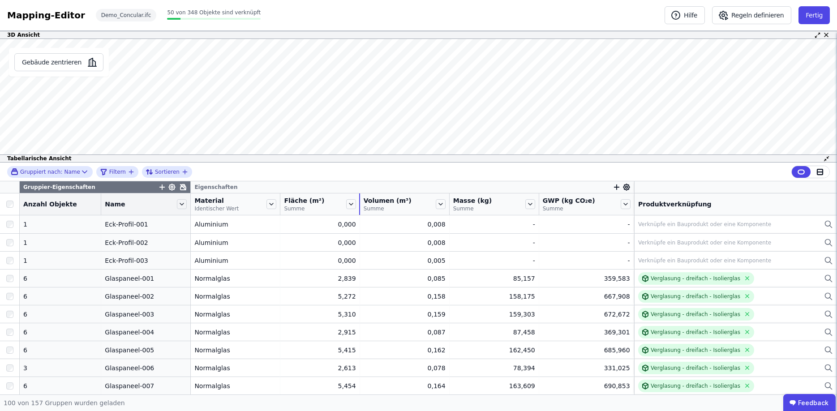
drag, startPoint x: 359, startPoint y: 198, endPoint x: 317, endPoint y: 198, distance: 42.5
click at [317, 198] on div "Fläche (m²) Summe" at bounding box center [319, 203] width 79 height 21
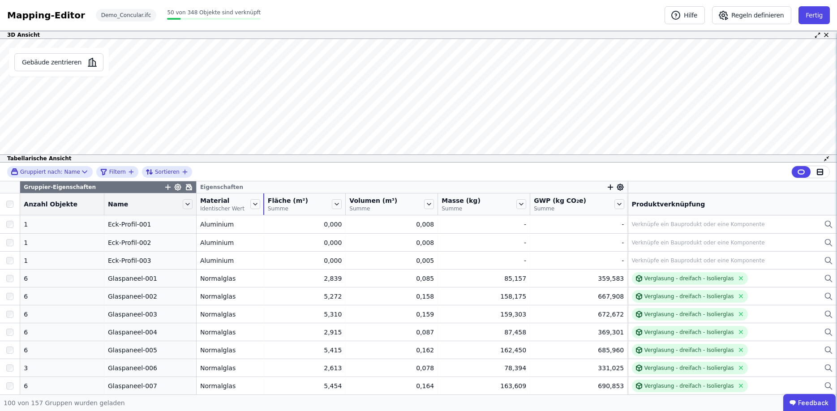
drag, startPoint x: 276, startPoint y: 199, endPoint x: 241, endPoint y: 201, distance: 34.9
click at [241, 201] on div "Material Identischer Wert" at bounding box center [230, 203] width 67 height 21
drag, startPoint x: 426, startPoint y: 198, endPoint x: 385, endPoint y: 198, distance: 41.2
click at [385, 198] on tr "Anzahl Objekte Name Material Identischer Wert Fläche (m²) Summe Volumen (m³) Su…" at bounding box center [418, 204] width 837 height 22
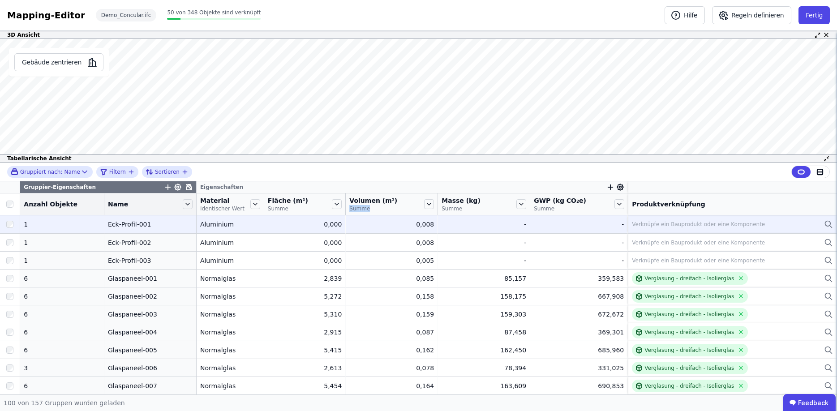
click at [149, 227] on div "Eck-Profil-001" at bounding box center [150, 224] width 85 height 9
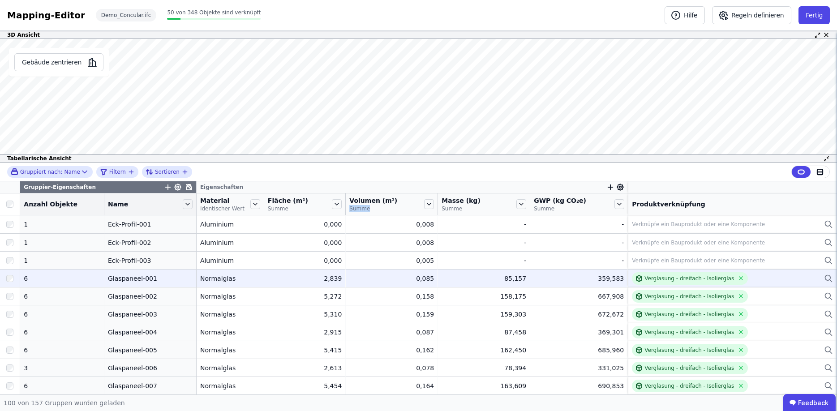
click at [145, 278] on div "Glaspaneel-001" at bounding box center [150, 278] width 85 height 9
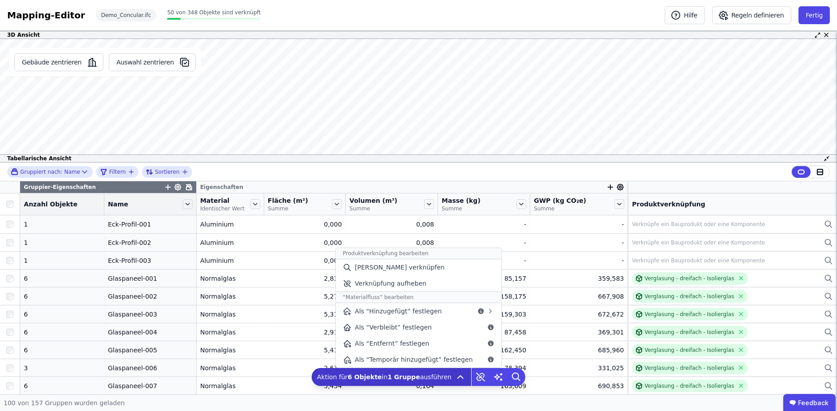
click at [458, 377] on icon at bounding box center [460, 377] width 11 height 11
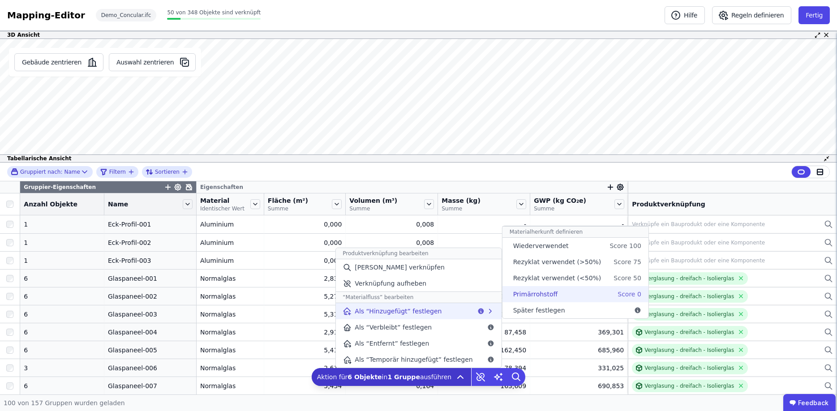
click at [538, 295] on span "Primärrohstoff" at bounding box center [535, 294] width 44 height 9
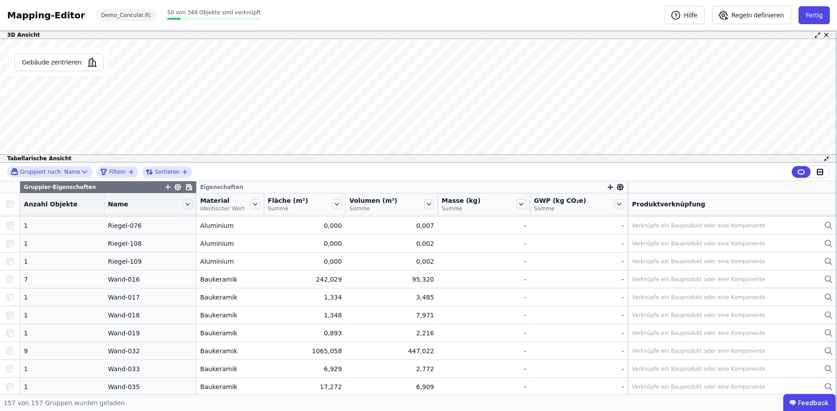
scroll to position [2633, 0]
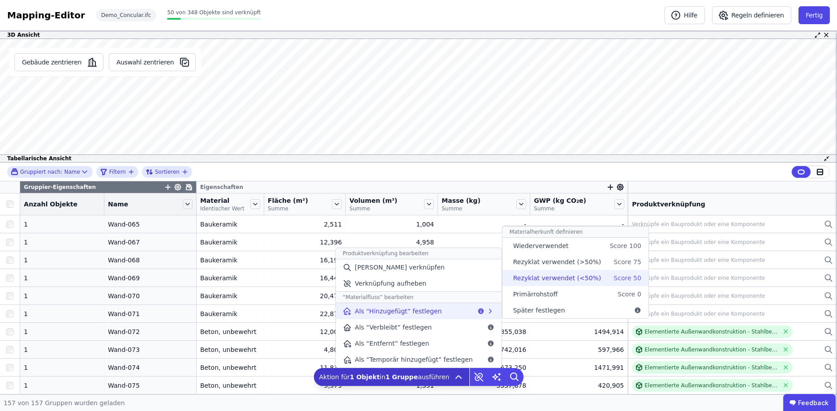
click at [613, 277] on div "Score 50" at bounding box center [626, 278] width 27 height 9
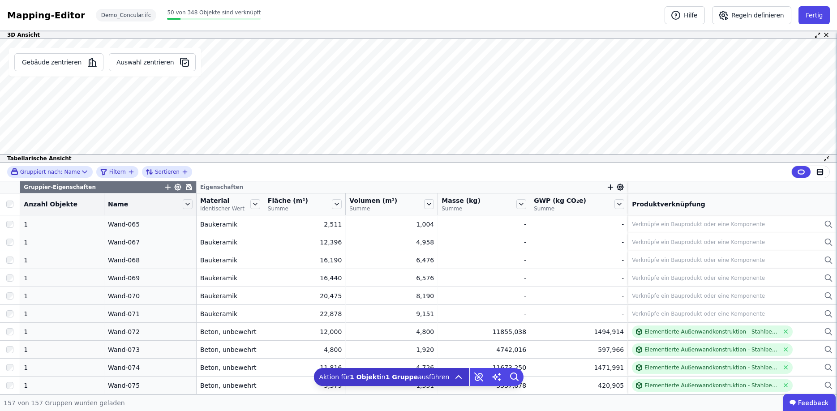
click at [583, 160] on div "Tabellarische Ansicht" at bounding box center [418, 158] width 837 height 8
click at [577, 104] on div "3D Ansicht Gebäude zentrieren Auswahl zentrieren Es sind keine Objektdaten verf…" at bounding box center [418, 213] width 837 height 364
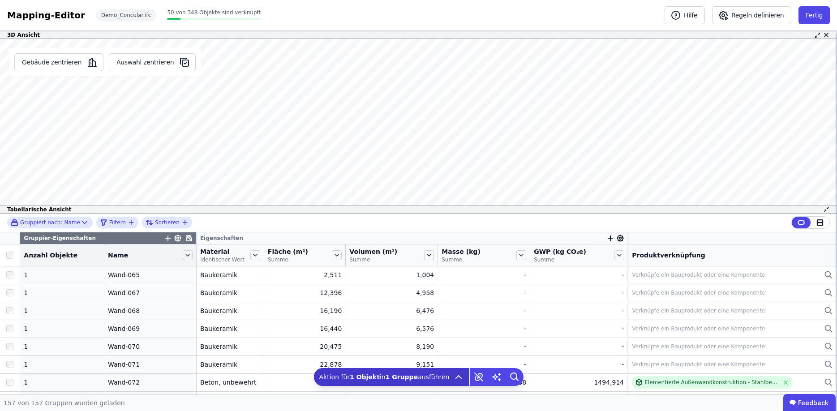
click at [547, 211] on div "Tabellarische Ansicht" at bounding box center [418, 209] width 837 height 8
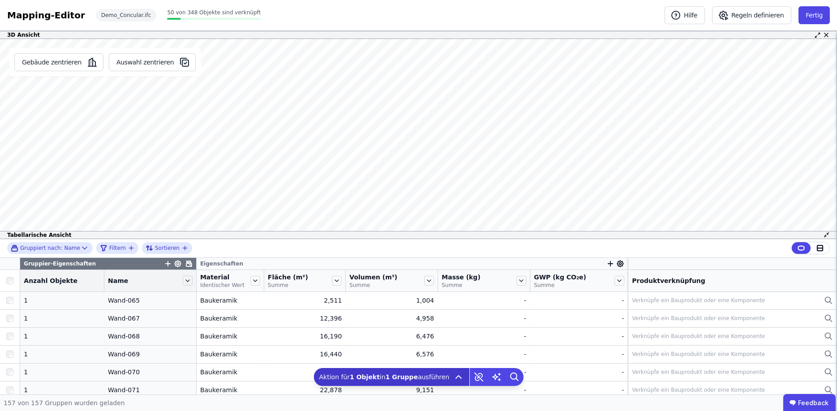
click at [557, 134] on div "3D Ansicht Gebäude zentrieren Auswahl zentrieren Es sind keine Objektdaten verf…" at bounding box center [418, 213] width 837 height 364
click at [556, 112] on div "3D Ansicht Gebäude zentrieren Auswahl zentrieren Es sind keine Objektdaten verf…" at bounding box center [418, 213] width 837 height 364
click at [569, 236] on div "Tabellarische Ansicht" at bounding box center [418, 235] width 837 height 8
click at [575, 278] on div "3D Ansicht Gebäude zentrieren Auswahl zentrieren Es sind keine Objektdaten verf…" at bounding box center [418, 213] width 837 height 364
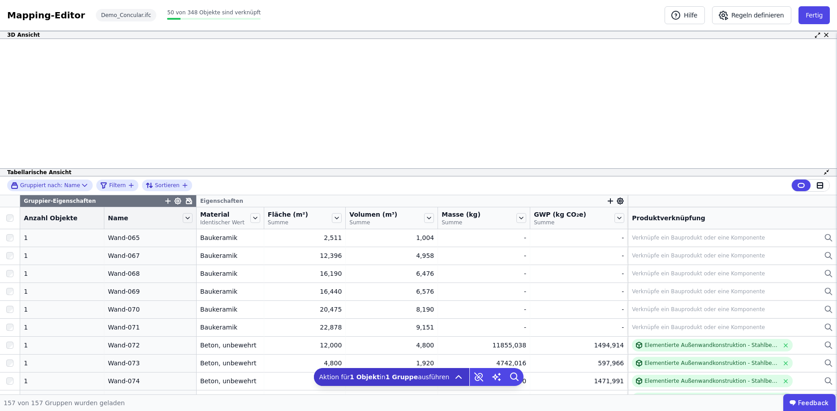
click at [568, 244] on div "3D Ansicht Gebäude zentrieren Auswahl zentrieren Es sind keine Objektdaten verf…" at bounding box center [418, 213] width 837 height 364
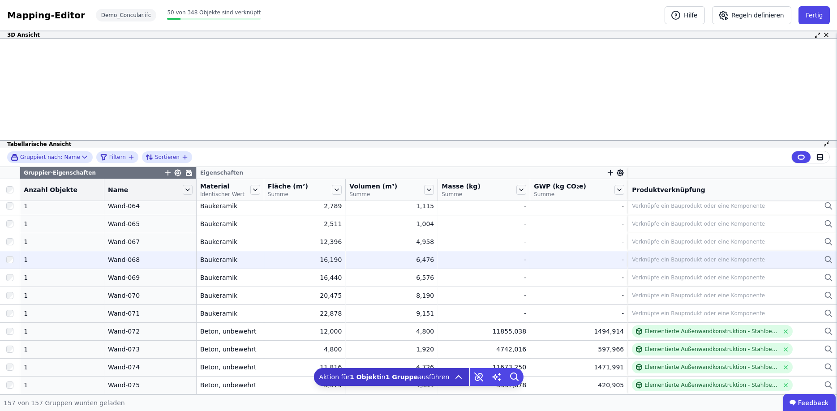
scroll to position [2618, 0]
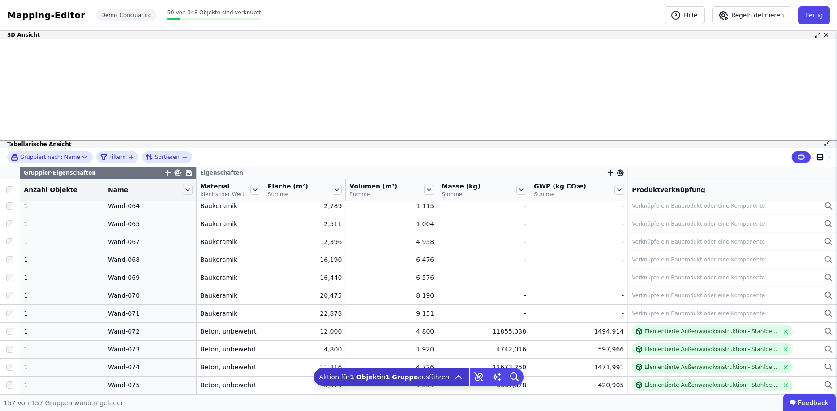
click at [557, 224] on div "3D Ansicht Gebäude zentrieren Auswahl zentrieren Es sind keine Objektdaten verf…" at bounding box center [418, 213] width 837 height 364
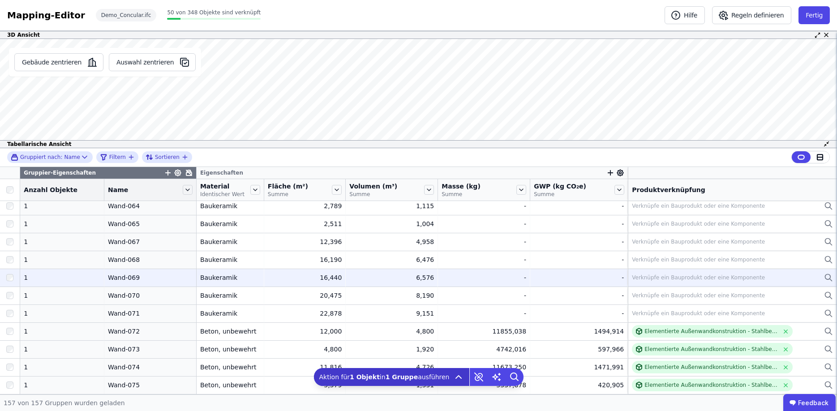
click at [56, 275] on div "1" at bounding box center [62, 277] width 77 height 9
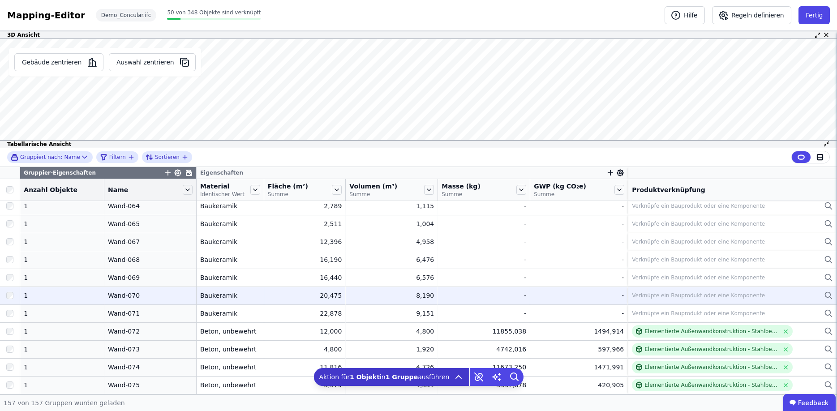
click at [740, 296] on div "Verknüpfe ein Bauprodukt oder eine Komponente" at bounding box center [698, 295] width 133 height 7
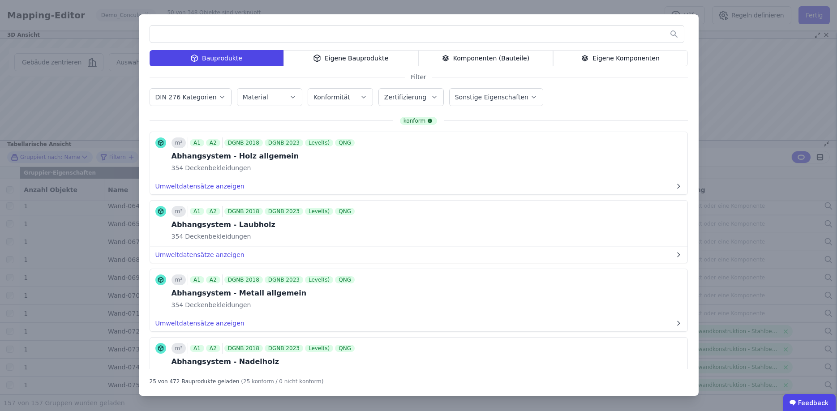
click at [218, 96] on icon "button" at bounding box center [221, 97] width 7 height 9
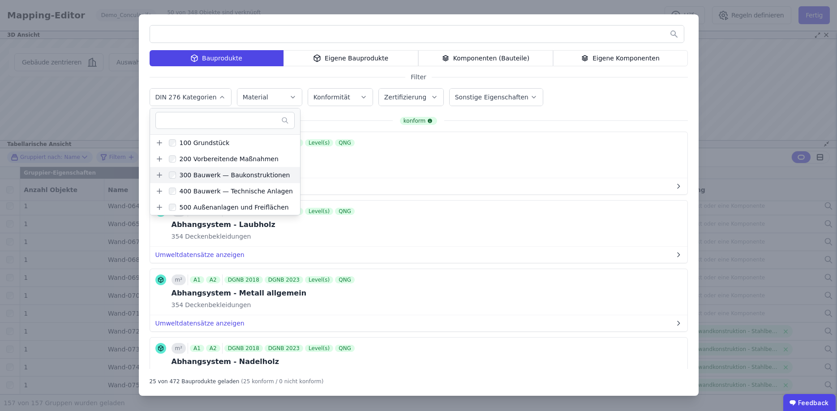
click at [176, 174] on div "300 Bauwerk — Baukonstruktionen" at bounding box center [233, 175] width 114 height 9
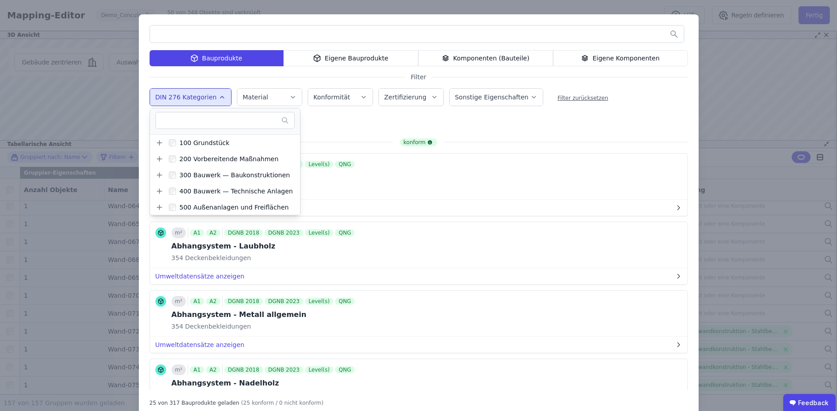
click at [310, 118] on div "300 Bauwerk — Baukonstruktionen Remove small option" at bounding box center [295, 123] width 291 height 21
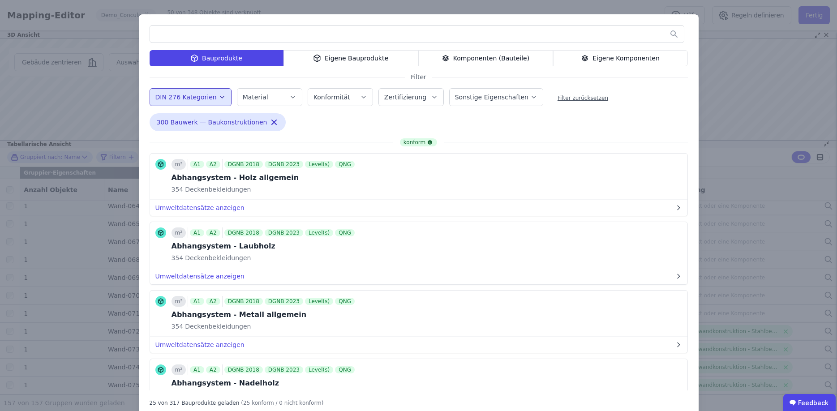
click at [411, 99] on label "Zertifizierung" at bounding box center [406, 97] width 44 height 7
click at [510, 98] on label "Sonstige Eigenschaften" at bounding box center [492, 97] width 75 height 7
click at [629, 115] on div "Bauprodukte Eigene Bauprodukte Komponenten (Bauteile) Eigene Komponenten Filter…" at bounding box center [419, 215] width 560 height 403
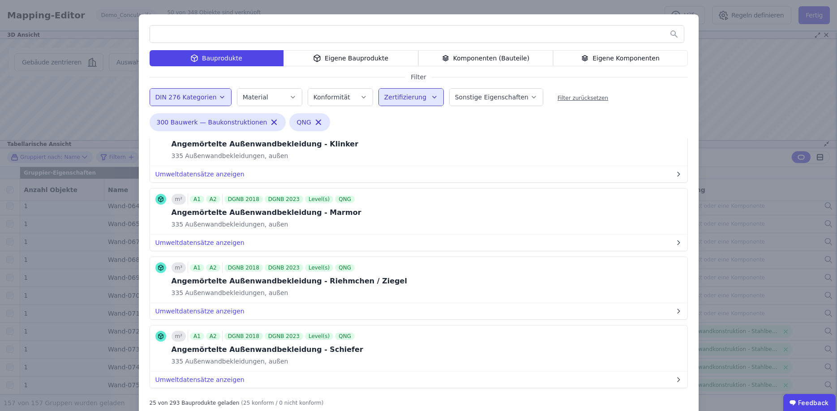
scroll to position [188, 0]
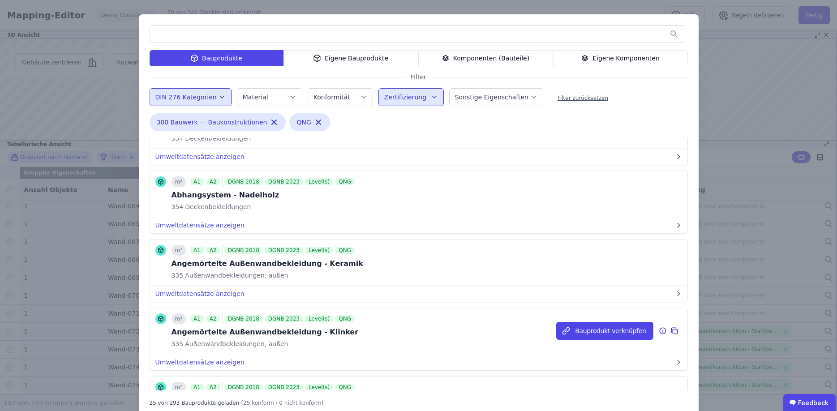
click at [295, 331] on div "Angemörtelte Außenwandbekleidung - Klinker" at bounding box center [264, 332] width 187 height 11
click at [590, 330] on button "Bauprodukt verknüpfen" at bounding box center [604, 331] width 97 height 18
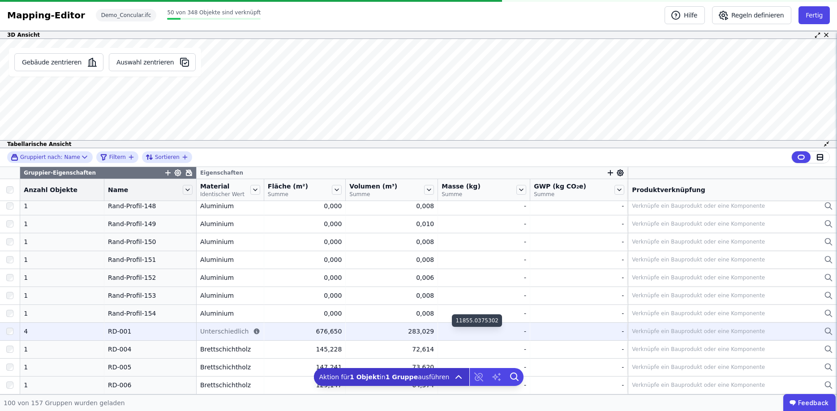
scroll to position [1598, 0]
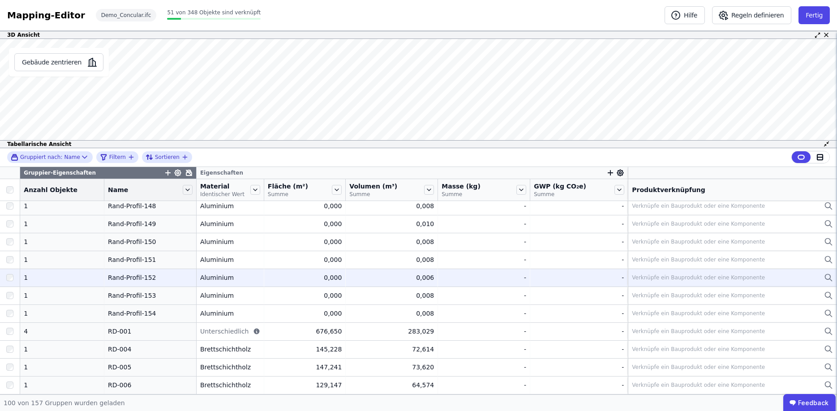
click at [128, 276] on div "Rand-Profil-152" at bounding box center [150, 277] width 85 height 9
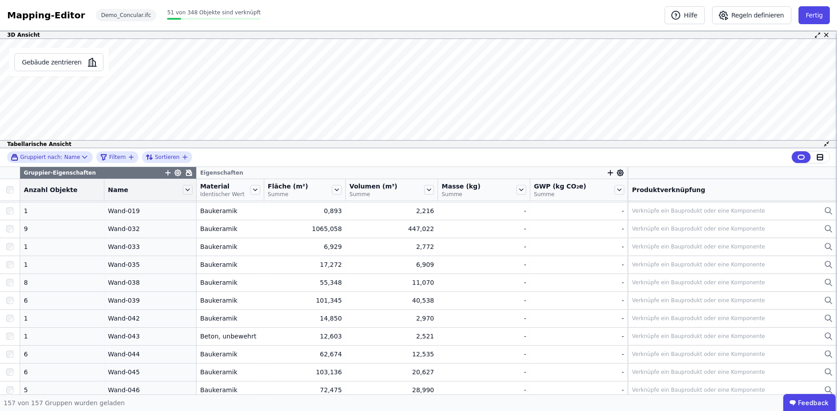
scroll to position [2296, 0]
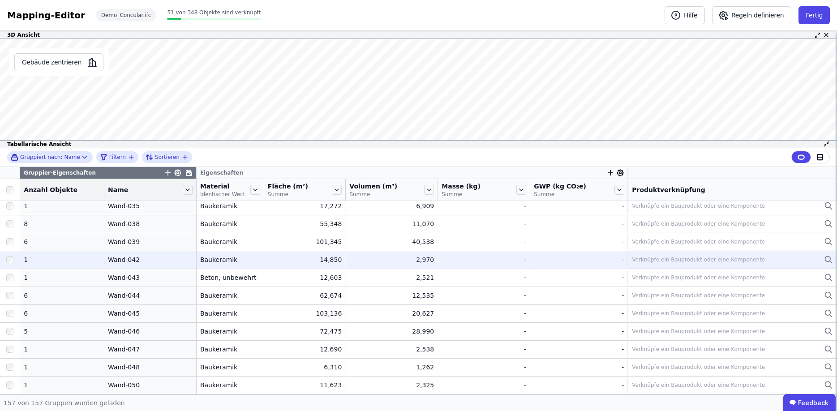
click at [190, 263] on td "Wand-042 Wand-042" at bounding box center [150, 260] width 92 height 18
click at [668, 261] on div "Verknüpfe ein Bauprodukt oder eine Komponente" at bounding box center [698, 259] width 133 height 7
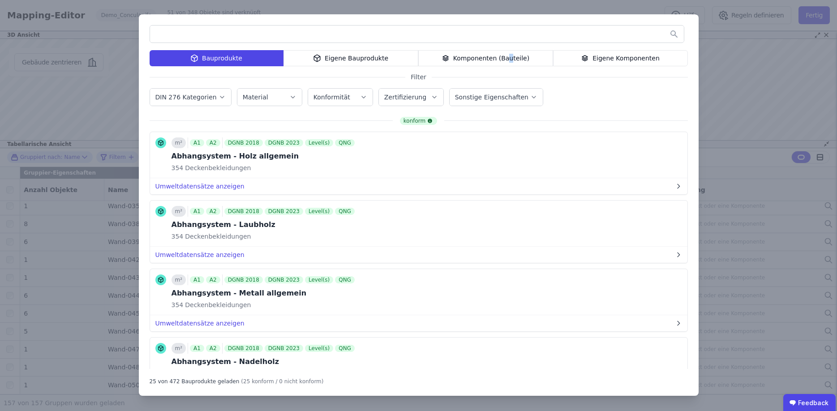
click at [509, 57] on div "Komponenten (Bauteile)" at bounding box center [485, 58] width 135 height 16
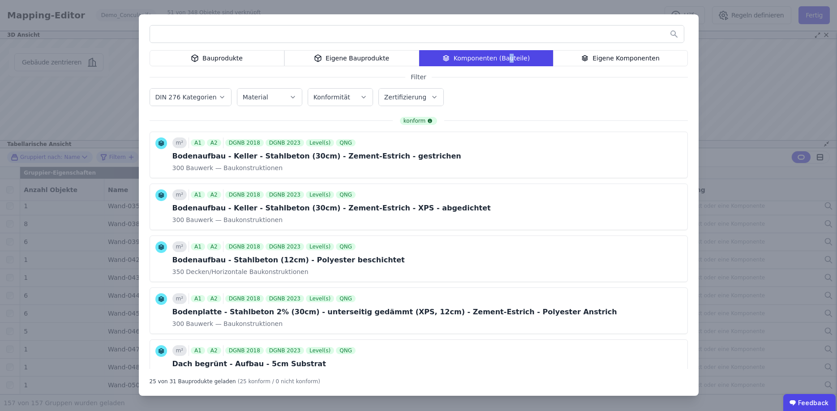
click at [173, 95] on label "DIN 276 Kategorien" at bounding box center [186, 97] width 63 height 7
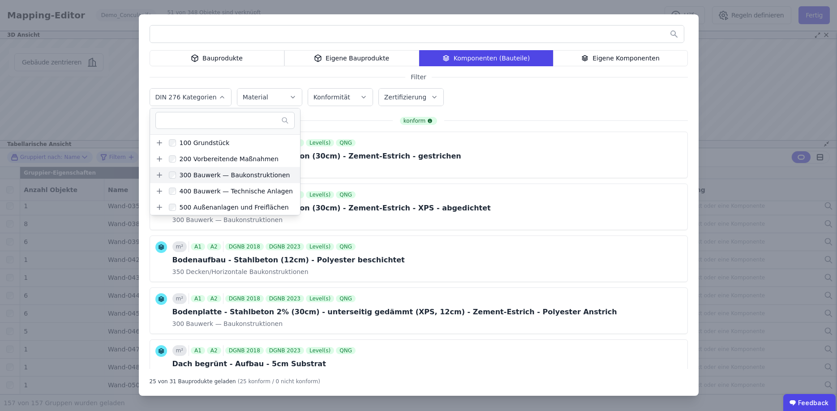
click at [160, 175] on icon at bounding box center [159, 175] width 8 height 8
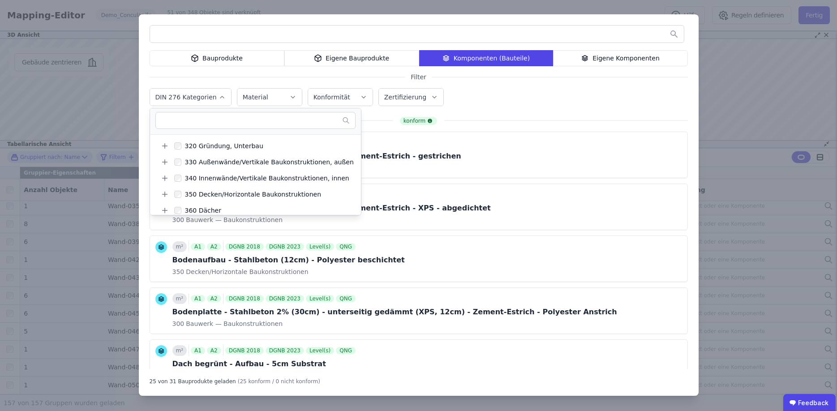
scroll to position [60, 0]
click at [171, 165] on label "330 Außenwände/Vertikale Baukonstruktionen, außen" at bounding box center [261, 163] width 185 height 14
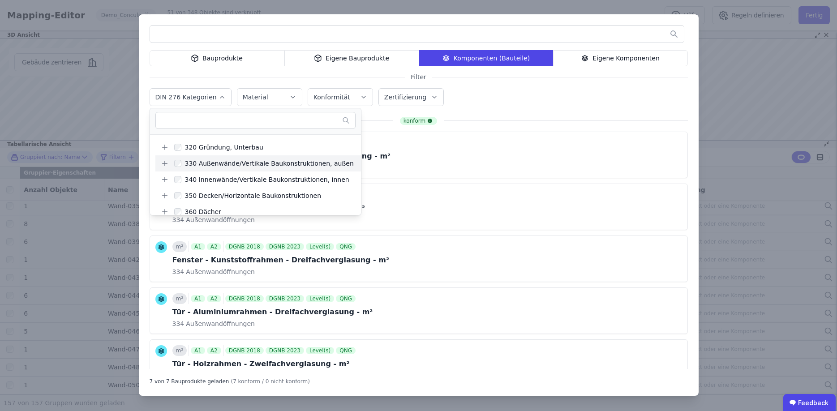
click at [164, 165] on icon at bounding box center [165, 163] width 8 height 8
click at [657, 110] on div "Bauprodukte Eigene Bauprodukte Komponenten (Bauteile) Eigene Komponenten Filter…" at bounding box center [419, 204] width 560 height 381
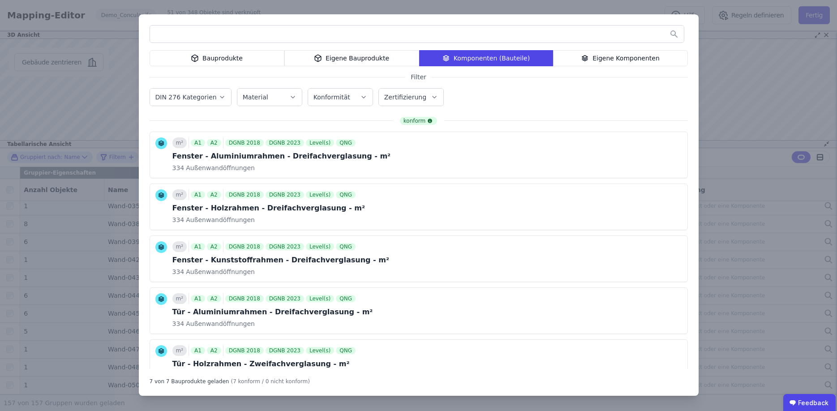
click at [339, 95] on label "Konformität" at bounding box center [332, 97] width 38 height 7
click at [277, 94] on div "Material" at bounding box center [270, 97] width 54 height 9
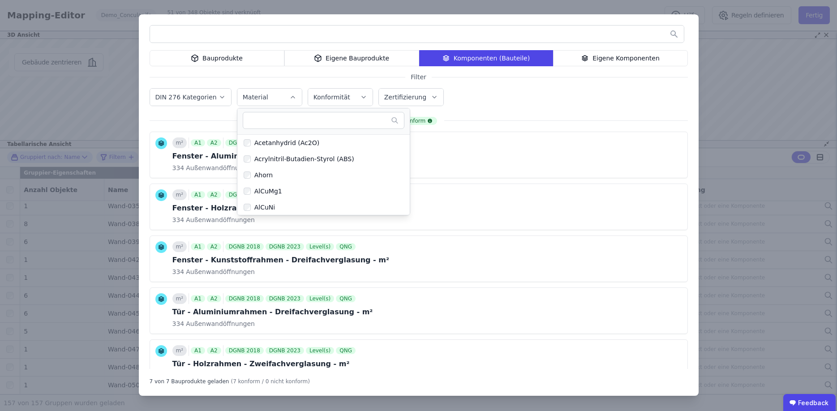
click at [388, 97] on label "Zertifizierung" at bounding box center [406, 97] width 44 height 7
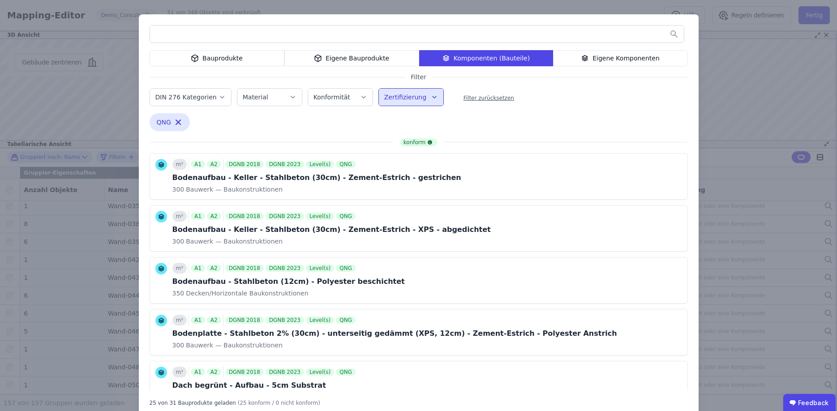
click at [427, 102] on button "Zertifizierung" at bounding box center [411, 97] width 64 height 17
click at [533, 113] on div "Bauprodukte Eigene Bauprodukte Komponenten (Bauteile) Eigene Komponenten Filter…" at bounding box center [419, 215] width 560 height 403
click at [211, 98] on label "DIN 276 Kategorien" at bounding box center [186, 97] width 63 height 7
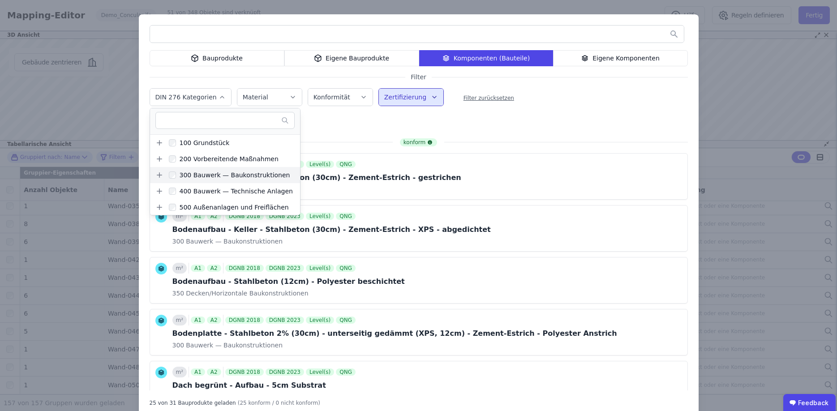
click at [158, 176] on icon at bounding box center [159, 175] width 8 height 8
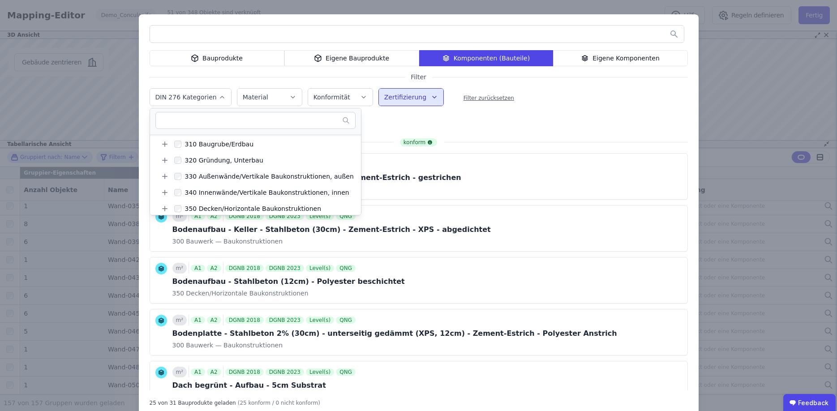
scroll to position [46, 0]
click at [168, 179] on icon at bounding box center [165, 178] width 8 height 8
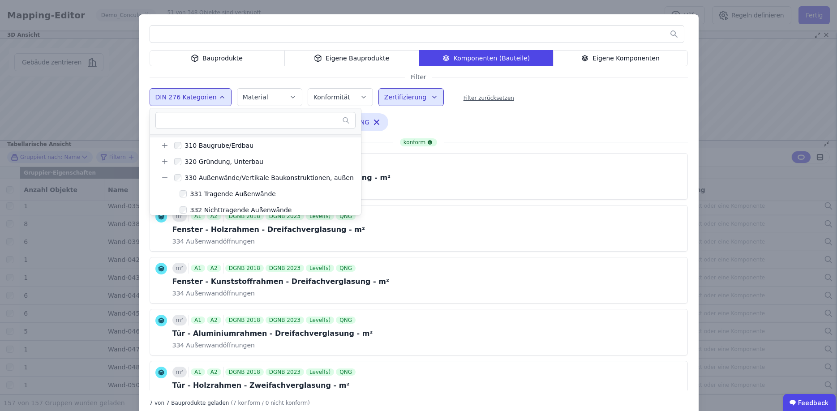
click at [555, 131] on div "Bauprodukte Eigene Bauprodukte Komponenten (Bauteile) Eigene Komponenten Filter…" at bounding box center [419, 215] width 560 height 403
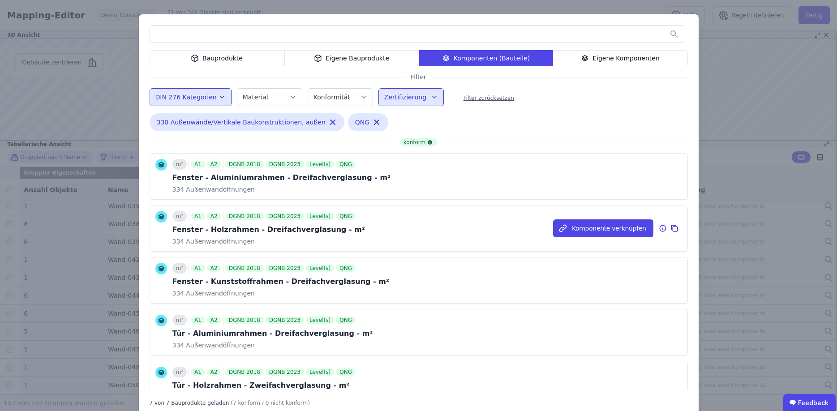
scroll to position [139, 0]
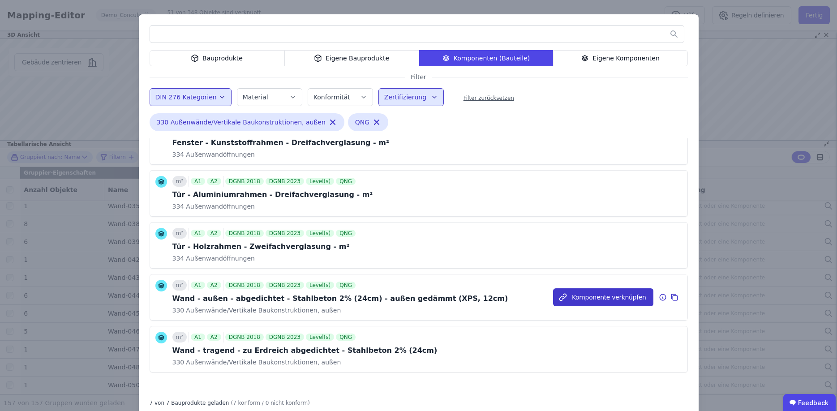
click at [631, 299] on button "Komponente verknüpfen" at bounding box center [603, 297] width 100 height 18
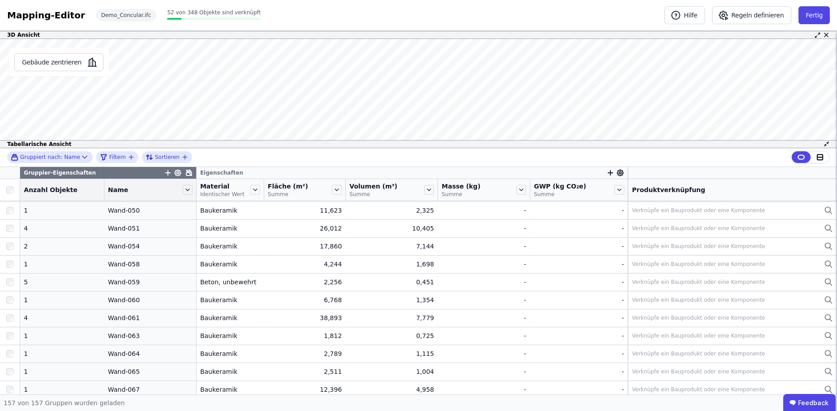
scroll to position [2296, 0]
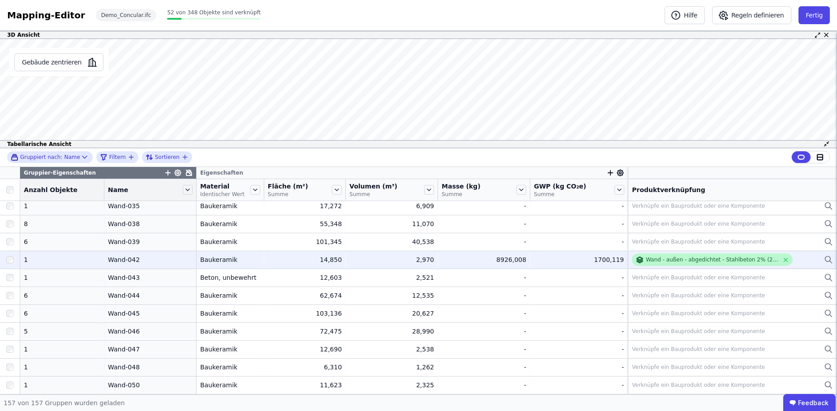
click at [692, 261] on div "Wand - außen - abgedichtet - Stahlbeton 2% (24cm) - außen gedämmt (XPS, 12cm)" at bounding box center [712, 259] width 133 height 7
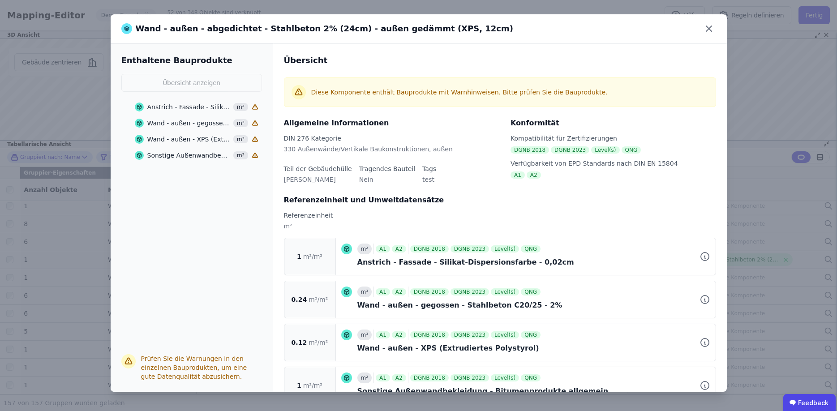
click at [176, 109] on div "Anstrich - Fassade - Silikat-Dispersionsfarbe - 0,02cm" at bounding box center [189, 107] width 84 height 9
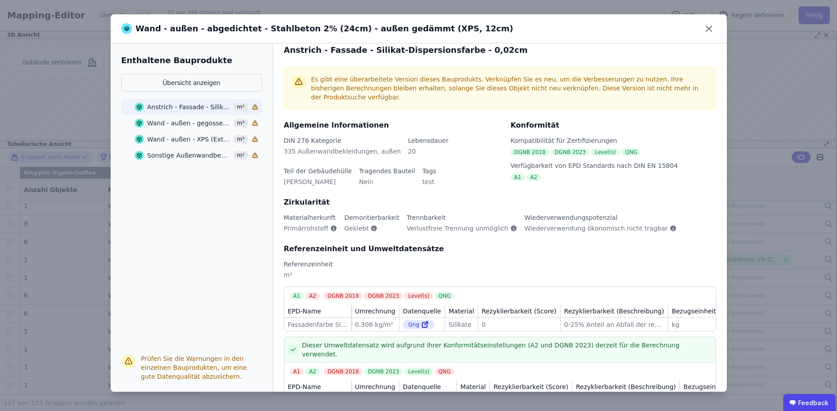
scroll to position [0, 0]
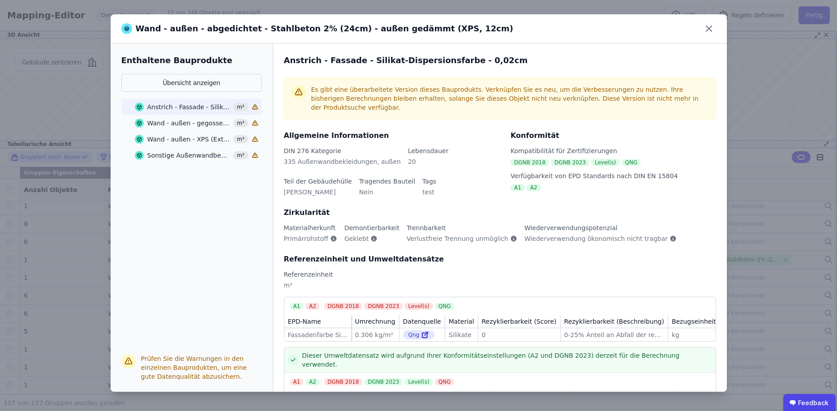
click at [257, 108] on icon at bounding box center [255, 107] width 7 height 7
click at [214, 124] on div "Wand - außen - gegossen - Stahlbeton C20/25 - 2%" at bounding box center [189, 123] width 84 height 9
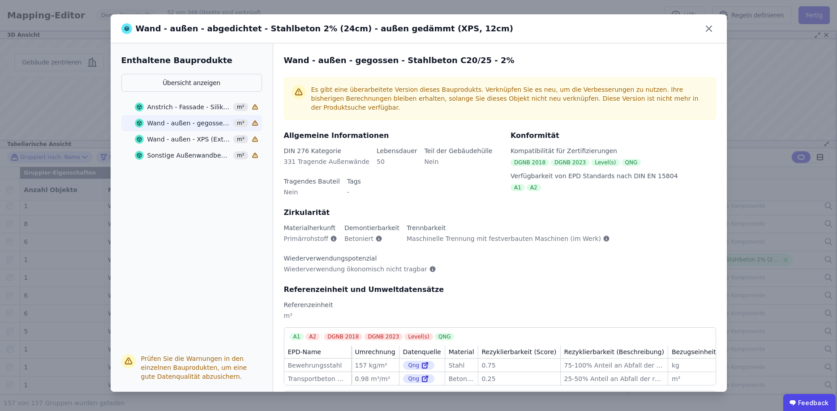
click at [203, 136] on div "Wand - außen - XPS (Extrudiertes Polystyrol)" at bounding box center [189, 139] width 84 height 9
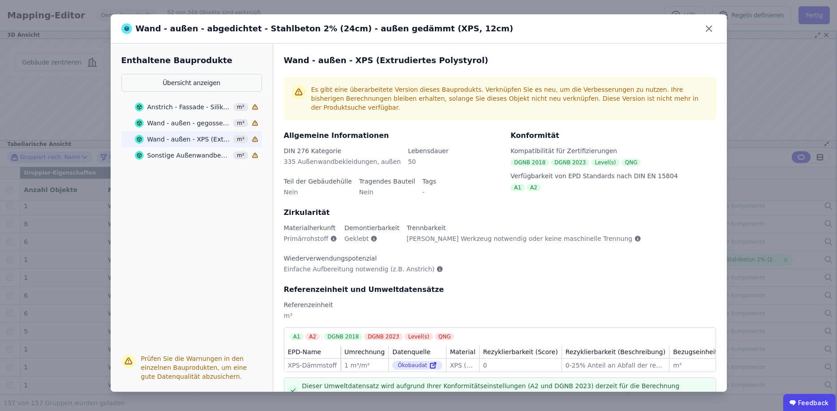
click at [183, 109] on div "Anstrich - Fassade - Silikat-Dispersionsfarbe - 0,02cm" at bounding box center [189, 107] width 84 height 9
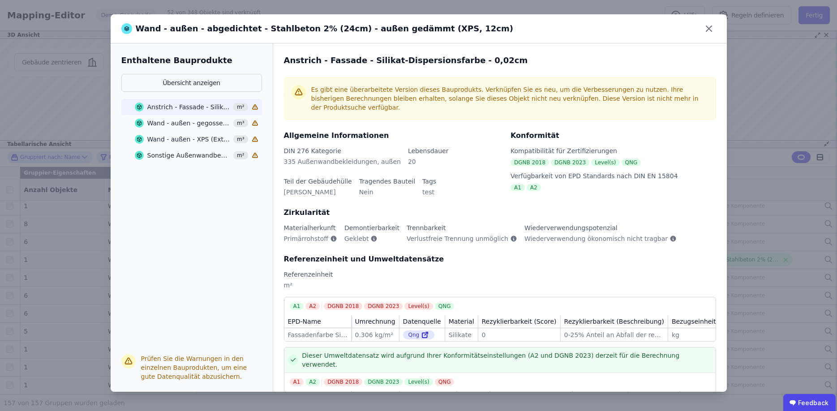
click at [158, 219] on div "Enthaltene Bauprodukte Übersicht anzeigen Anstrich - Fassade - Silikat-Dispersi…" at bounding box center [192, 217] width 163 height 348
click at [240, 107] on span "m²" at bounding box center [240, 107] width 15 height 8
click at [192, 144] on div "Wand - außen - XPS (Extrudiertes Polystyrol) m³" at bounding box center [197, 139] width 124 height 16
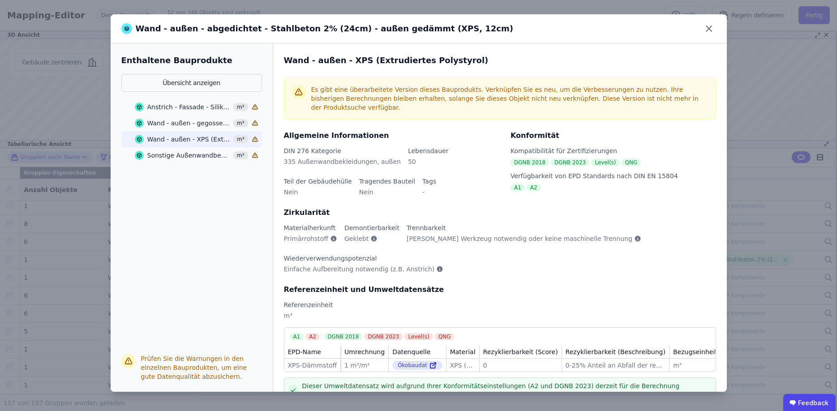
click at [139, 139] on icon at bounding box center [139, 139] width 9 height 9
click at [347, 101] on div "Es gibt eine überarbeitete Version dieses Bauprodukts. Verknüpfen Sie es neu, u…" at bounding box center [509, 98] width 397 height 27
click at [411, 137] on div "Allgemeine Informationen DIN 276 Kategorie 335 Außenwandbekleidungen, außen Leb…" at bounding box center [392, 168] width 216 height 77
click at [371, 236] on icon at bounding box center [374, 239] width 6 height 6
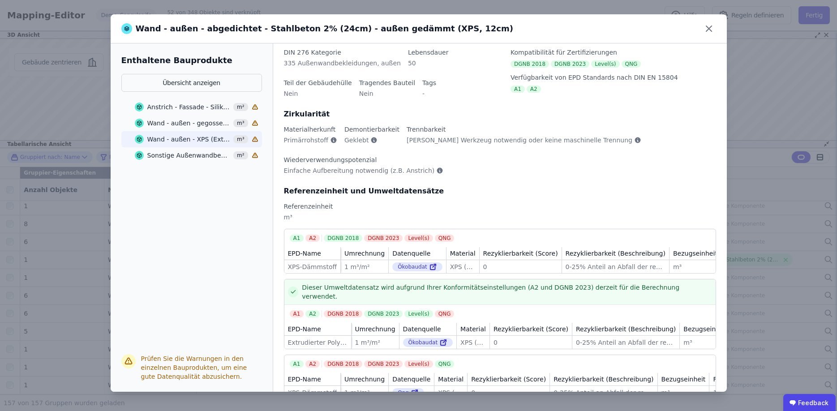
scroll to position [100, 0]
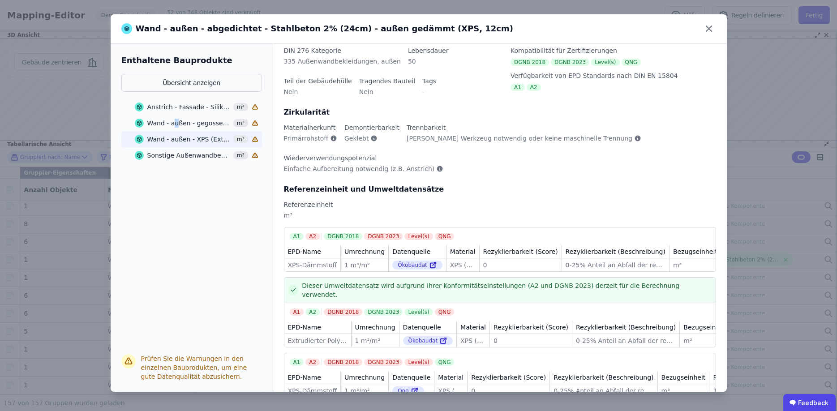
click at [174, 125] on div "Wand - außen - gegossen - Stahlbeton C20/25 - 2%" at bounding box center [189, 123] width 84 height 9
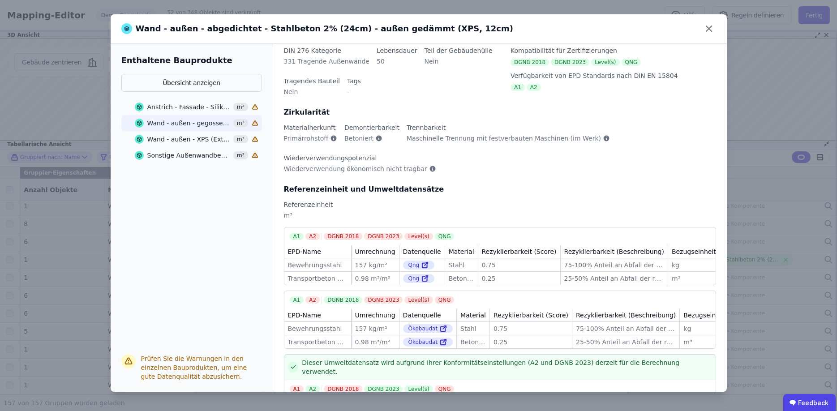
click at [184, 110] on div "Anstrich - Fassade - Silikat-Dispersionsfarbe - 0,02cm" at bounding box center [189, 107] width 84 height 9
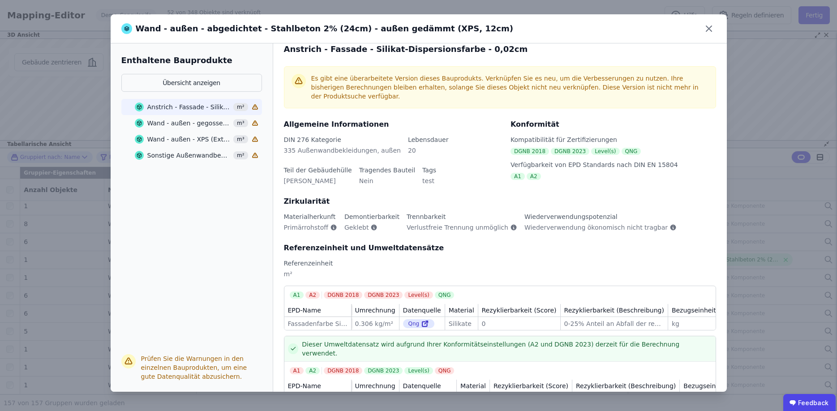
scroll to position [0, 0]
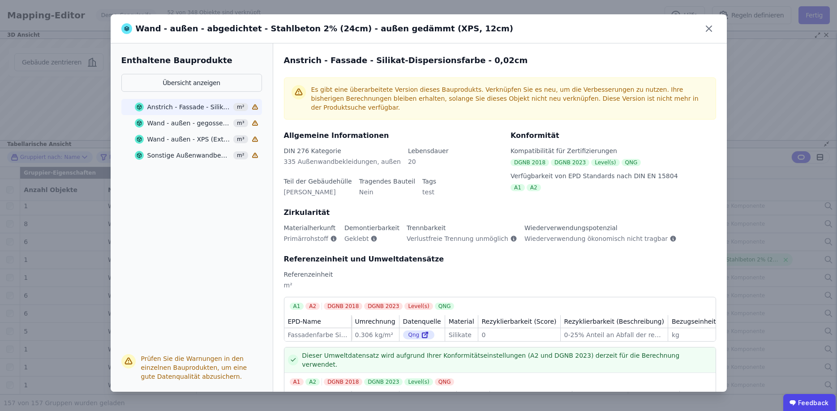
click at [705, 33] on icon at bounding box center [708, 28] width 14 height 14
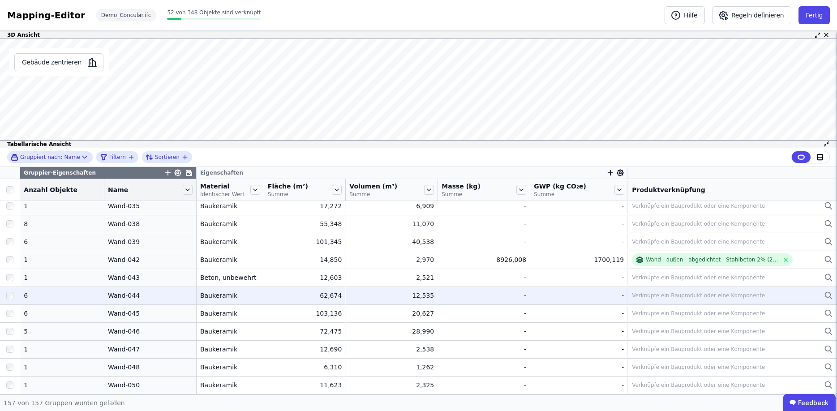
click at [645, 295] on div "Verknüpfe ein Bauprodukt oder eine Komponente" at bounding box center [698, 295] width 133 height 7
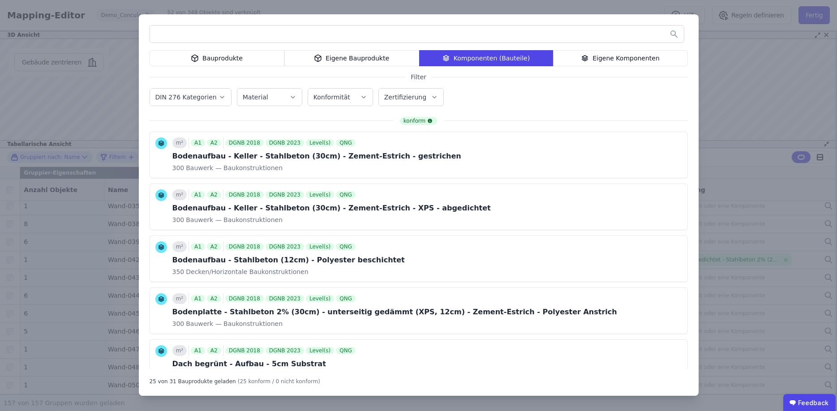
click at [265, 95] on div "Material" at bounding box center [270, 97] width 54 height 9
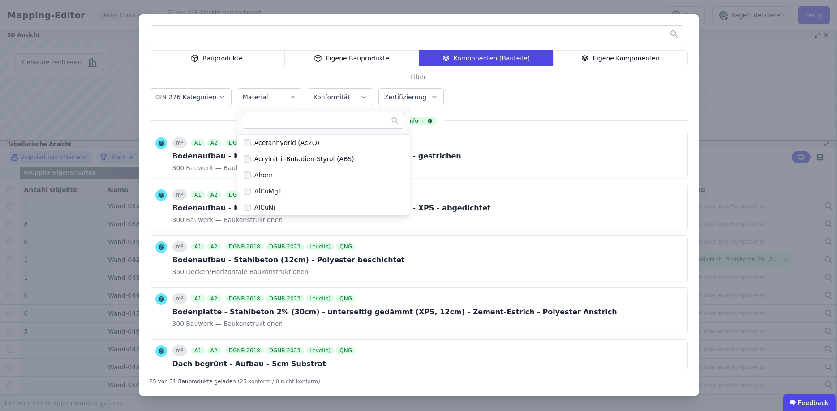
click at [218, 99] on icon "button" at bounding box center [221, 97] width 7 height 9
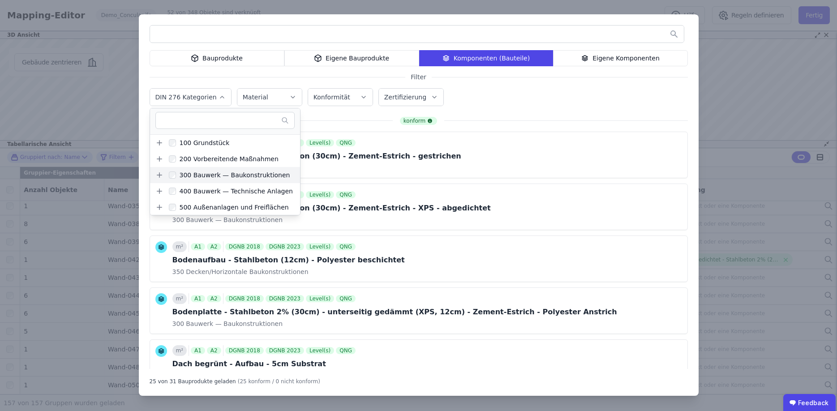
click at [162, 176] on icon at bounding box center [159, 175] width 8 height 8
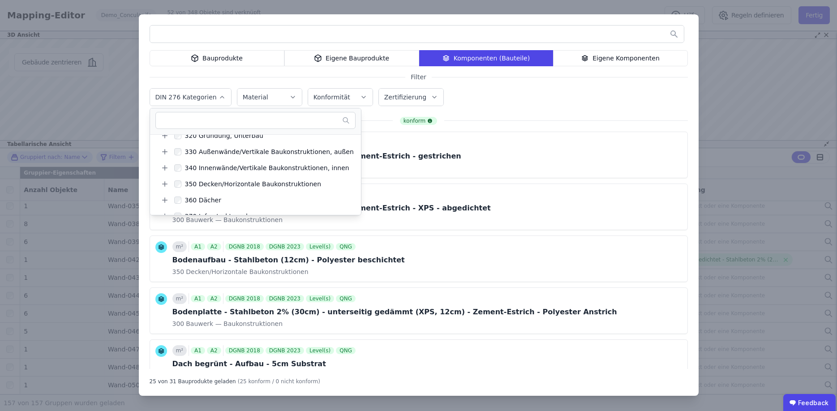
scroll to position [64, 0]
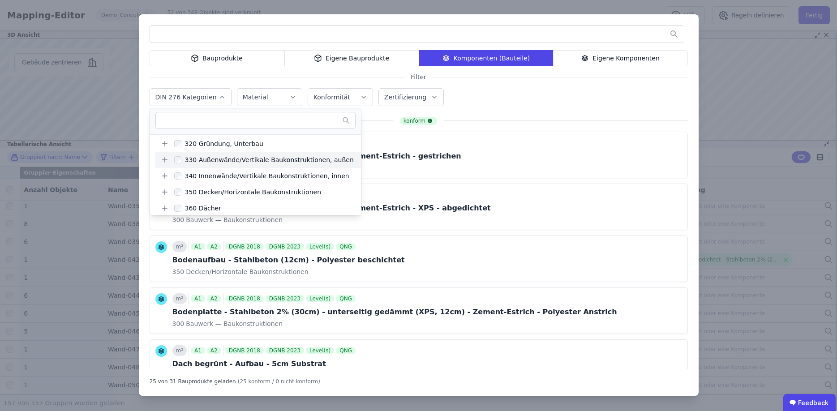
click at [167, 160] on icon at bounding box center [164, 160] width 5 height 0
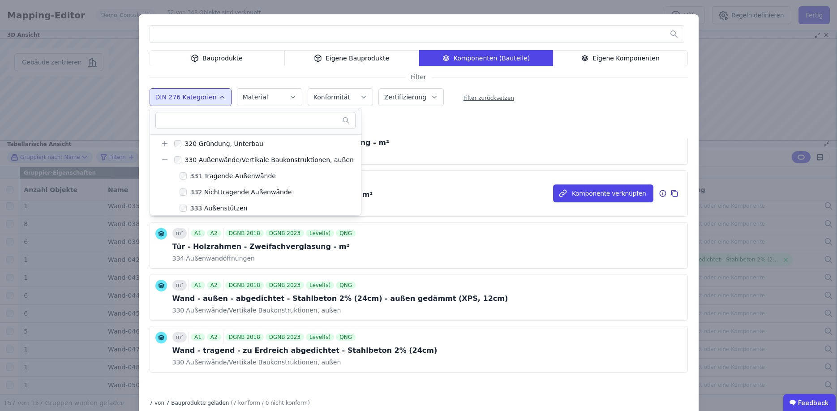
scroll to position [21, 0]
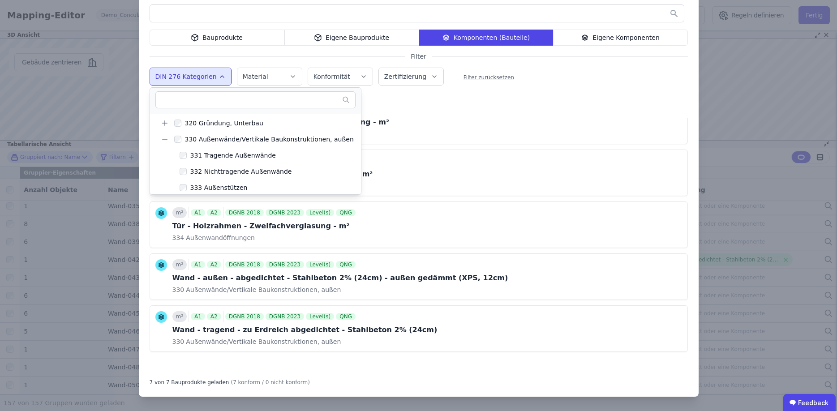
click at [564, 112] on div "Bauprodukte Eigene Bauprodukte Komponenten (Bauteile) Eigene Komponenten Filter…" at bounding box center [419, 195] width 560 height 403
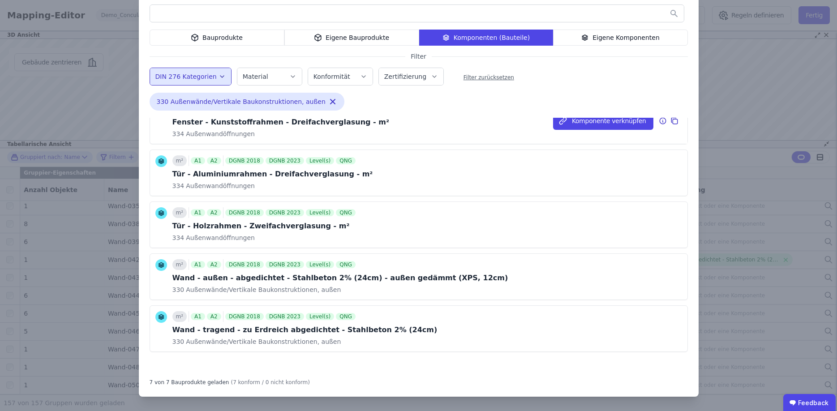
scroll to position [0, 0]
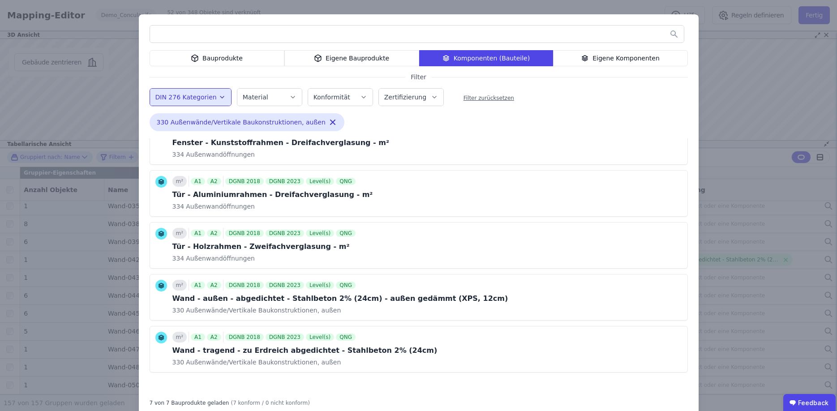
click at [205, 97] on label "DIN 276 Kategorien" at bounding box center [186, 97] width 63 height 7
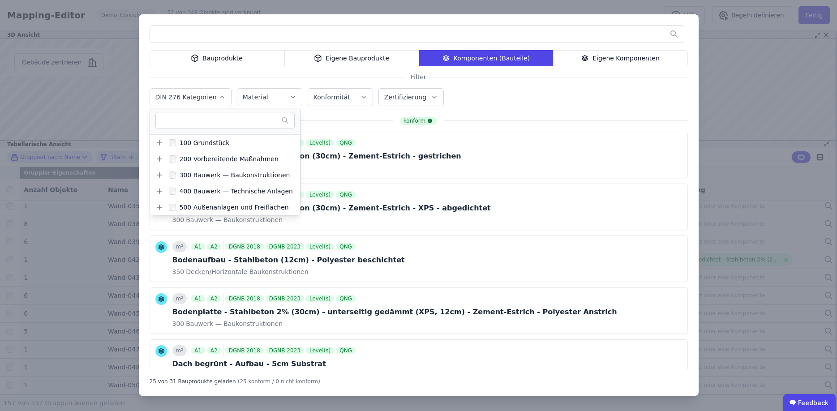
click at [495, 104] on div "DIN 276 Kategorien 100 Grundstück 200 Vorbereitende Maßnahmen 300 Bauwerk — Bau…" at bounding box center [419, 97] width 538 height 23
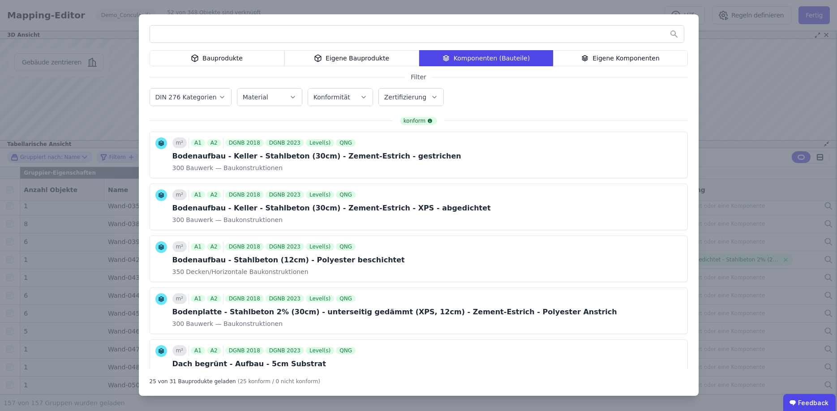
click at [388, 94] on label "Zertifizierung" at bounding box center [406, 97] width 44 height 7
click at [503, 94] on div "DIN 276 Kategorien Material Konformität Zertifizierung DGNB 2018 DGNB 2023 Leve…" at bounding box center [419, 97] width 538 height 23
click at [352, 57] on div "Eigene Bauprodukte" at bounding box center [351, 58] width 135 height 16
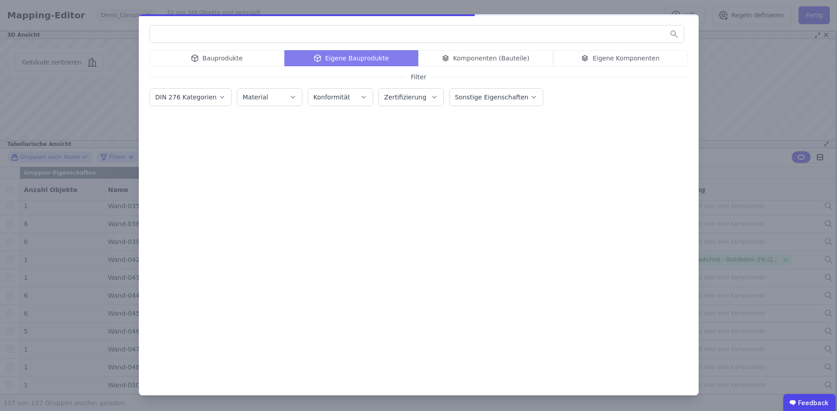
click at [589, 58] on icon at bounding box center [585, 58] width 8 height 11
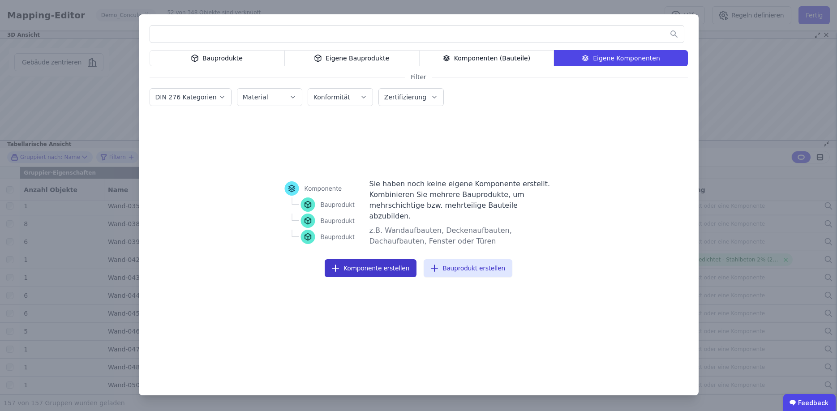
click at [370, 264] on button "Komponente erstellen" at bounding box center [371, 268] width 92 height 18
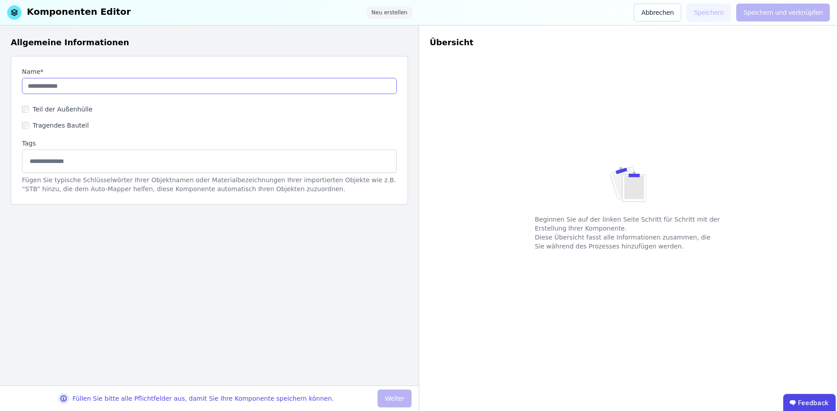
click at [53, 90] on input "string" at bounding box center [209, 86] width 375 height 16
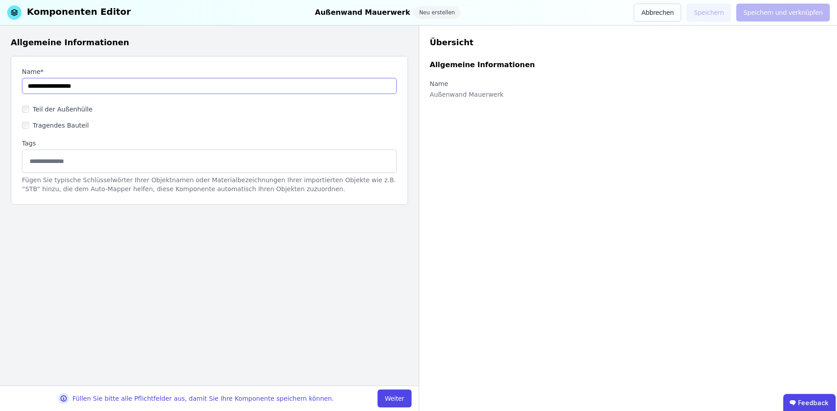
type input "**********"
click at [141, 142] on label "Tags" at bounding box center [209, 143] width 375 height 9
click at [95, 160] on input at bounding box center [209, 161] width 363 height 14
click at [391, 398] on button "Weiter" at bounding box center [394, 398] width 34 height 18
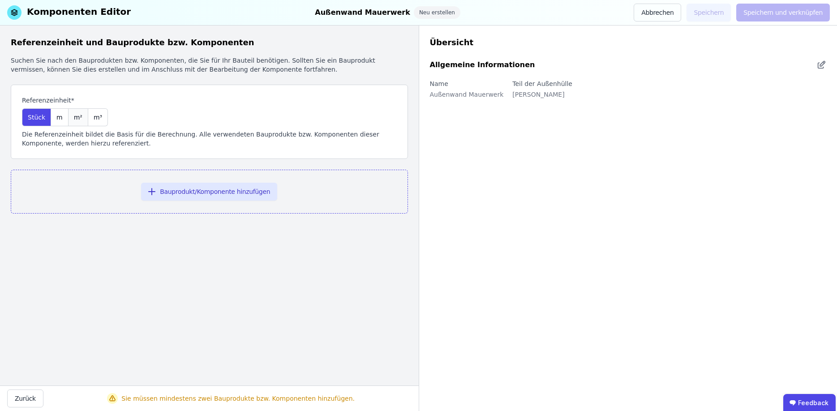
click at [71, 122] on div "m²" at bounding box center [78, 117] width 20 height 18
click at [182, 191] on button "Bauprodukt/Komponente hinzufügen" at bounding box center [209, 192] width 136 height 18
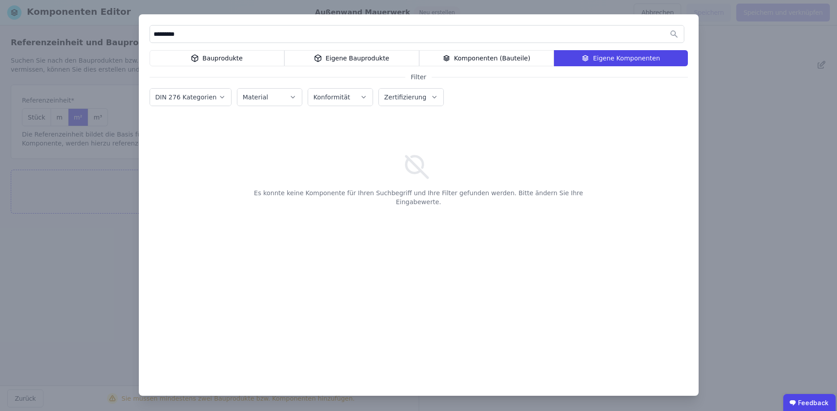
type input "*********"
click at [274, 97] on div "Material" at bounding box center [270, 97] width 54 height 9
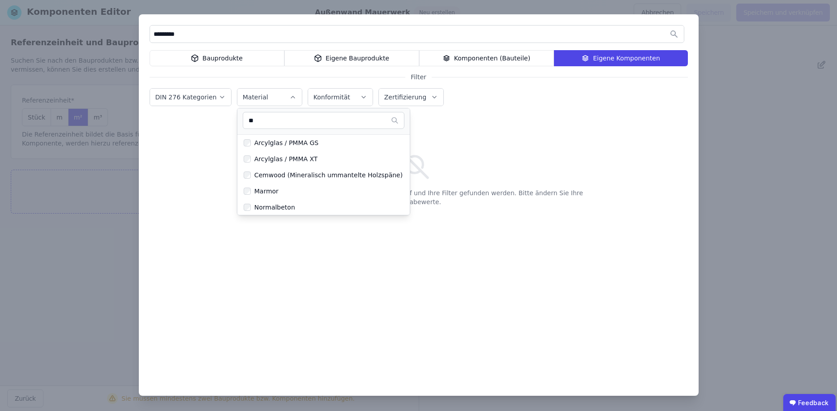
type input "*"
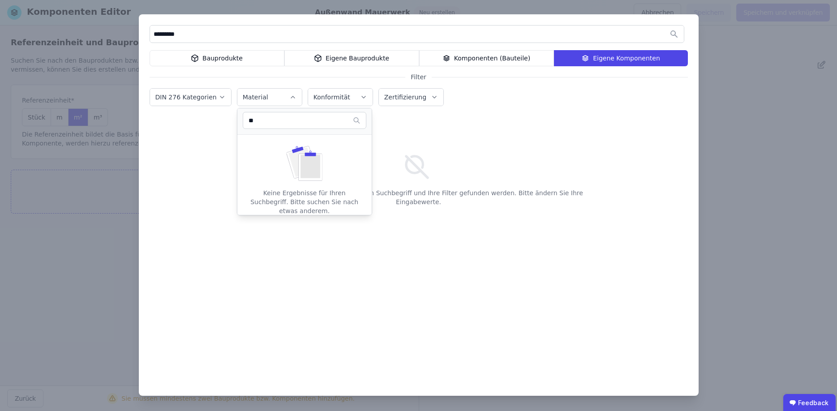
type input "*"
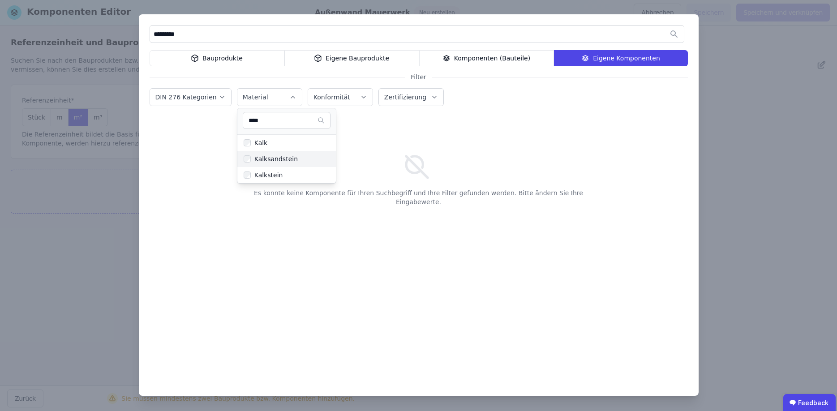
type input "****"
click at [261, 158] on div "Kalksandstein" at bounding box center [274, 158] width 47 height 9
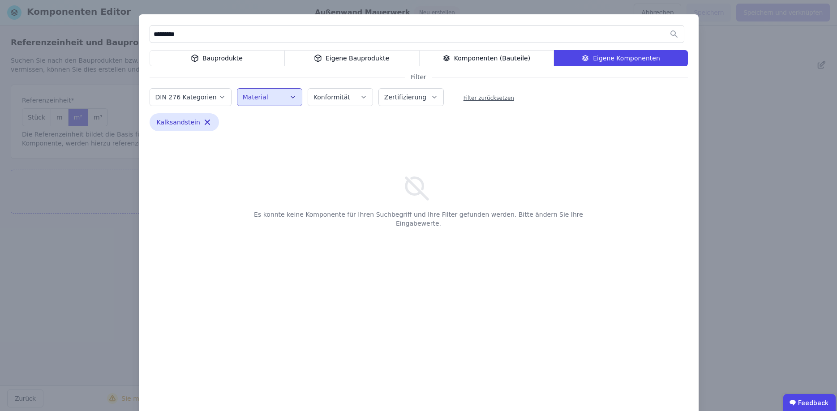
drag, startPoint x: 213, startPoint y: 37, endPoint x: 149, endPoint y: 37, distance: 64.0
click at [150, 37] on input "*********" at bounding box center [417, 34] width 534 height 16
click at [205, 123] on icon "button" at bounding box center [207, 122] width 4 height 4
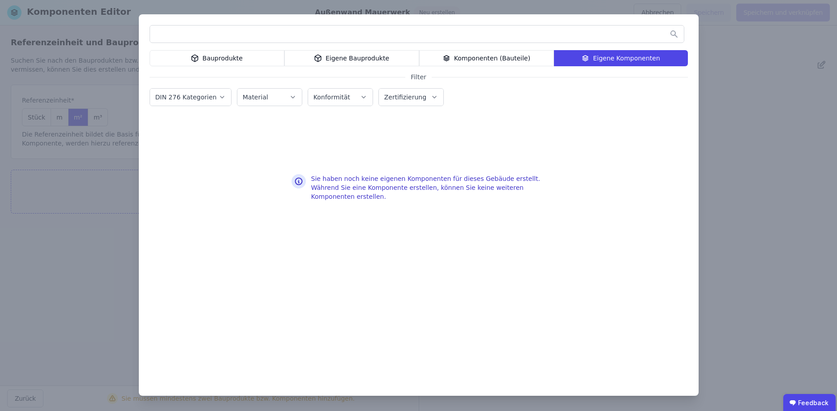
click at [509, 63] on div "Komponenten (Bauteile)" at bounding box center [486, 58] width 135 height 16
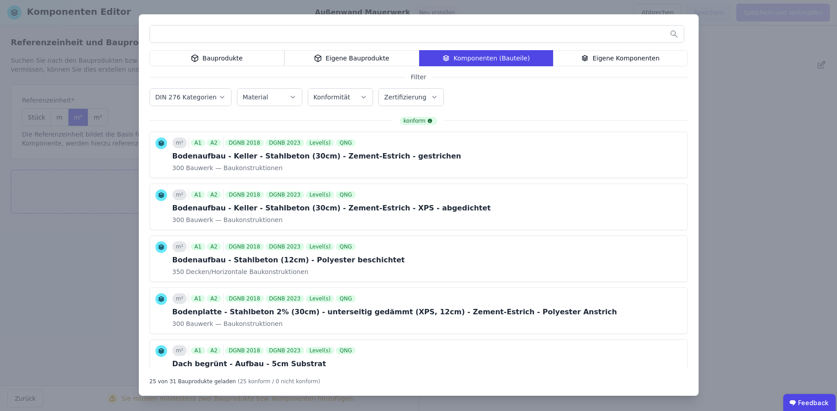
click at [244, 55] on div "Bauprodukte" at bounding box center [217, 58] width 135 height 16
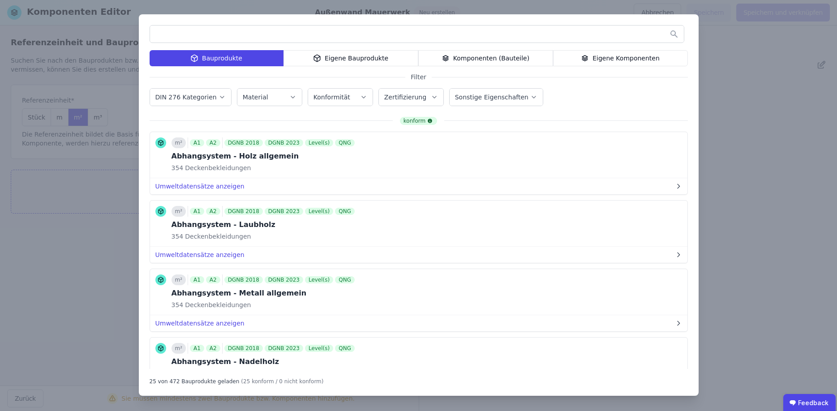
click at [265, 97] on div "Material" at bounding box center [270, 97] width 54 height 9
type input "*****"
click at [283, 144] on div "Kalksandstein" at bounding box center [274, 142] width 47 height 9
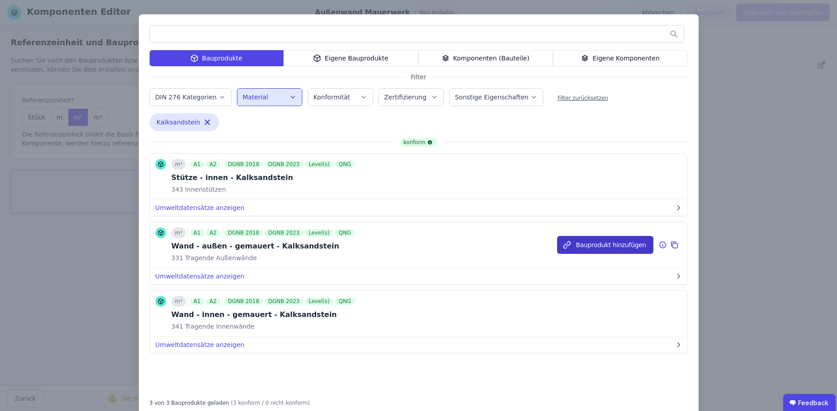
click at [603, 244] on button "Bauprodukt hinzufügen" at bounding box center [605, 245] width 96 height 18
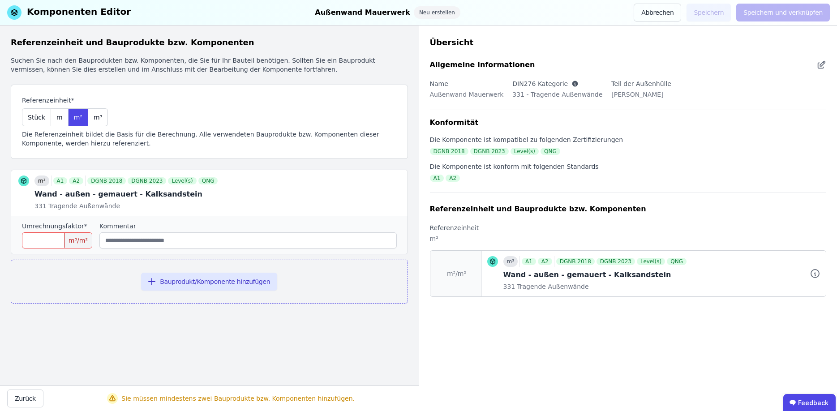
click at [52, 241] on input "number" at bounding box center [57, 240] width 70 height 16
click at [381, 192] on icon at bounding box center [381, 193] width 11 height 11
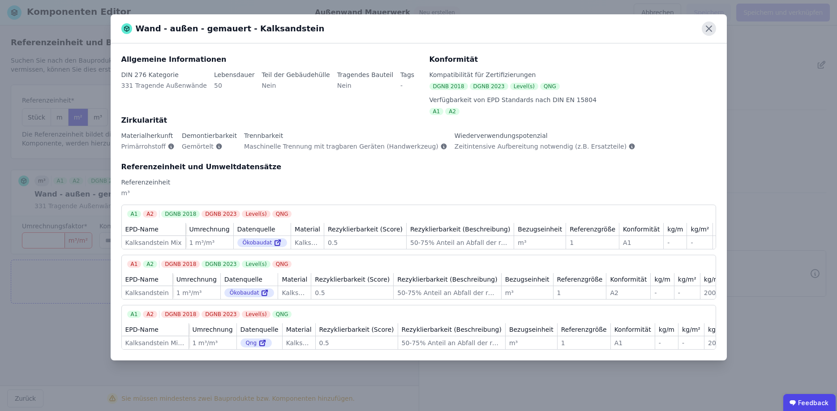
click at [712, 30] on icon at bounding box center [708, 28] width 14 height 14
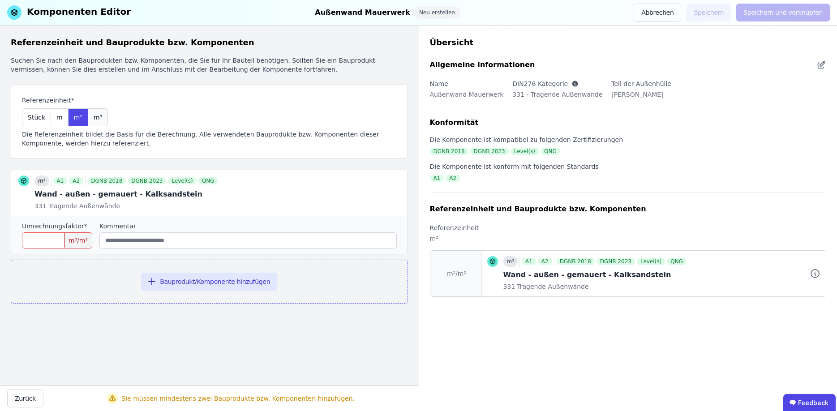
click at [89, 118] on div "m³" at bounding box center [98, 117] width 20 height 18
click at [42, 237] on input "number" at bounding box center [57, 240] width 70 height 16
type input "*"
click at [164, 244] on input "string" at bounding box center [247, 240] width 297 height 16
click at [348, 311] on div "Referenzeinheit und Bauprodukte bzw. Komponenten Suchen Sie nach den Bauprodukt…" at bounding box center [209, 206] width 419 height 360
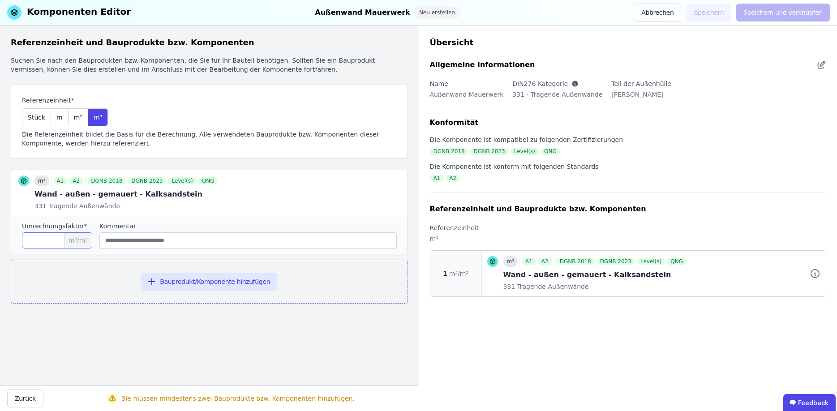
click at [61, 243] on input "*" at bounding box center [57, 240] width 70 height 16
click at [74, 118] on span "m²" at bounding box center [78, 117] width 9 height 9
click at [64, 239] on input "*" at bounding box center [57, 240] width 70 height 16
type input "****"
click at [127, 238] on input "string" at bounding box center [247, 240] width 297 height 16
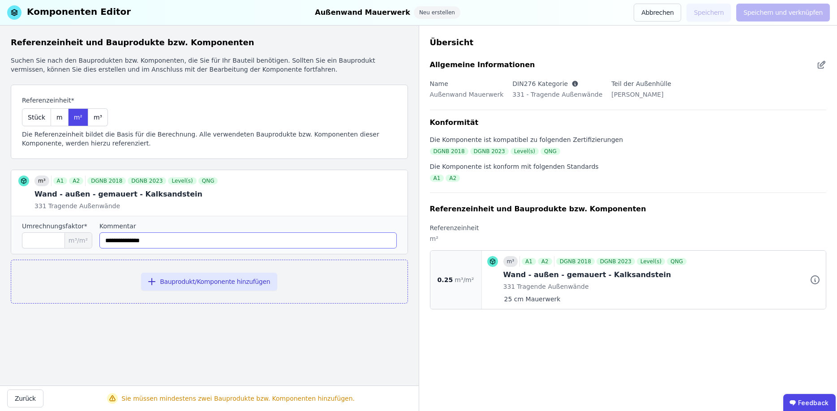
type input "**********"
click at [452, 349] on div "Übersicht Allgemeine Informationen Name Außenwand Mauerwerk DIN276 Kategorie 33…" at bounding box center [628, 218] width 419 height 385
click at [675, 14] on button "Abbrechen" at bounding box center [656, 13] width 47 height 18
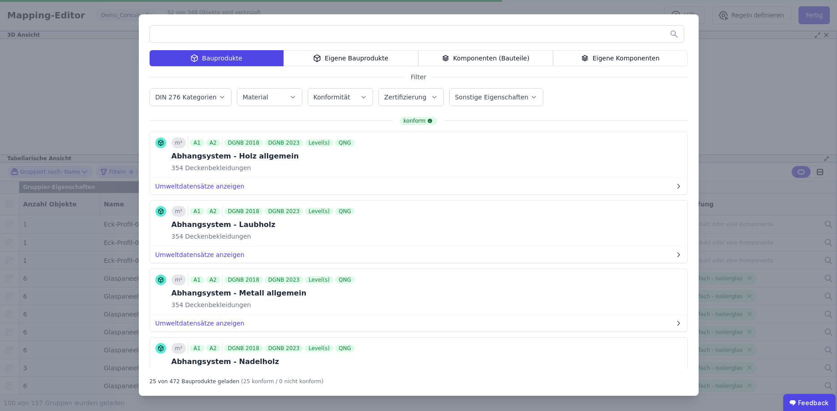
click at [470, 54] on div "Komponenten (Bauteile)" at bounding box center [485, 58] width 135 height 16
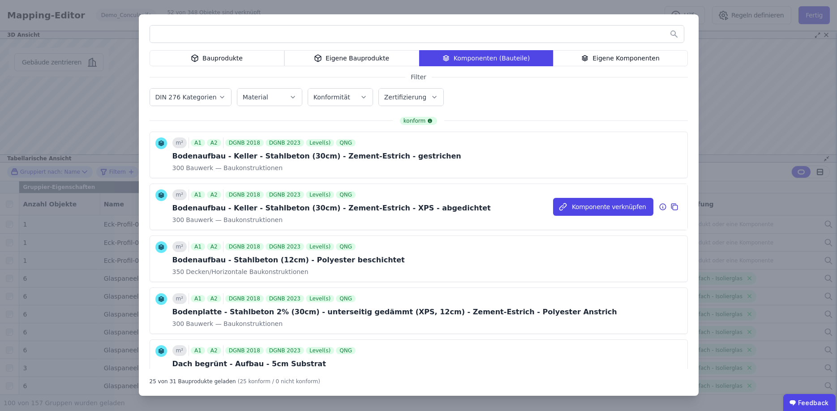
click at [662, 207] on icon at bounding box center [663, 206] width 8 height 11
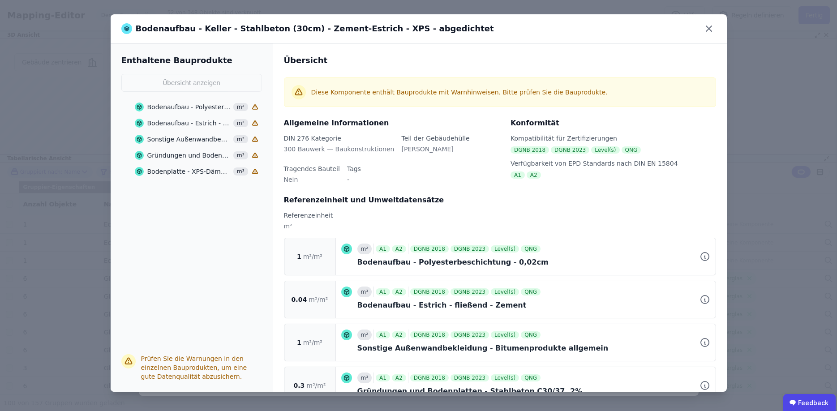
scroll to position [72, 0]
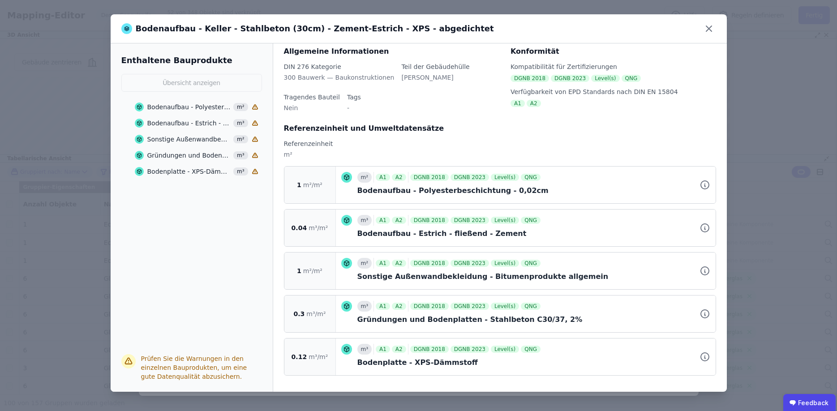
click at [341, 240] on div "m³ A1 A2 DGNB 2018 DGNB 2023 Level(s) QNG Bodenaufbau - Estrich - fließend - Ze…" at bounding box center [526, 228] width 380 height 37
click at [706, 227] on icon at bounding box center [704, 227] width 11 height 11
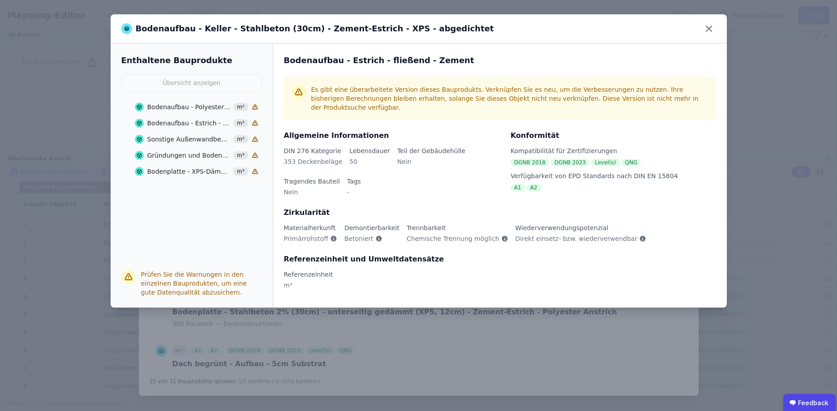
scroll to position [0, 0]
click at [189, 111] on div "Bodenaufbau - Polyesterbeschichtung - 0,02cm m²" at bounding box center [197, 107] width 124 height 16
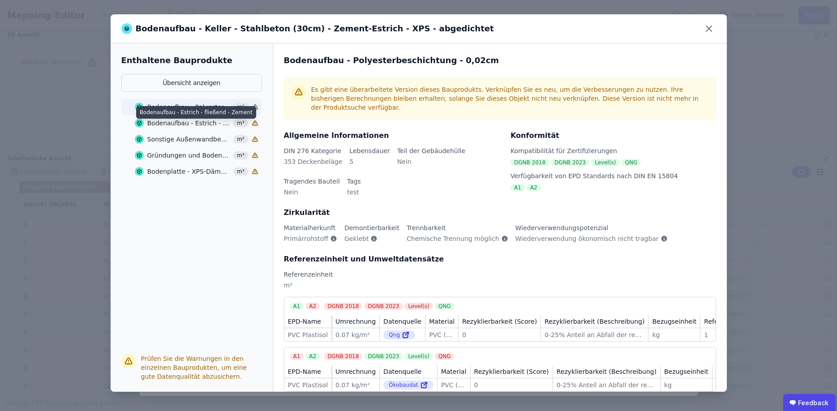
click at [188, 124] on div "Bodenaufbau - Estrich - fließend - Zement" at bounding box center [189, 123] width 84 height 9
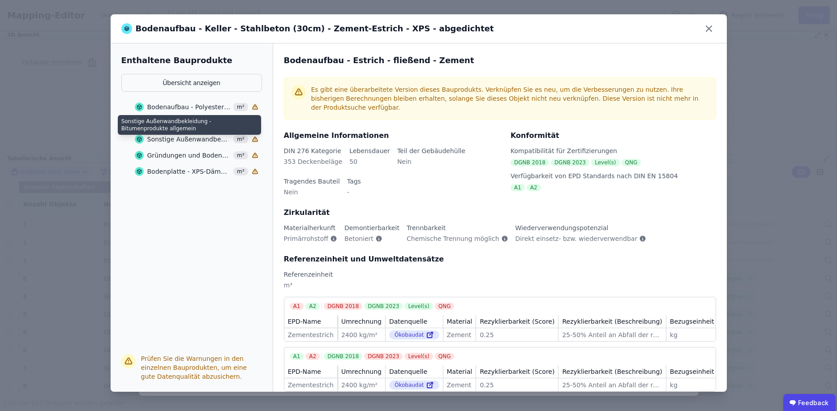
click at [188, 141] on div "Sonstige Außenwandbekleidung - Bitumenprodukte allgemein" at bounding box center [189, 139] width 84 height 9
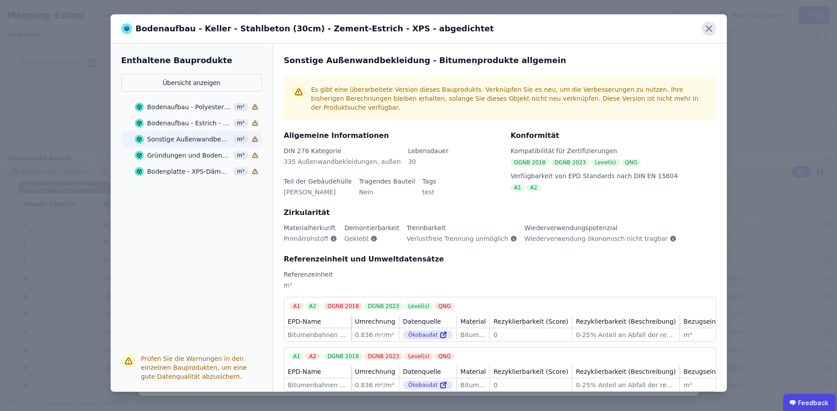
click at [707, 30] on icon at bounding box center [708, 28] width 5 height 5
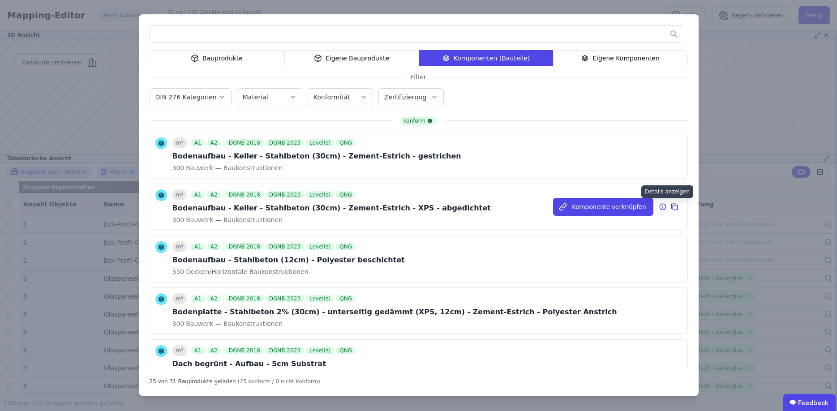
click at [663, 209] on icon at bounding box center [663, 206] width 8 height 11
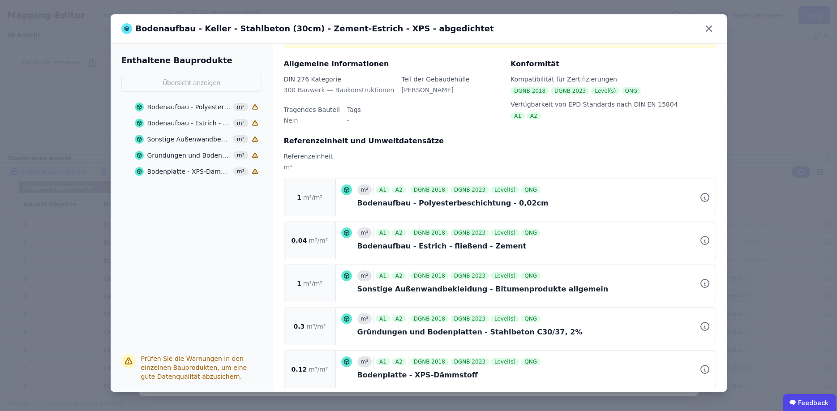
scroll to position [62, 0]
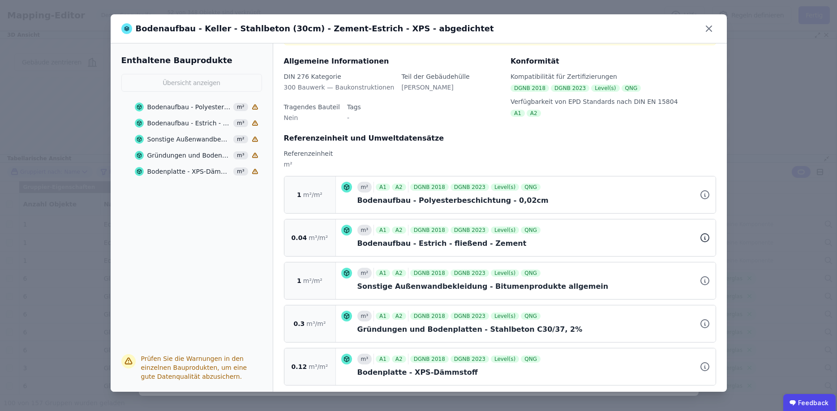
click at [706, 237] on icon at bounding box center [704, 237] width 11 height 11
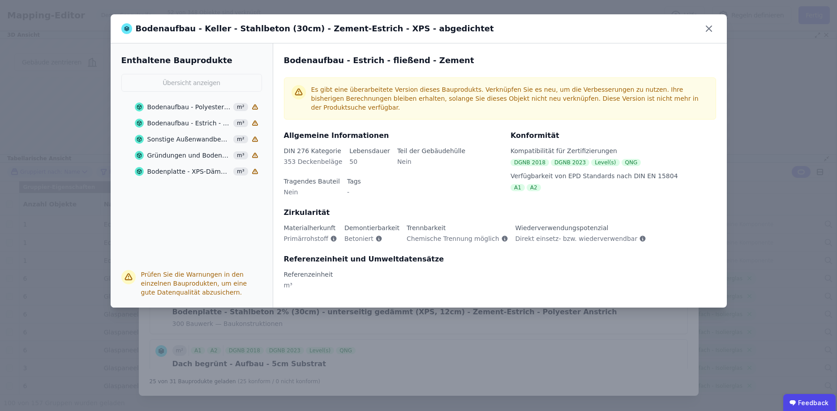
scroll to position [0, 0]
click at [712, 30] on icon at bounding box center [708, 28] width 14 height 14
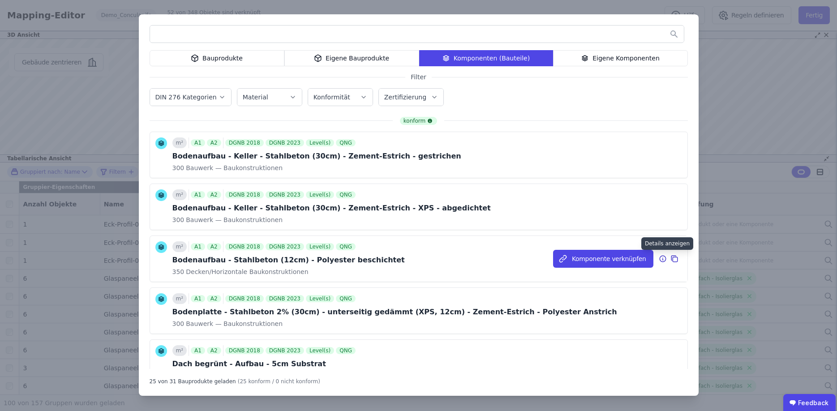
click at [661, 258] on icon at bounding box center [663, 258] width 8 height 11
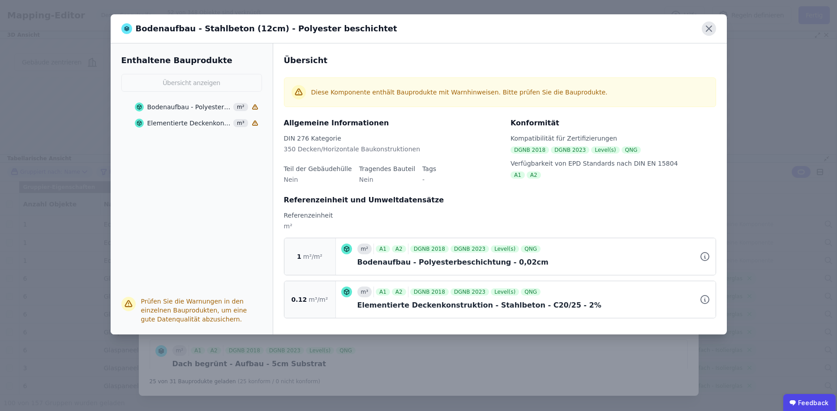
click at [710, 27] on icon at bounding box center [708, 28] width 5 height 5
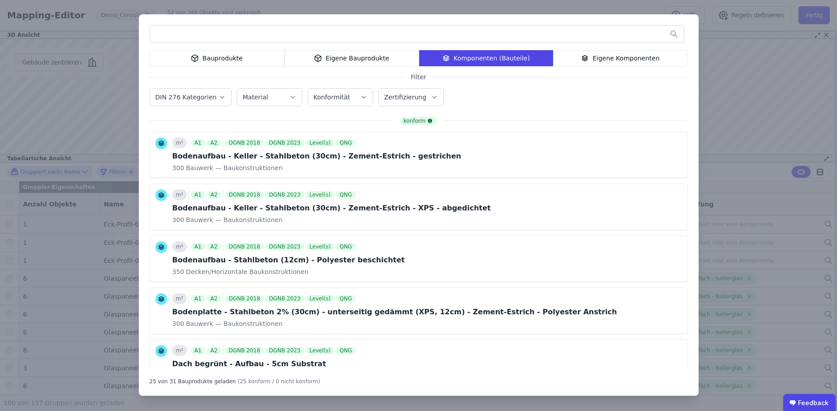
click at [621, 58] on div "Eigene Komponenten" at bounding box center [620, 58] width 135 height 16
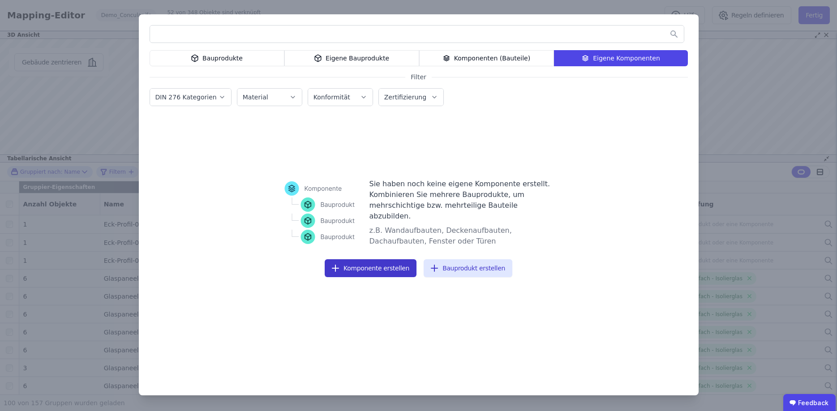
click at [360, 266] on button "Komponente erstellen" at bounding box center [371, 268] width 92 height 18
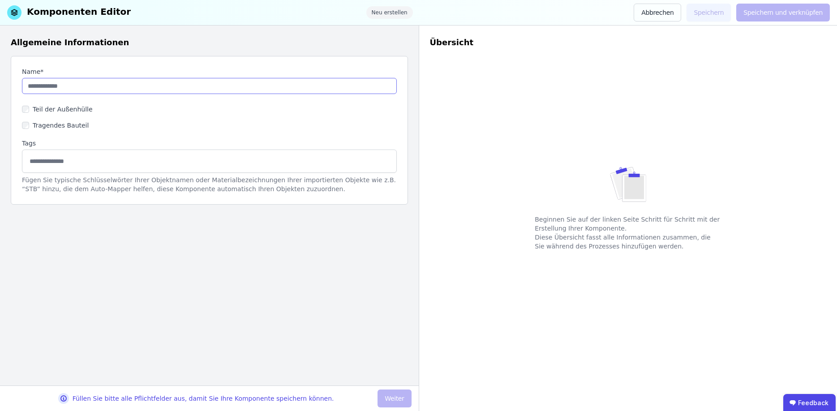
click at [64, 83] on input "string" at bounding box center [209, 86] width 375 height 16
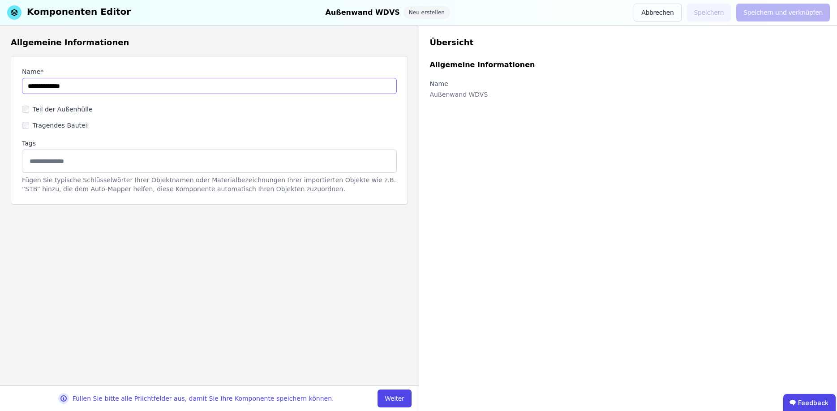
click at [62, 86] on input "string" at bounding box center [209, 86] width 375 height 16
type input "**********"
click at [395, 400] on button "Weiter" at bounding box center [394, 398] width 34 height 18
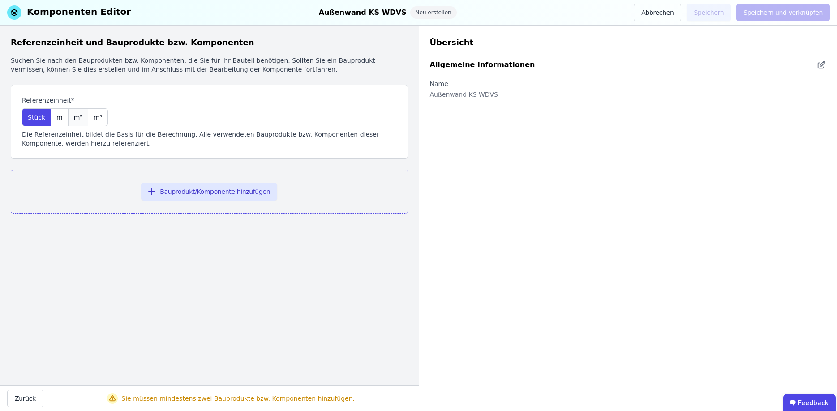
click at [74, 116] on span "m²" at bounding box center [78, 117] width 9 height 9
click at [228, 197] on button "Bauprodukt/Komponente hinzufügen" at bounding box center [209, 192] width 136 height 18
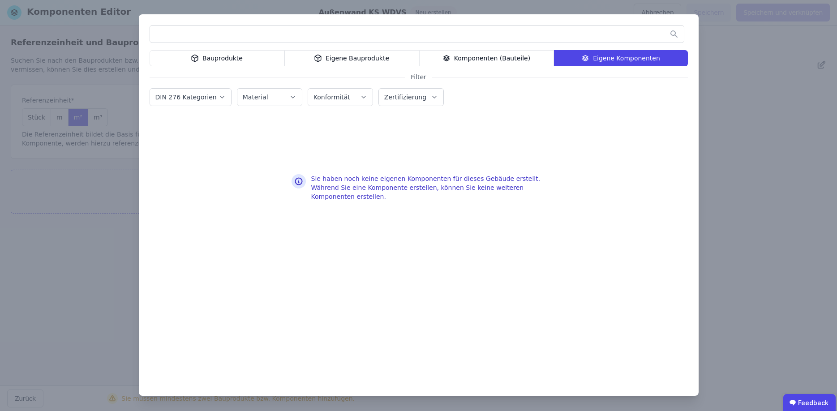
click at [242, 53] on div "Bauprodukte" at bounding box center [217, 58] width 135 height 16
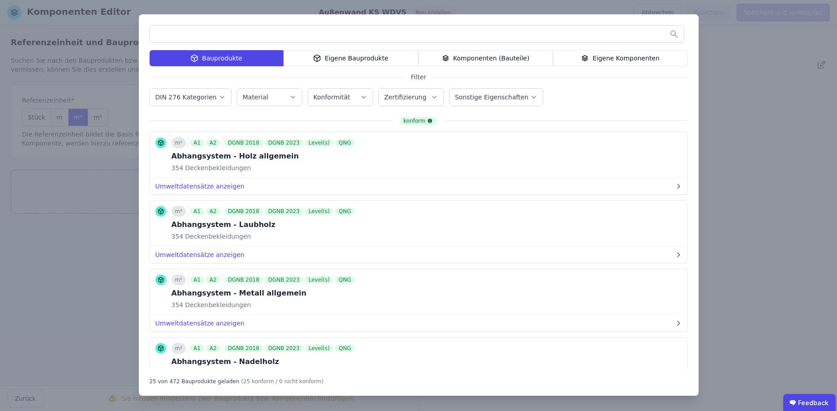
click at [218, 35] on input "text" at bounding box center [417, 34] width 534 height 16
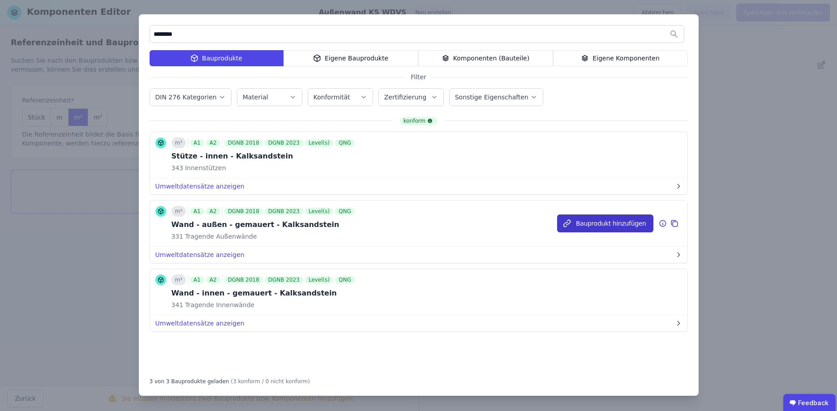
type input "********"
click at [597, 224] on button "Bauprodukt hinzufügen" at bounding box center [605, 223] width 96 height 18
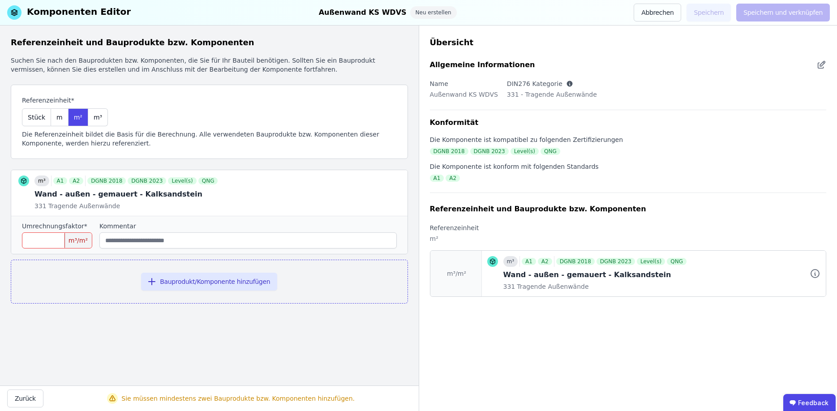
click at [61, 238] on input "number" at bounding box center [57, 240] width 70 height 16
type input "***"
click at [128, 242] on input "string" at bounding box center [247, 240] width 297 height 16
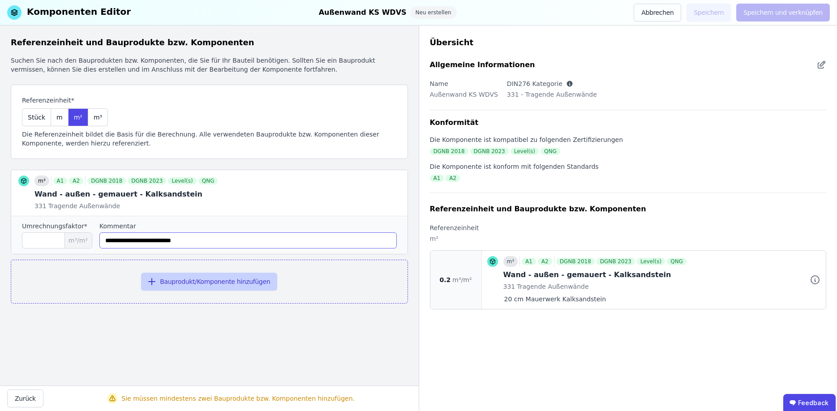
type input "**********"
click at [186, 281] on button "Bauprodukt/Komponente hinzufügen" at bounding box center [209, 282] width 136 height 18
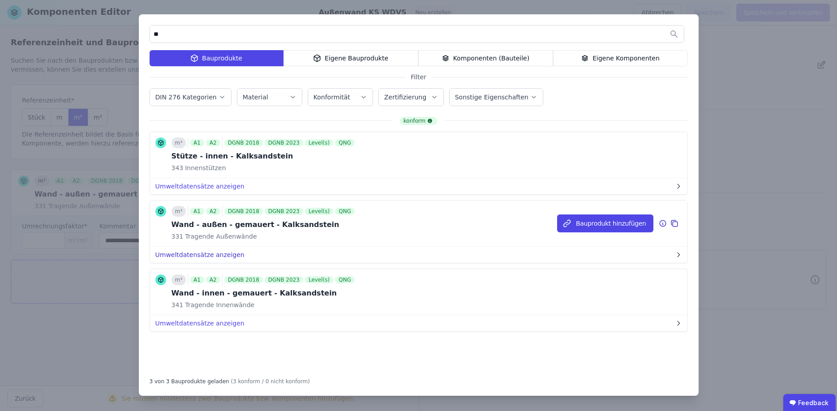
type input "*"
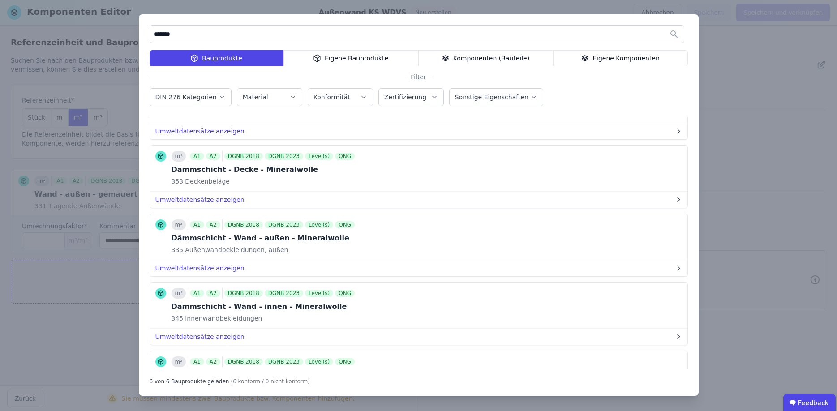
scroll to position [186, 0]
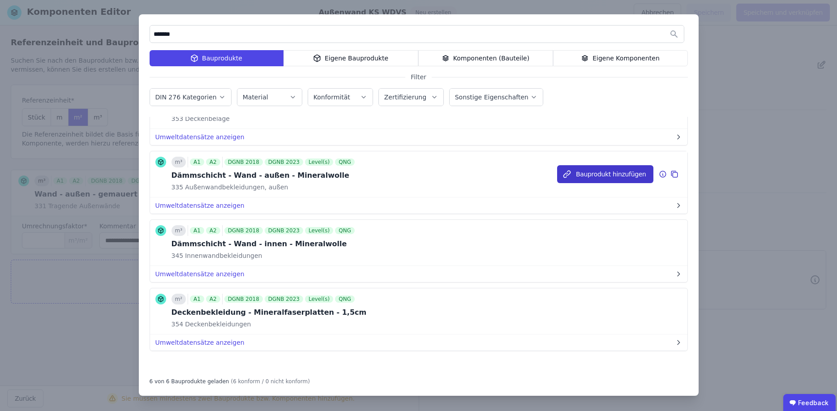
type input "*******"
click at [594, 174] on button "Bauprodukt hinzufügen" at bounding box center [605, 174] width 96 height 18
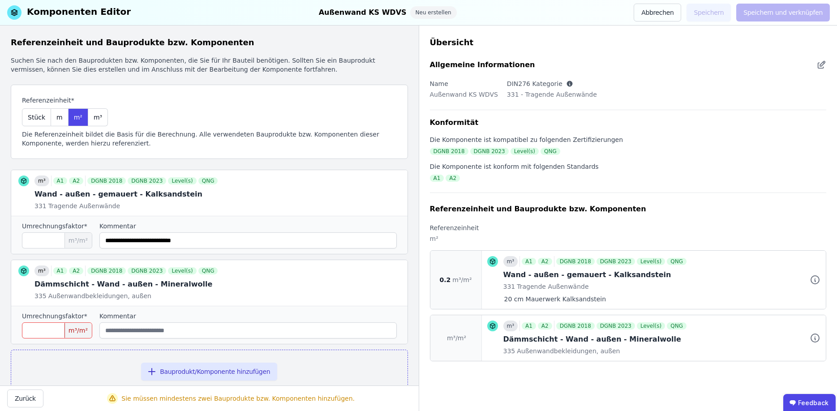
scroll to position [0, 0]
click at [60, 327] on input "number" at bounding box center [57, 330] width 70 height 16
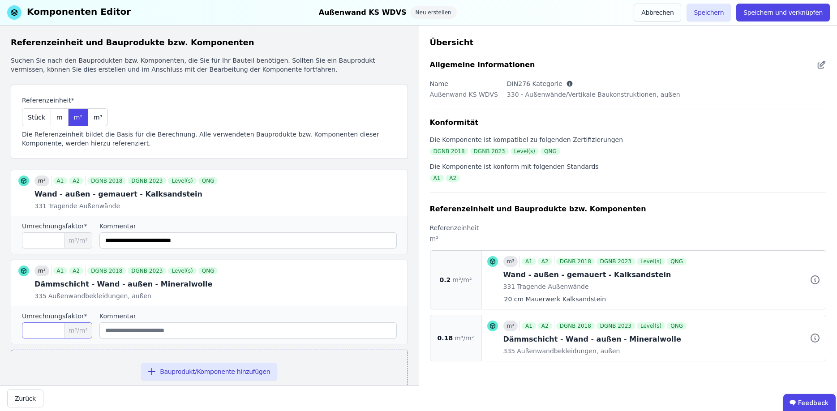
type input "****"
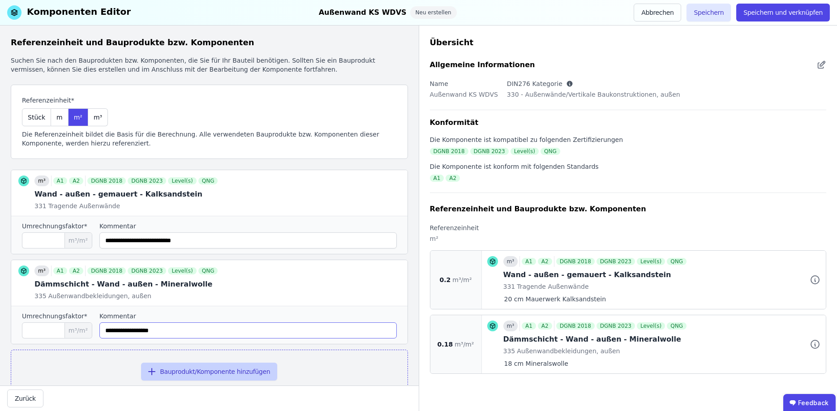
type input "**********"
click at [167, 370] on button "Bauprodukt/Komponente hinzufügen" at bounding box center [209, 372] width 136 height 18
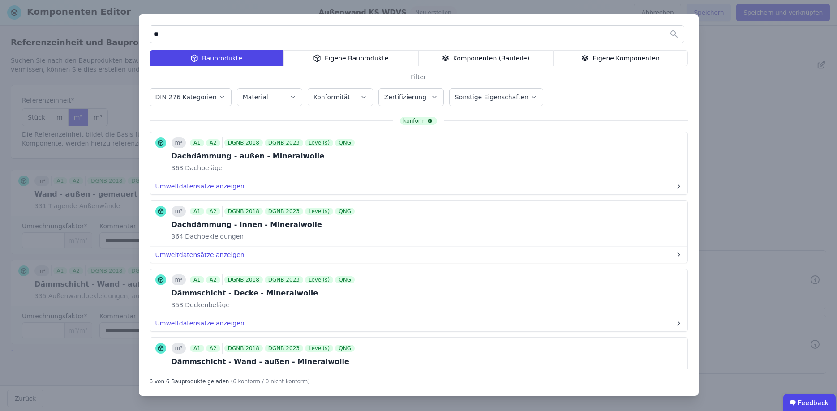
type input "*"
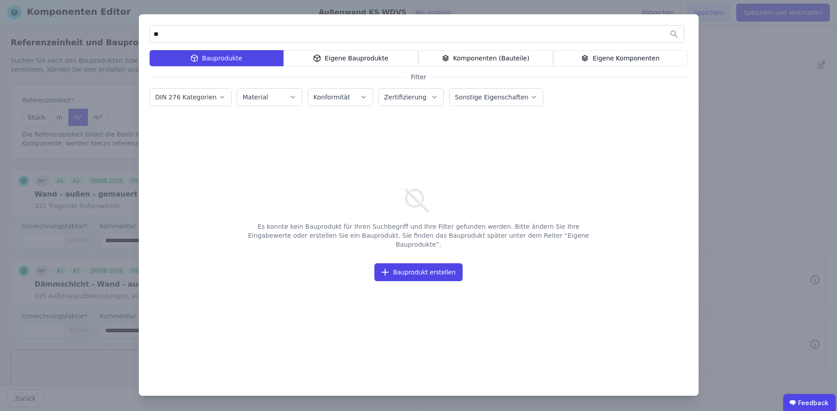
type input "*"
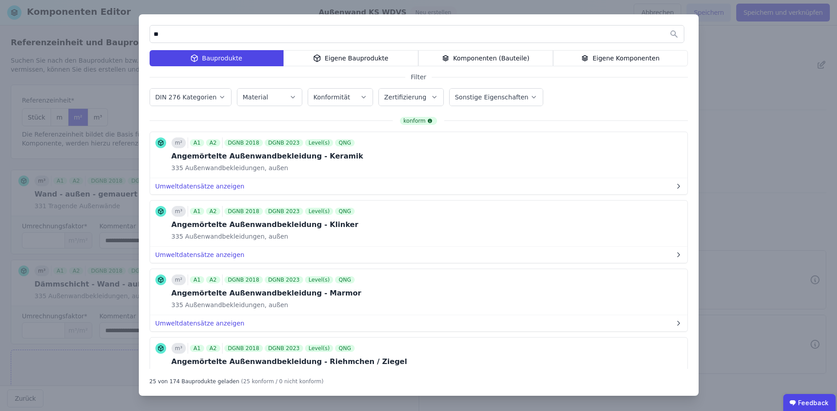
type input "*"
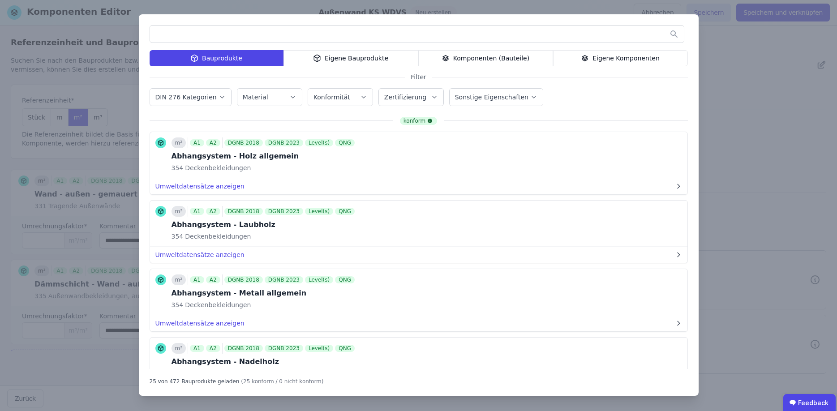
click at [525, 60] on div "Komponenten (Bauteile)" at bounding box center [485, 58] width 135 height 16
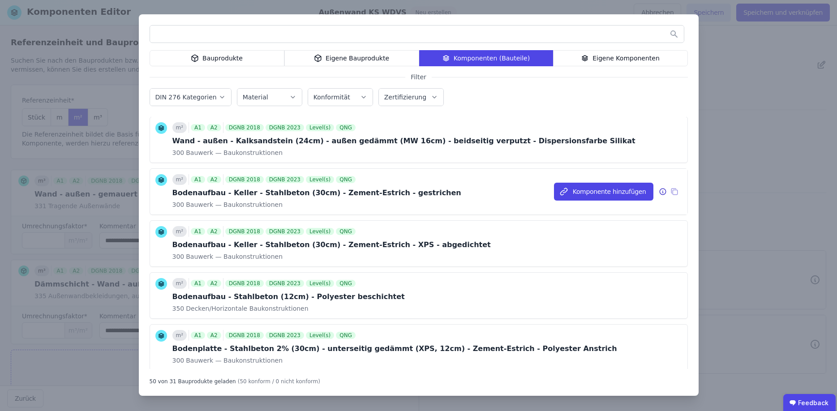
scroll to position [1073, 0]
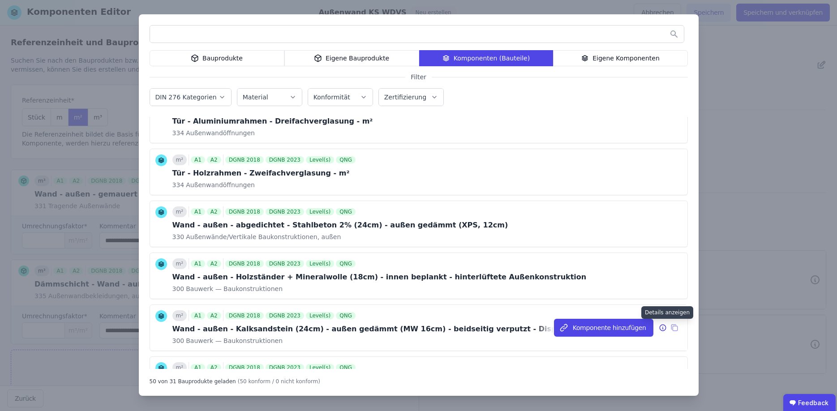
click at [663, 328] on icon at bounding box center [662, 328] width 1 height 1
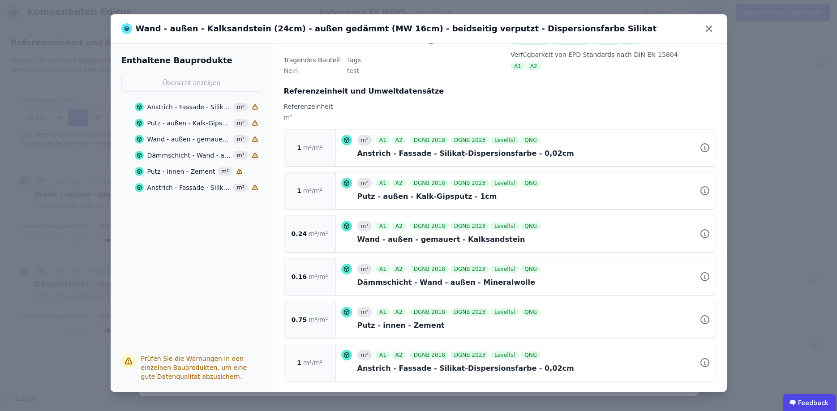
scroll to position [115, 0]
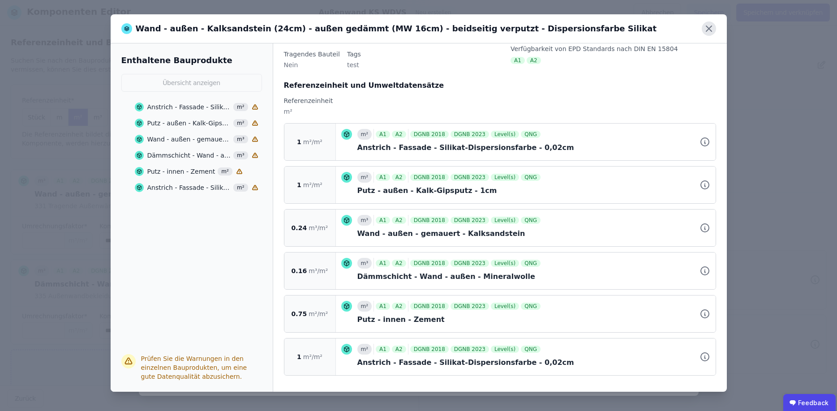
click at [713, 29] on icon at bounding box center [708, 28] width 14 height 14
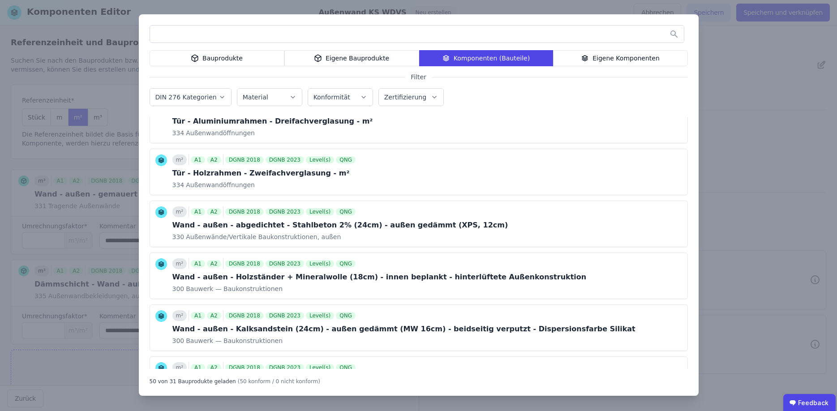
drag, startPoint x: 663, startPoint y: 110, endPoint x: 670, endPoint y: 112, distance: 7.1
click at [663, 111] on div "Bauprodukte Eigene Bauprodukte Komponenten (Bauteile) Eigene Komponenten Filter…" at bounding box center [419, 204] width 560 height 381
click at [757, 118] on div "Bauprodukte Eigene Bauprodukte Komponenten (Bauteile) Eigene Komponenten Filter…" at bounding box center [418, 205] width 837 height 411
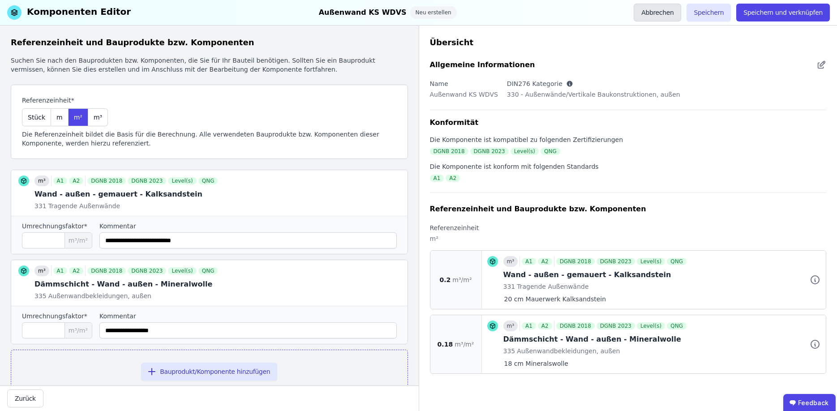
click at [672, 10] on button "Abbrechen" at bounding box center [656, 13] width 47 height 18
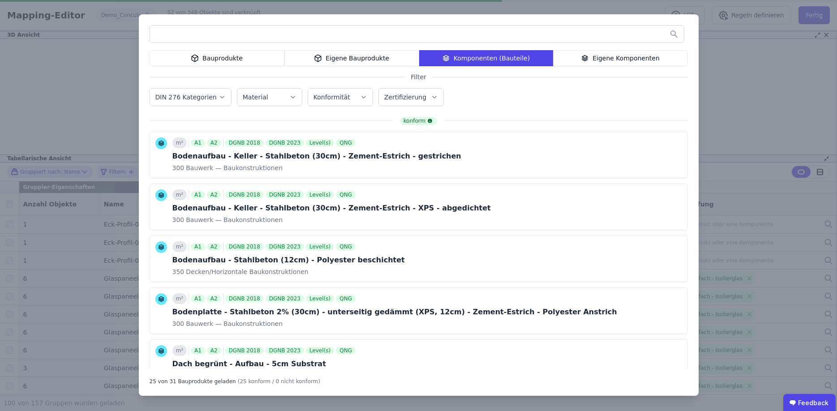
click at [642, 61] on div "Eigene Komponenten" at bounding box center [620, 58] width 135 height 16
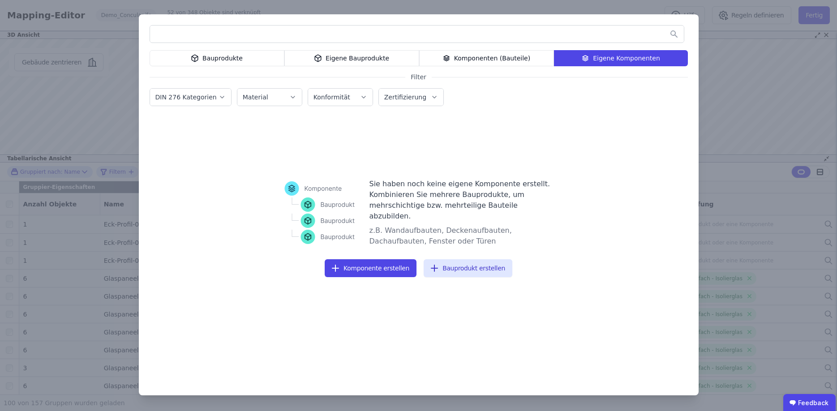
click at [463, 56] on div "Komponenten (Bauteile)" at bounding box center [486, 58] width 135 height 16
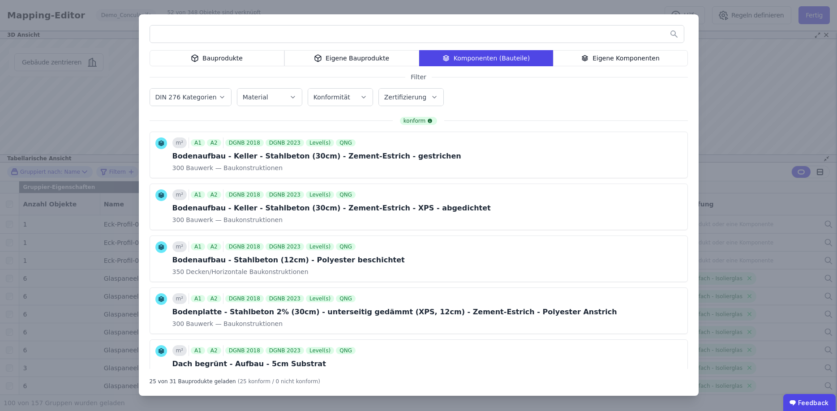
click at [230, 36] on input "text" at bounding box center [417, 34] width 534 height 16
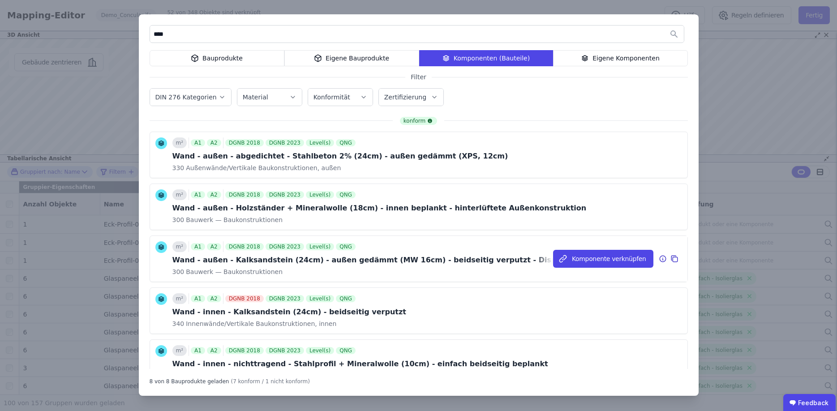
type input "****"
click at [662, 260] on icon at bounding box center [663, 258] width 8 height 11
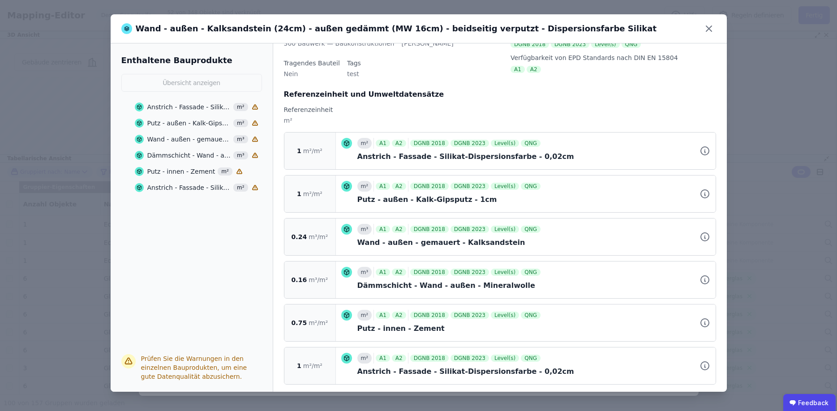
scroll to position [115, 0]
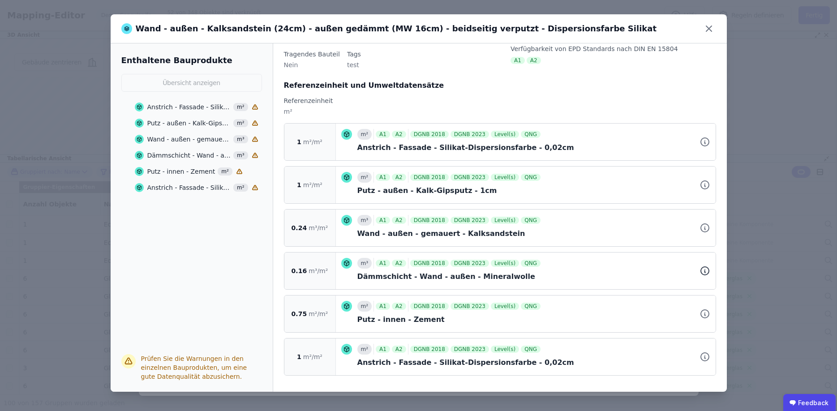
click at [705, 273] on icon at bounding box center [704, 272] width 1 height 2
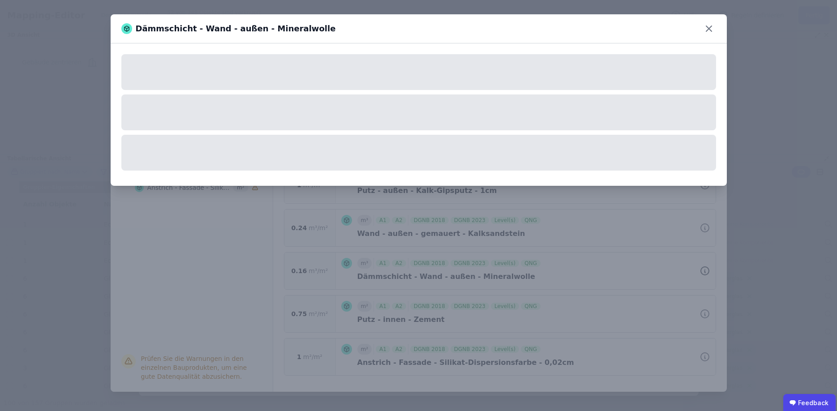
scroll to position [0, 0]
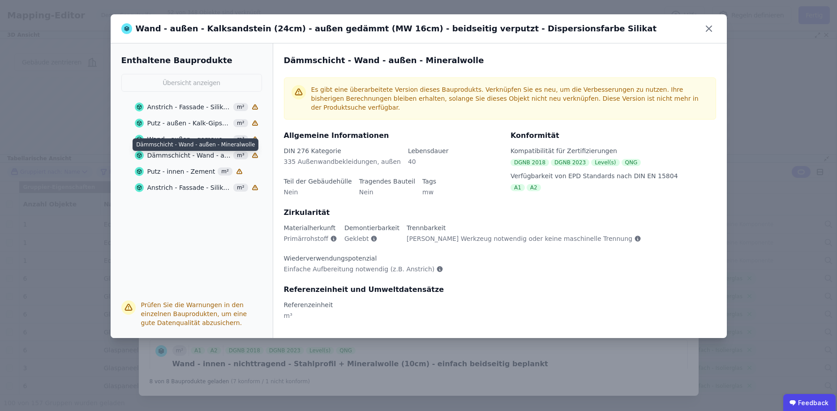
click at [192, 156] on div "Dämmschicht - Wand - außen - Mineralwolle" at bounding box center [189, 155] width 84 height 9
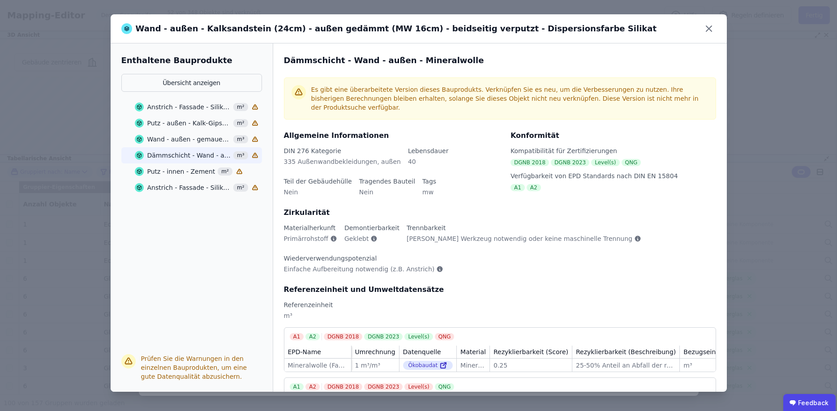
drag, startPoint x: 426, startPoint y: 96, endPoint x: 566, endPoint y: 100, distance: 139.7
click at [431, 97] on div "Es gibt eine überarbeitete Version dieses Bauprodukts. Verknüpfen Sie es neu, u…" at bounding box center [509, 98] width 397 height 27
drag, startPoint x: 565, startPoint y: 162, endPoint x: 590, endPoint y: 194, distance: 41.1
click at [565, 162] on div "Konformität Kompatibilität für Zertifizierungen DGNB 2018 DGNB 2023 Level(s) QN…" at bounding box center [608, 168] width 216 height 77
click at [596, 207] on div "Zirkularität" at bounding box center [500, 212] width 432 height 11
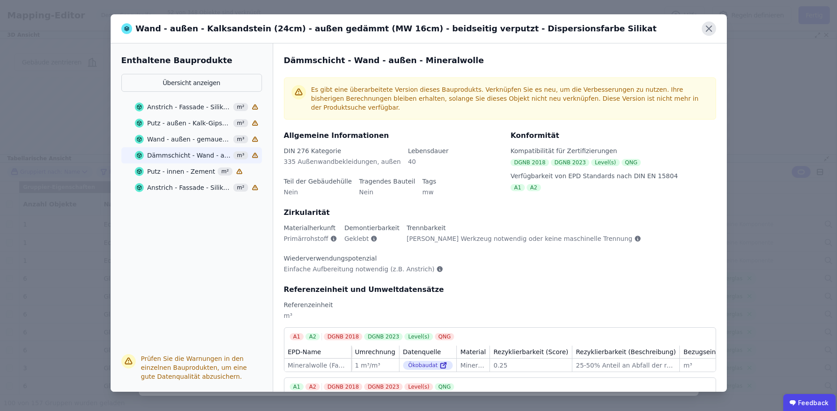
click at [704, 33] on icon at bounding box center [708, 28] width 14 height 14
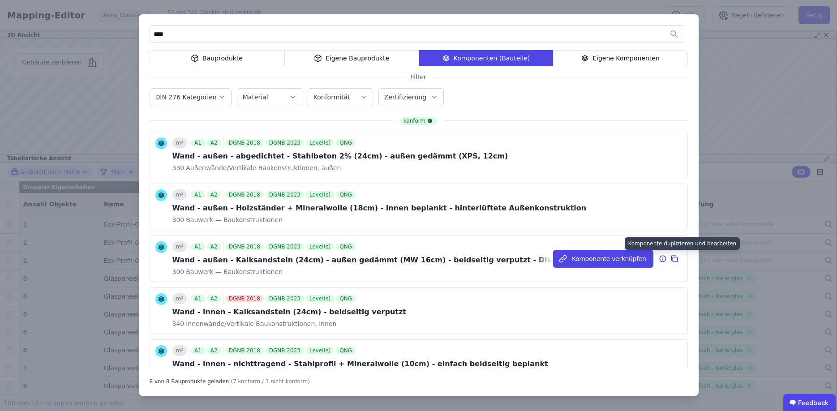
click at [674, 257] on icon at bounding box center [674, 259] width 5 height 5
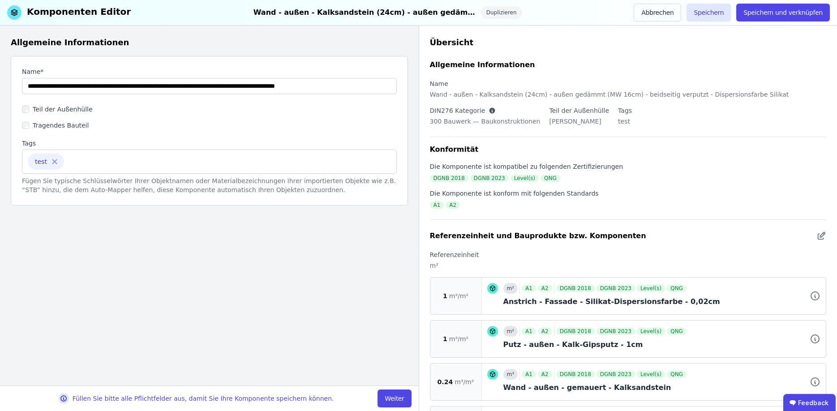
scroll to position [145, 0]
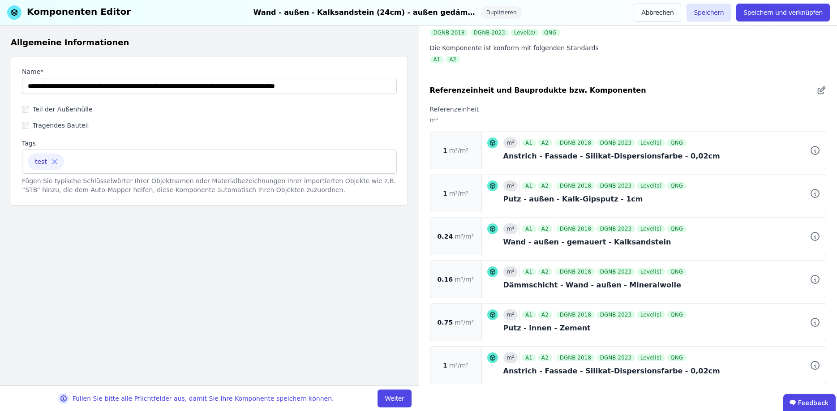
click at [454, 278] on span "m³/m²" at bounding box center [463, 279] width 19 height 9
click at [814, 280] on icon at bounding box center [814, 280] width 1 height 2
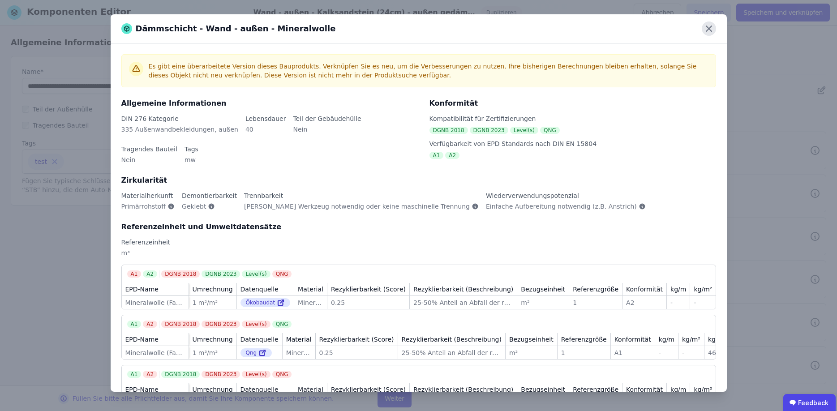
click at [702, 31] on icon at bounding box center [708, 28] width 14 height 14
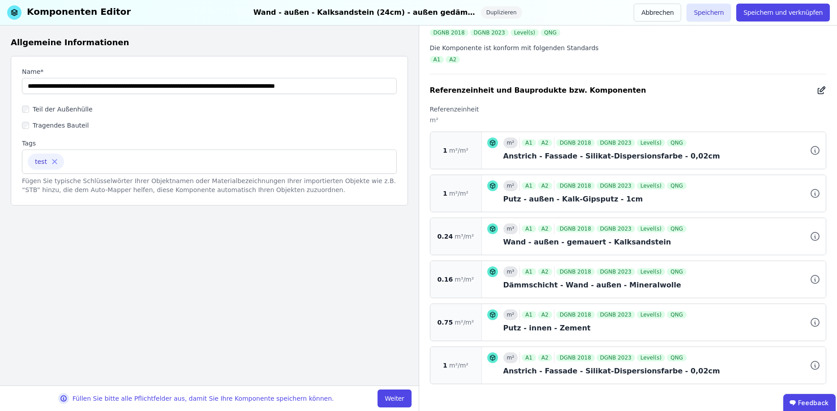
click at [822, 92] on icon at bounding box center [821, 90] width 10 height 11
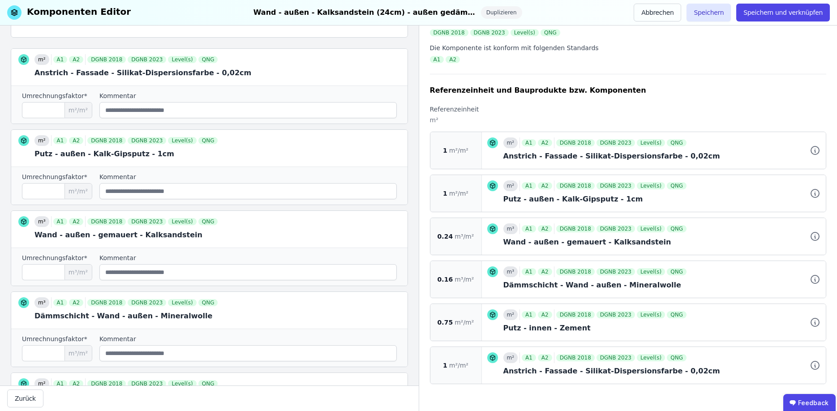
scroll to position [188, 0]
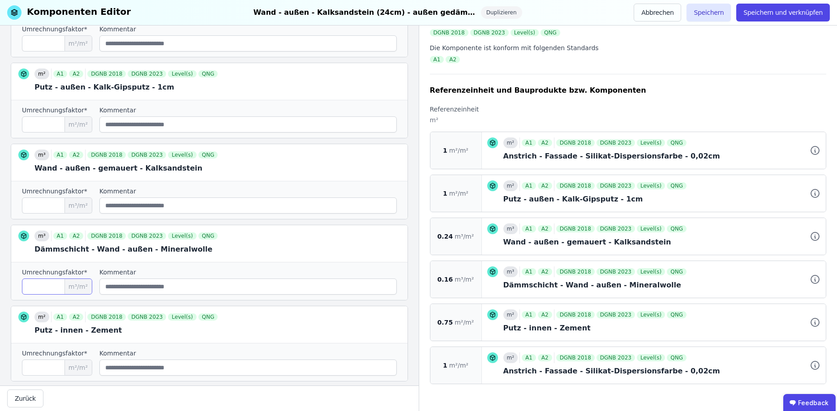
click at [50, 282] on input "****" at bounding box center [57, 286] width 70 height 16
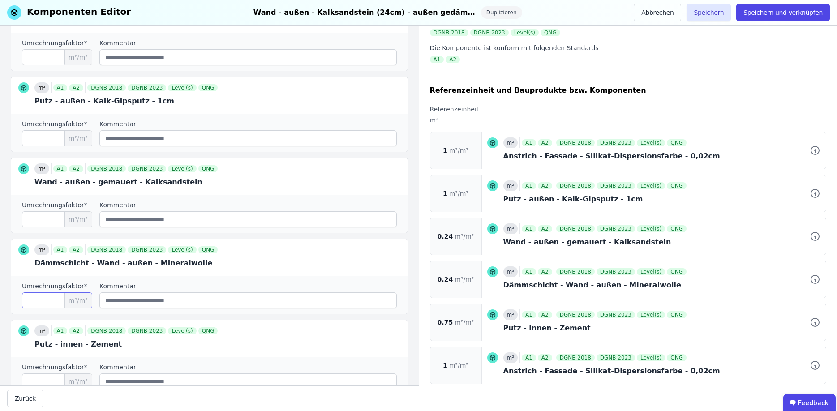
scroll to position [0, 0]
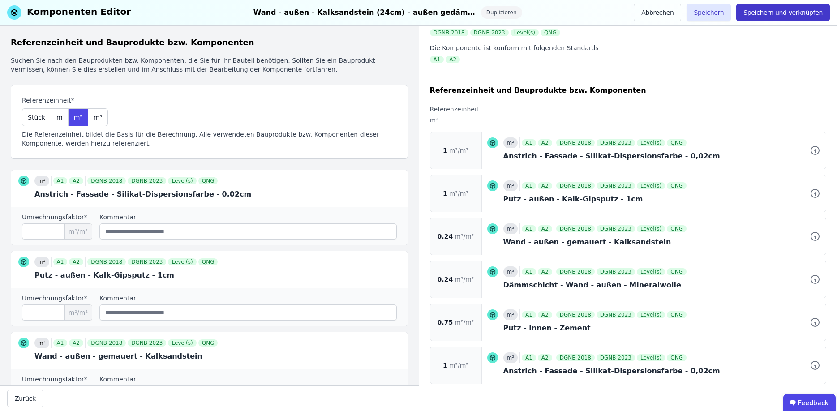
type input "****"
click at [769, 16] on button "Speichern und verknüpfen" at bounding box center [783, 13] width 94 height 18
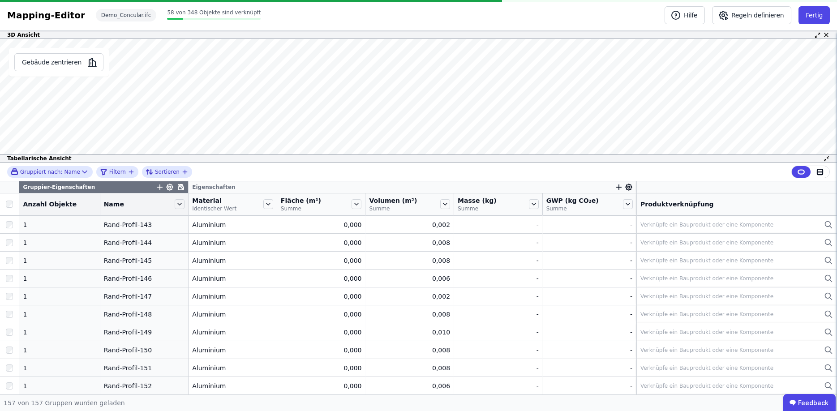
scroll to position [1773, 0]
